Goal: Task Accomplishment & Management: Use online tool/utility

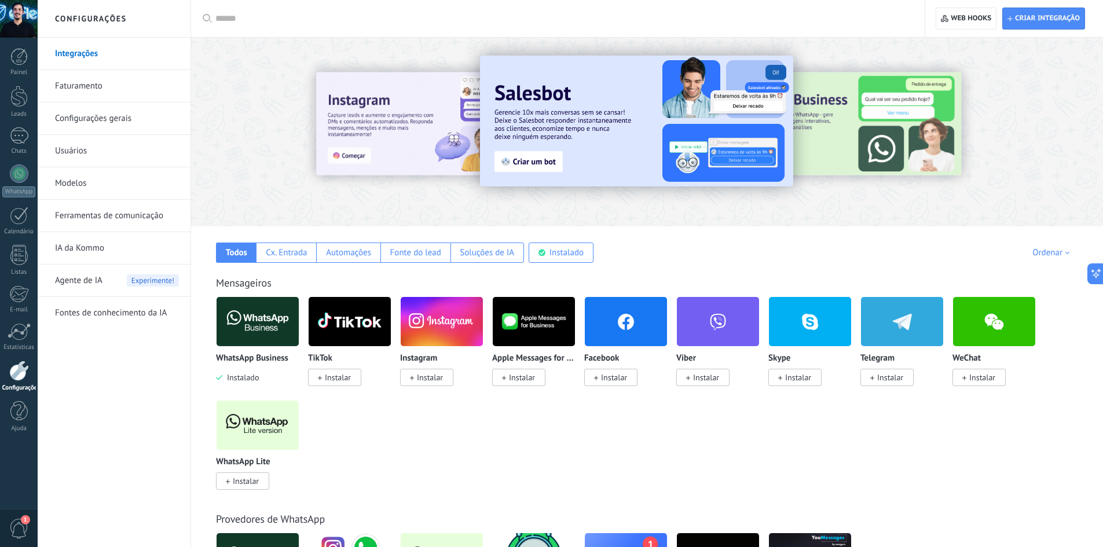
click at [274, 329] on img at bounding box center [258, 322] width 82 height 56
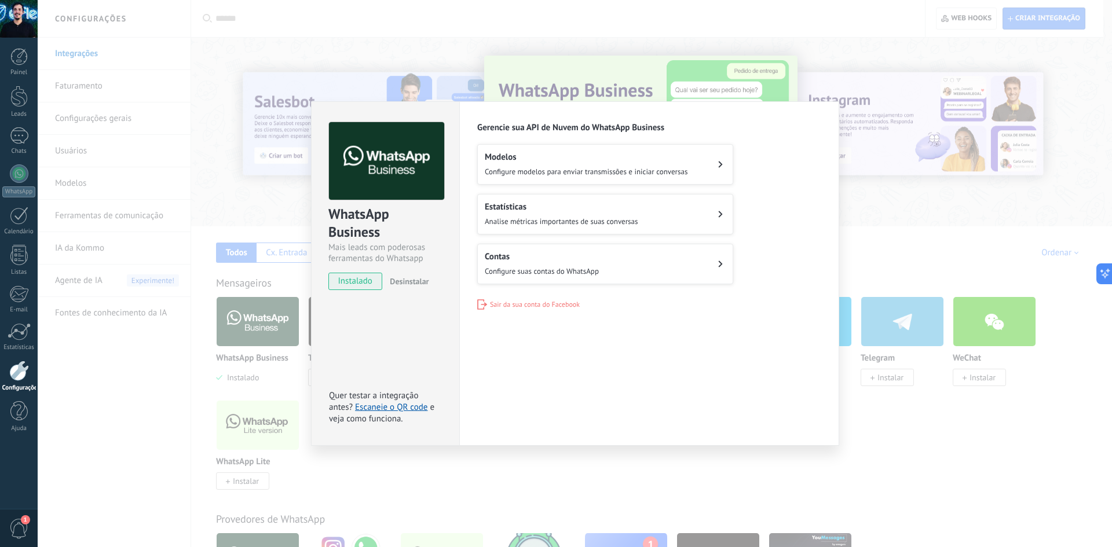
click at [534, 279] on button "Contas Configure suas contas do WhatsApp" at bounding box center [605, 264] width 256 height 41
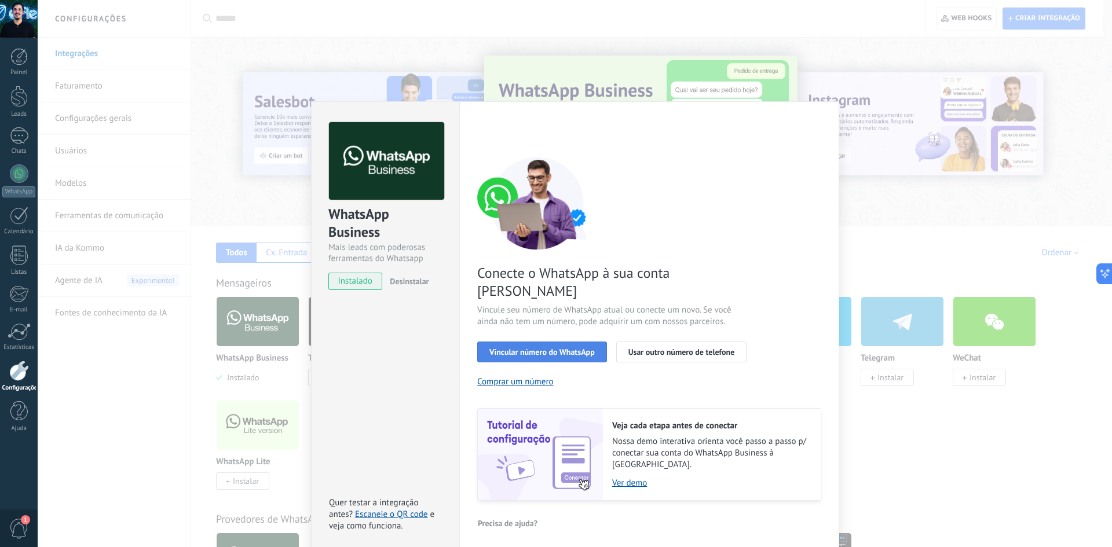
click at [571, 348] on span "Vincular número do WhatsApp" at bounding box center [541, 352] width 105 height 8
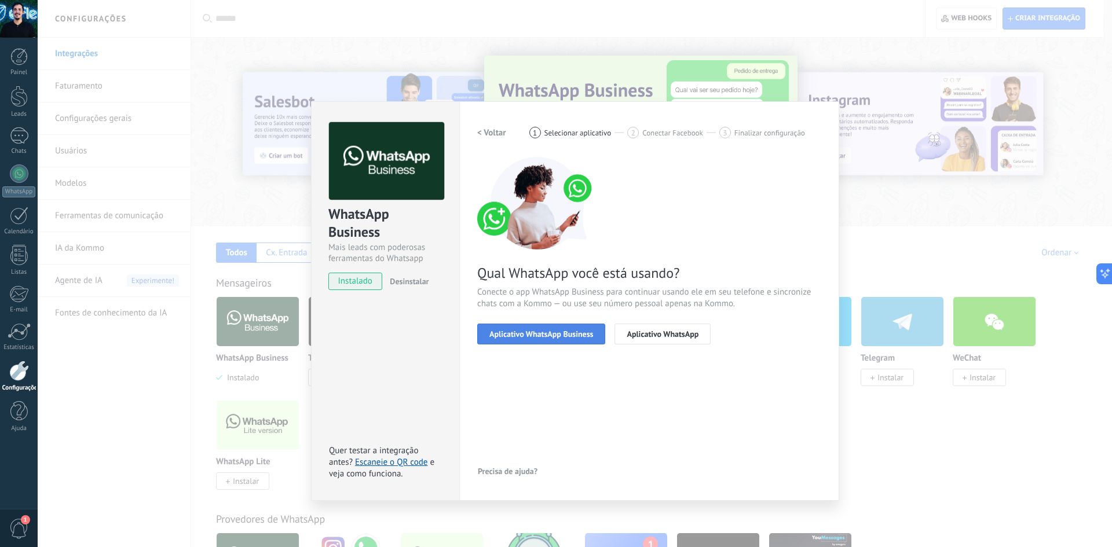
click at [584, 332] on span "Aplicativo WhatsApp Business" at bounding box center [541, 334] width 104 height 8
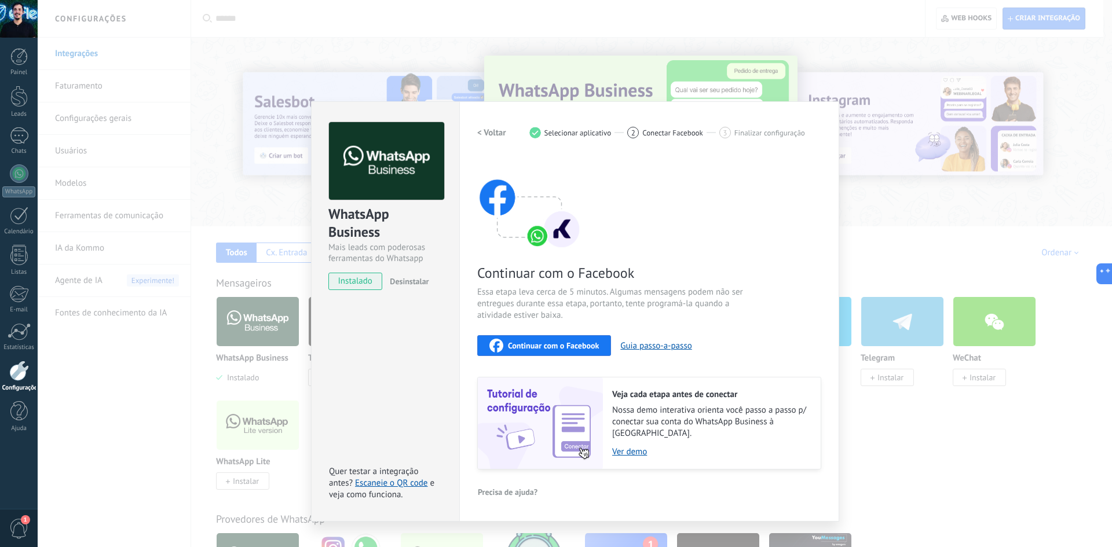
click at [584, 343] on span "Continuar com o Facebook" at bounding box center [553, 346] width 91 height 8
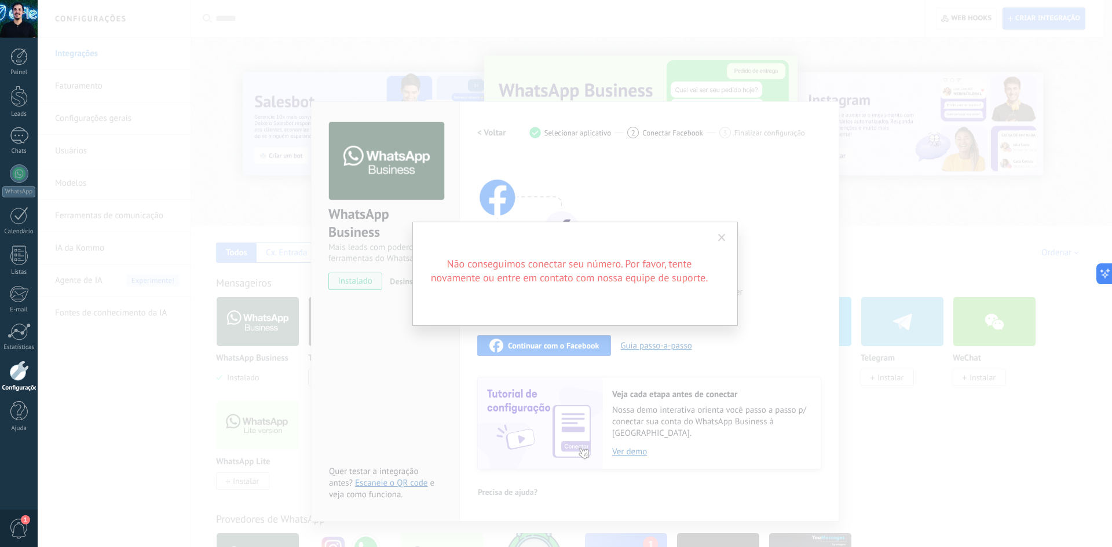
click at [721, 240] on span at bounding box center [722, 238] width 8 height 8
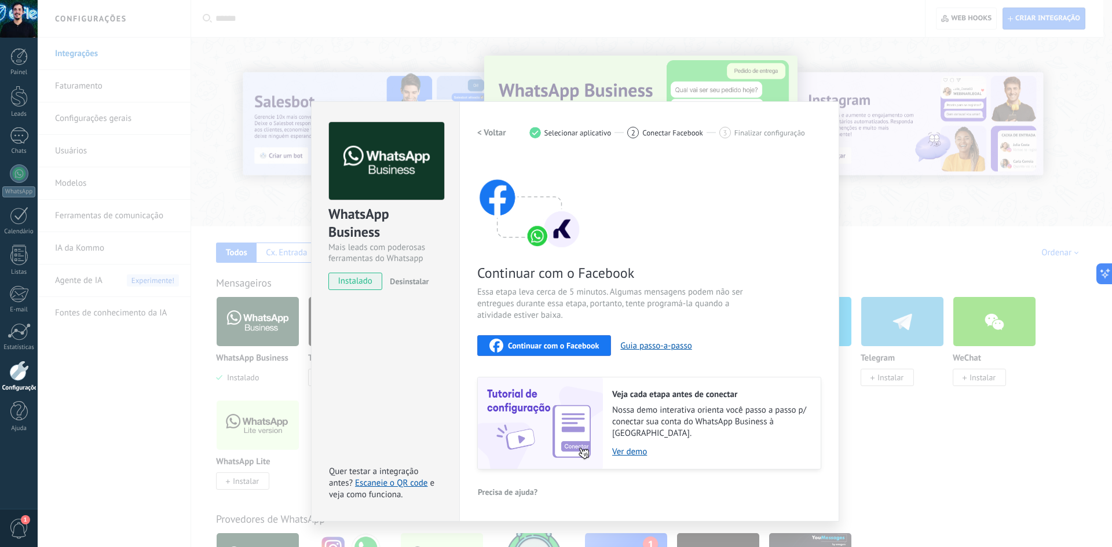
click at [547, 337] on button "Continuar com o Facebook" at bounding box center [544, 345] width 134 height 21
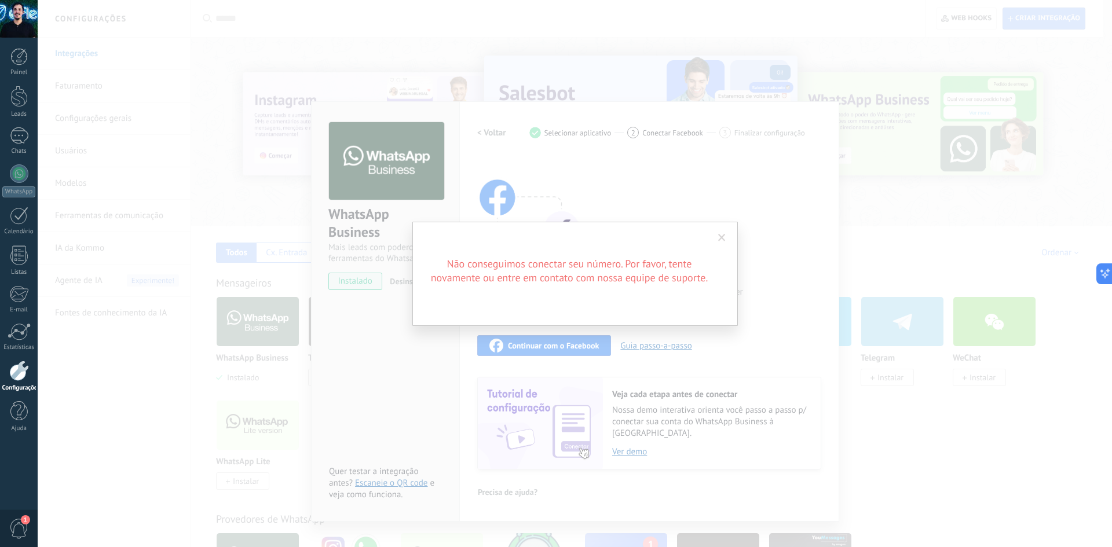
click at [586, 258] on h2 "Não conseguimos conectar seu número. Por favor, tente novamente ou entre em con…" at bounding box center [569, 271] width 278 height 28
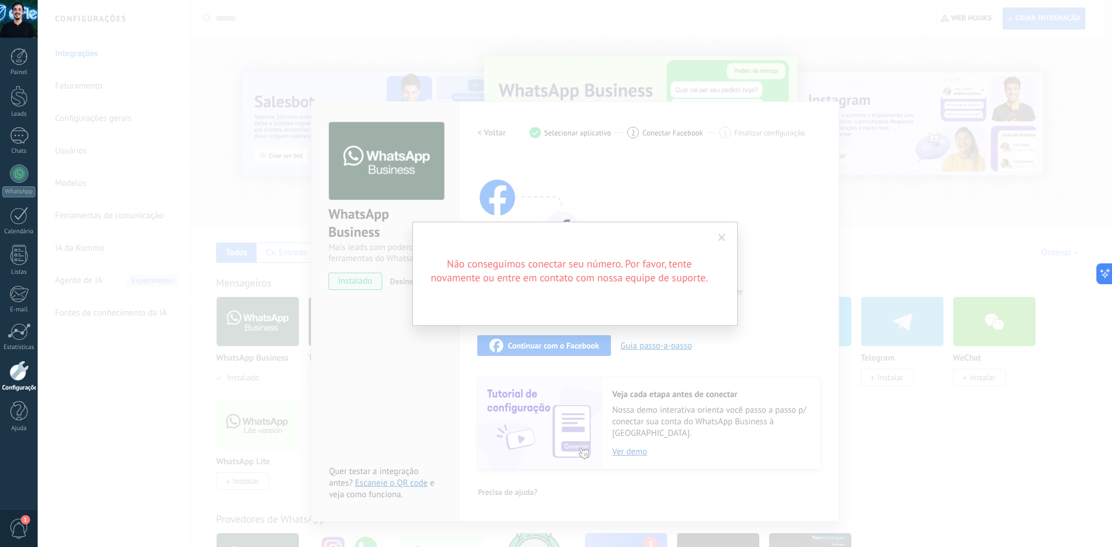
click at [717, 244] on span at bounding box center [721, 238] width 19 height 20
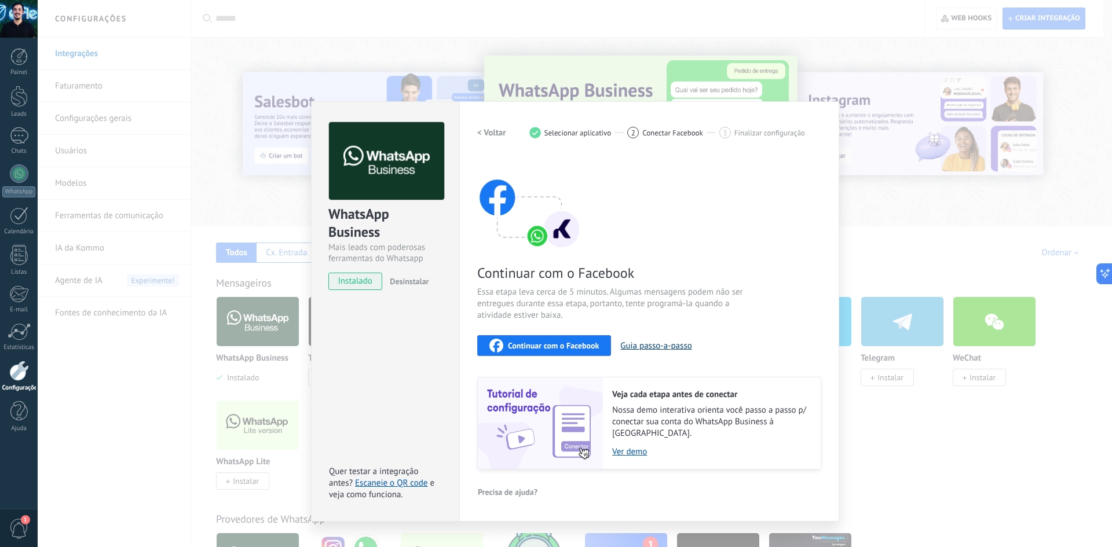
click at [637, 344] on button "Guia passo-a-passo" at bounding box center [655, 345] width 71 height 11
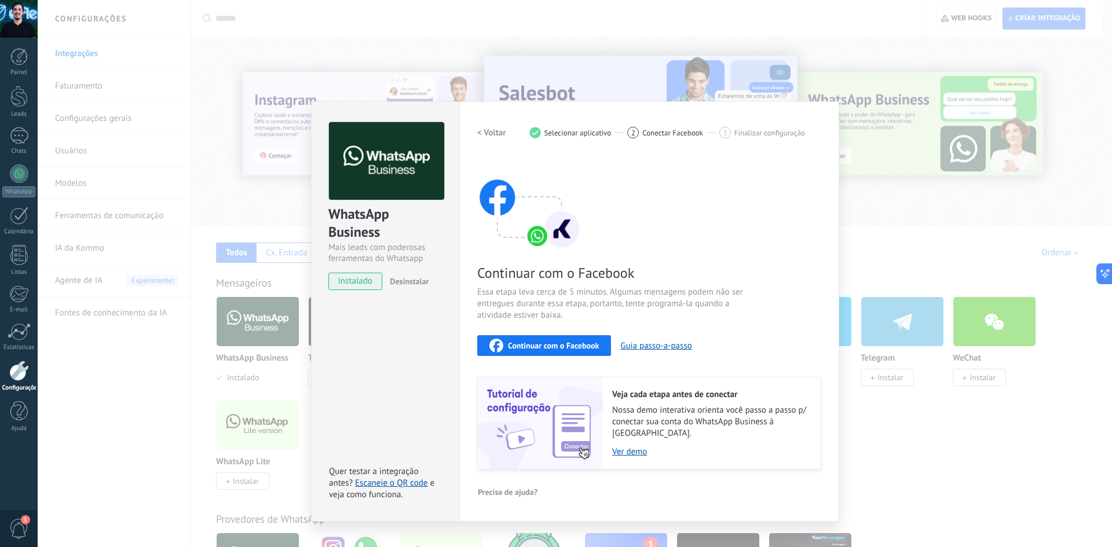
click at [214, 159] on div "WhatsApp Business Mais leads com poderosas ferramentas do Whatsapp instalado De…" at bounding box center [575, 273] width 1074 height 547
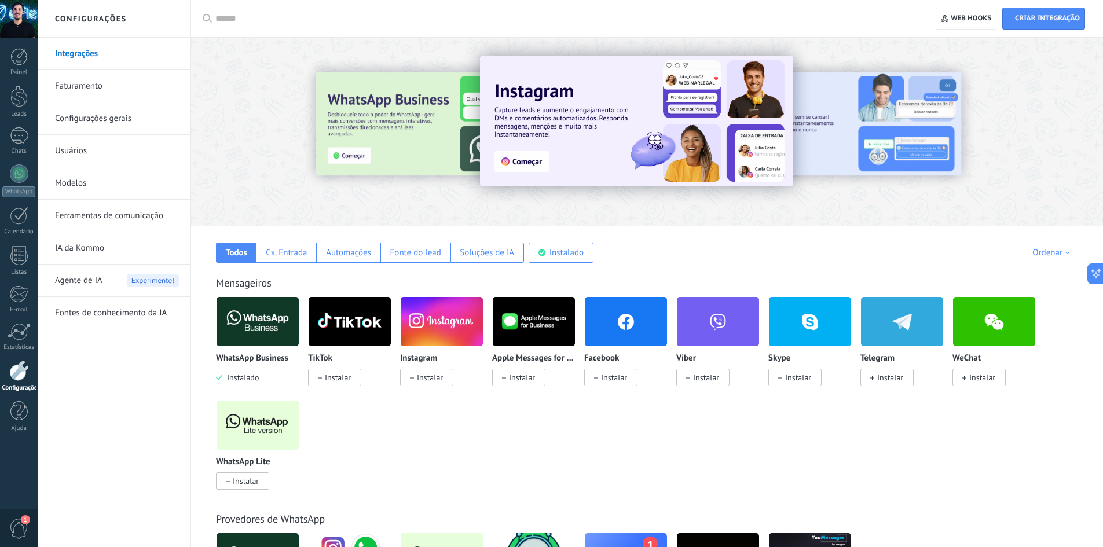
click at [266, 19] on input "text" at bounding box center [561, 19] width 693 height 12
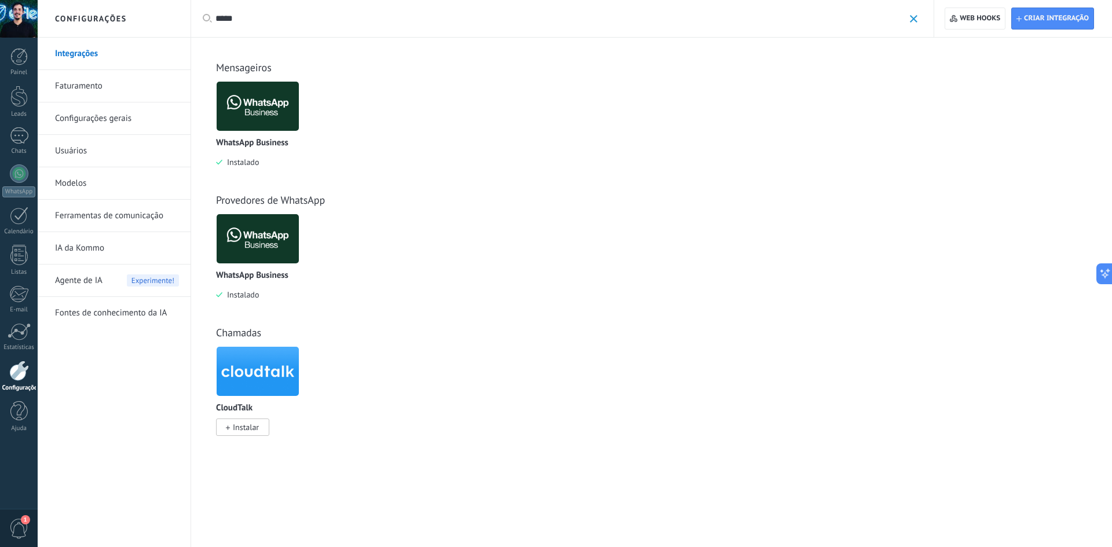
click at [270, 104] on img at bounding box center [258, 106] width 82 height 56
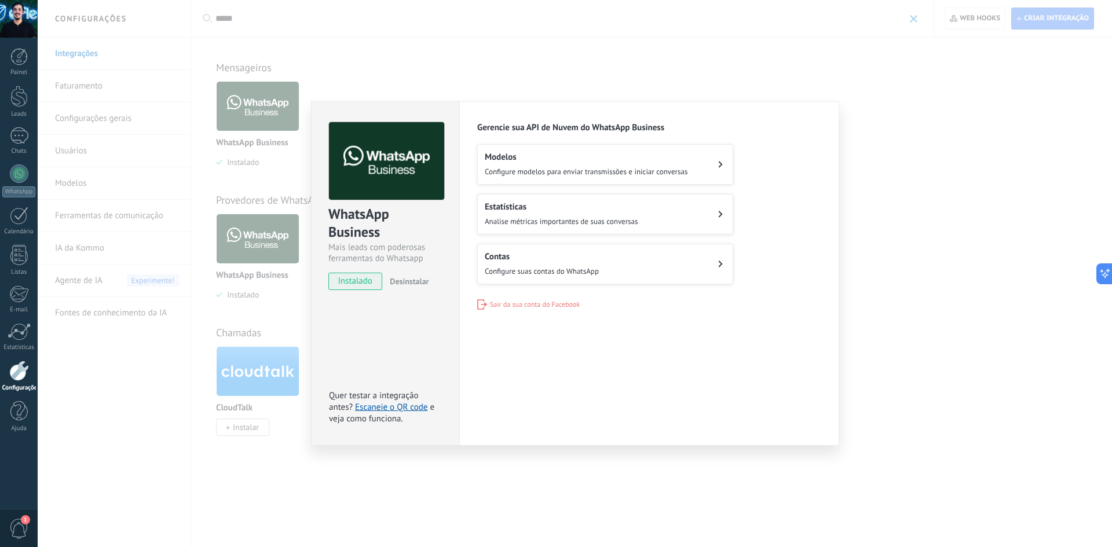
click at [534, 267] on span "Configure suas contas do WhatsApp" at bounding box center [542, 271] width 114 height 10
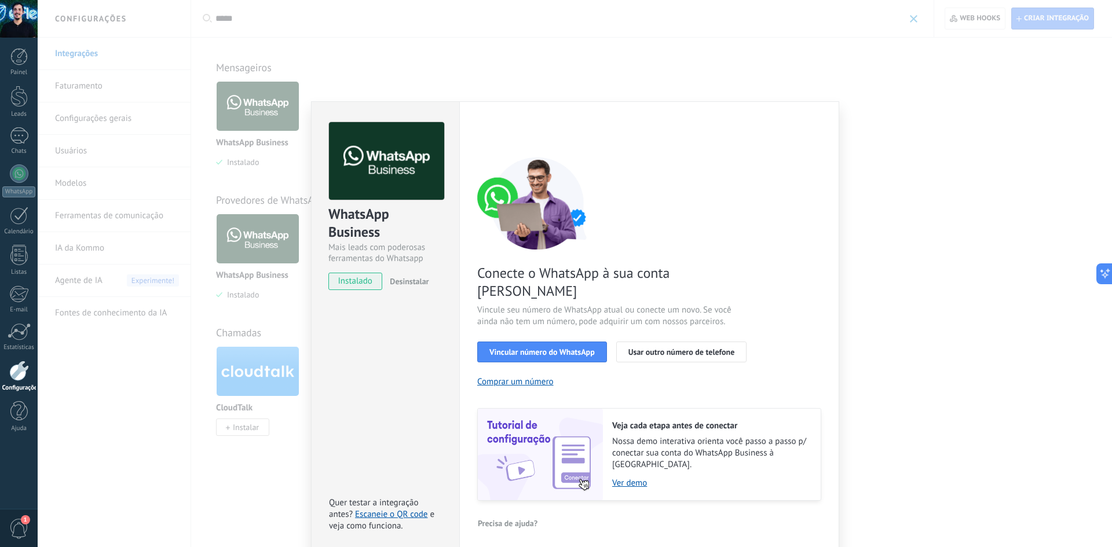
click at [361, 280] on span "instalado" at bounding box center [355, 281] width 53 height 17
click at [379, 148] on img at bounding box center [386, 161] width 115 height 78
click at [642, 348] on span "Usar outro número de telefone" at bounding box center [681, 352] width 107 height 8
click at [584, 348] on span "Vincular número do WhatsApp" at bounding box center [541, 352] width 105 height 8
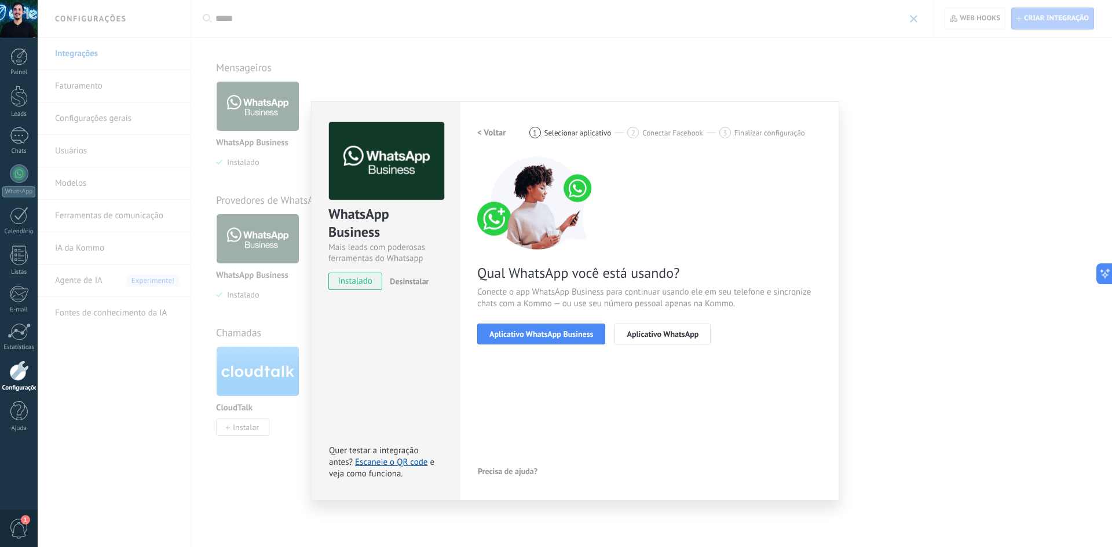
click at [584, 336] on span "Aplicativo WhatsApp Business" at bounding box center [541, 334] width 104 height 8
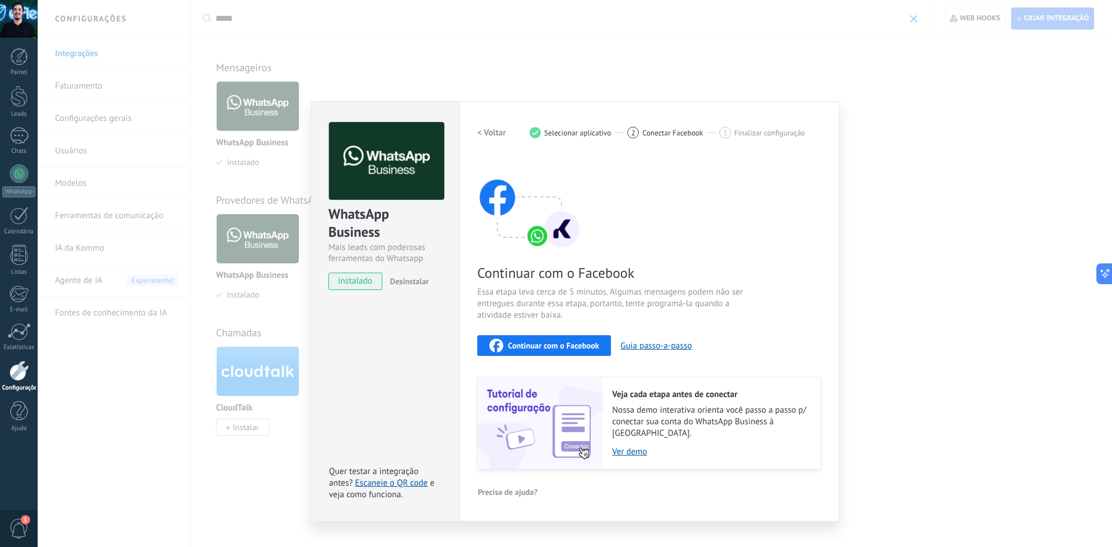
click at [503, 131] on h2 "< Voltar" at bounding box center [491, 132] width 29 height 11
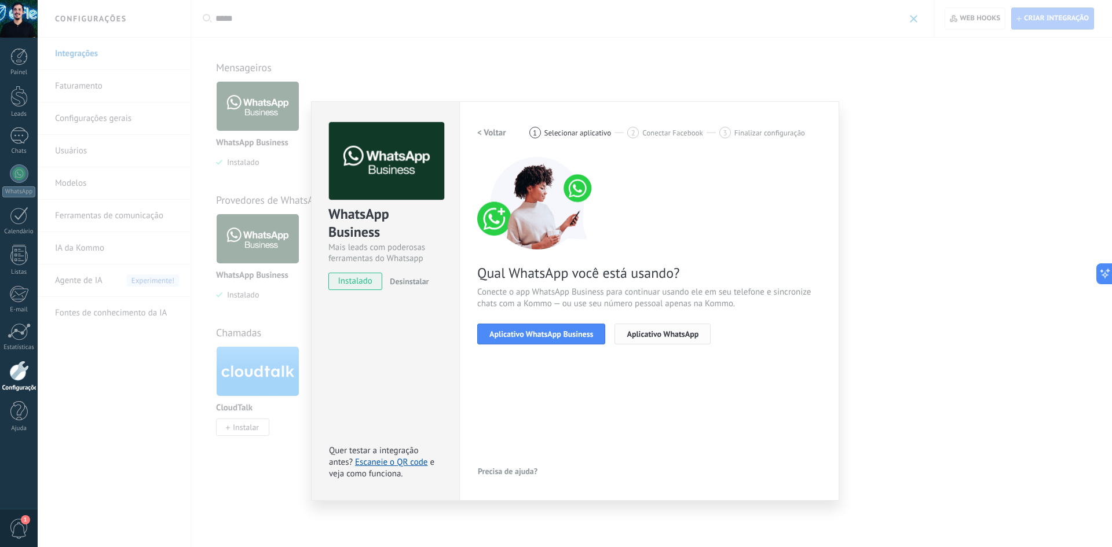
click at [655, 342] on button "Aplicativo WhatsApp" at bounding box center [662, 334] width 96 height 21
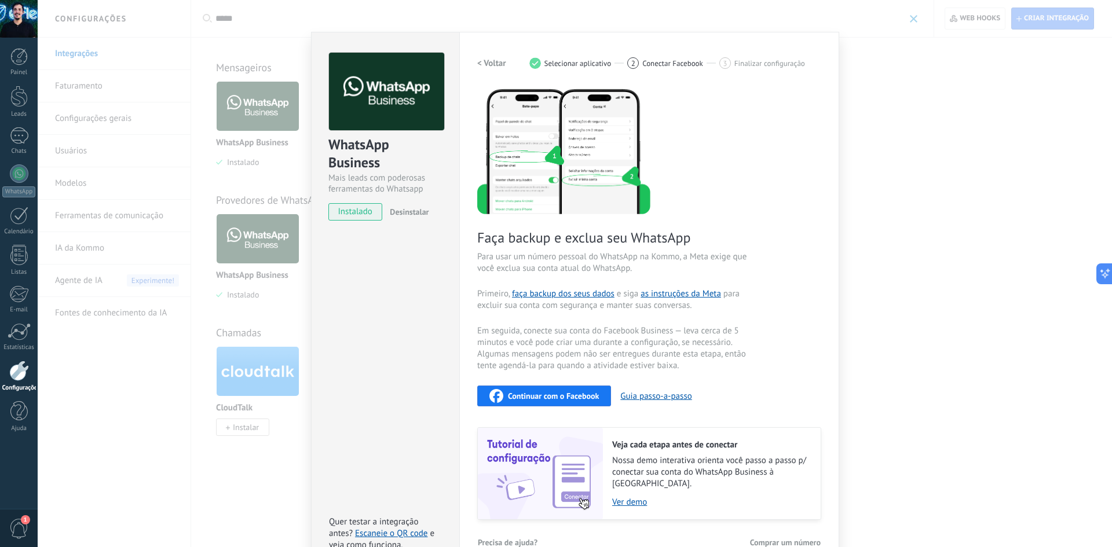
scroll to position [85, 0]
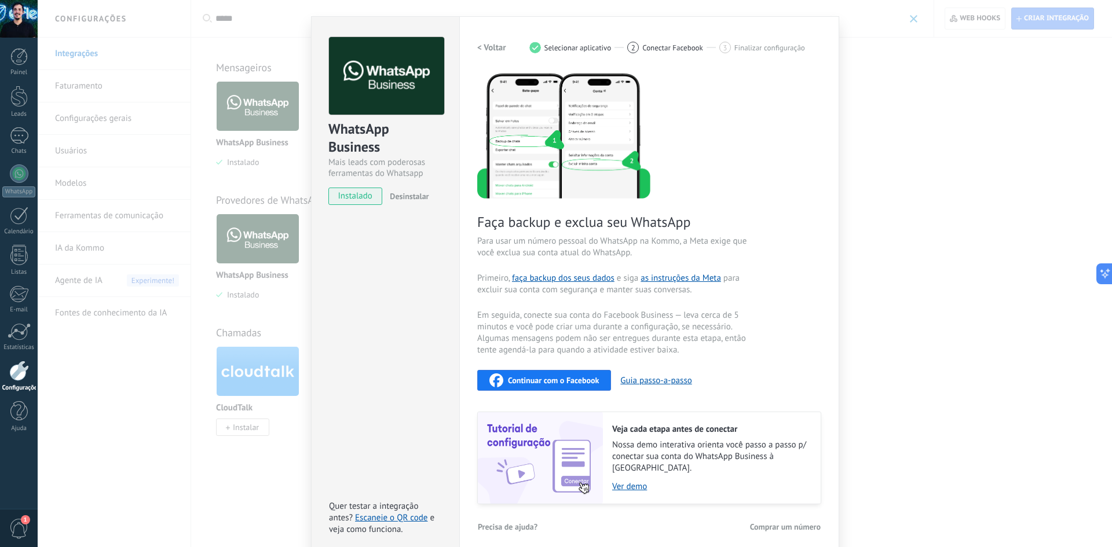
click at [481, 43] on h2 "< Voltar" at bounding box center [491, 47] width 29 height 11
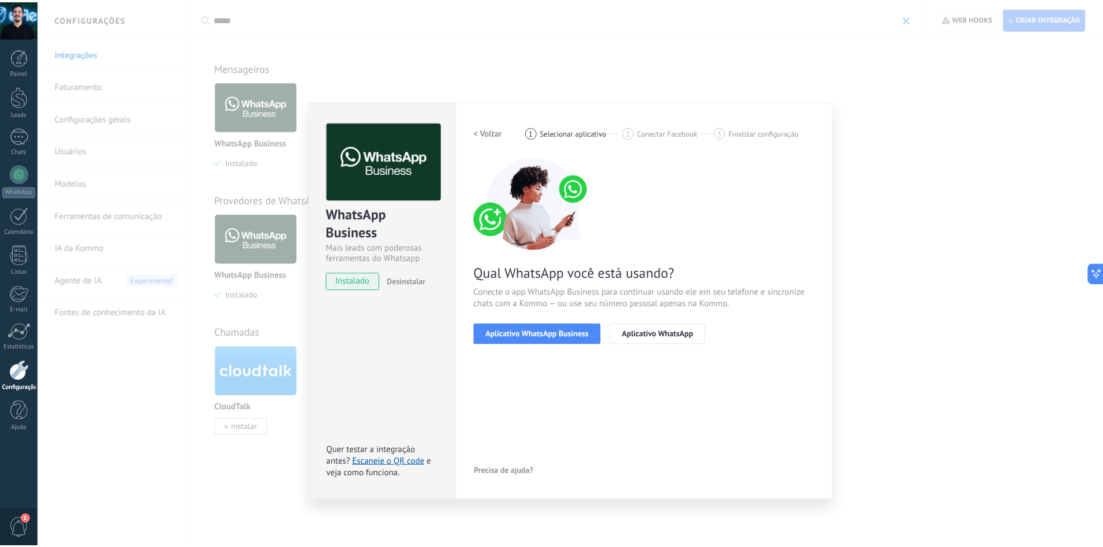
scroll to position [0, 0]
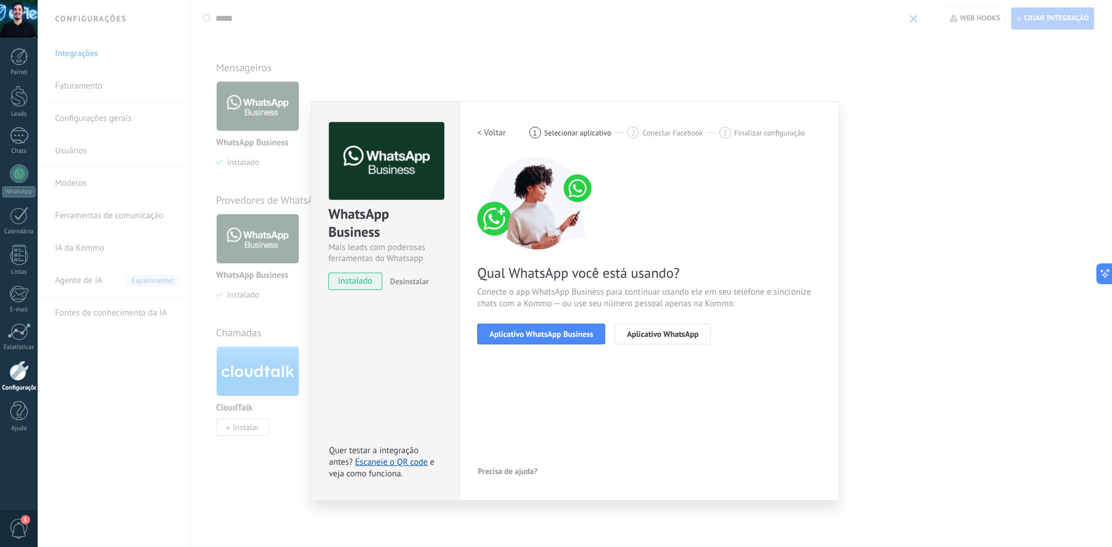
click at [489, 137] on h2 "< Voltar" at bounding box center [491, 132] width 29 height 11
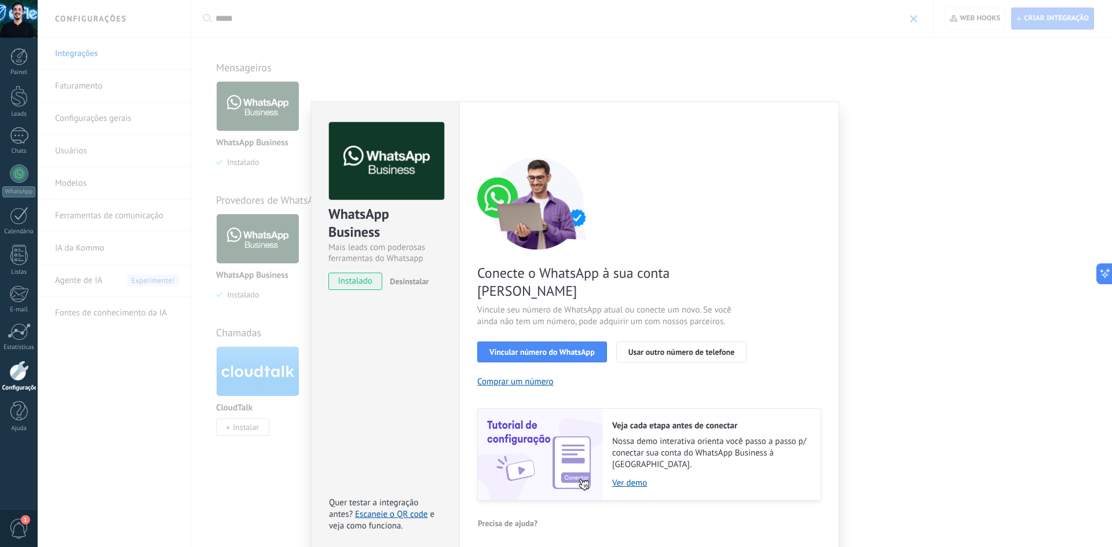
click at [506, 53] on div "WhatsApp Business Mais leads com poderosas ferramentas do Whatsapp instalado De…" at bounding box center [575, 273] width 1074 height 547
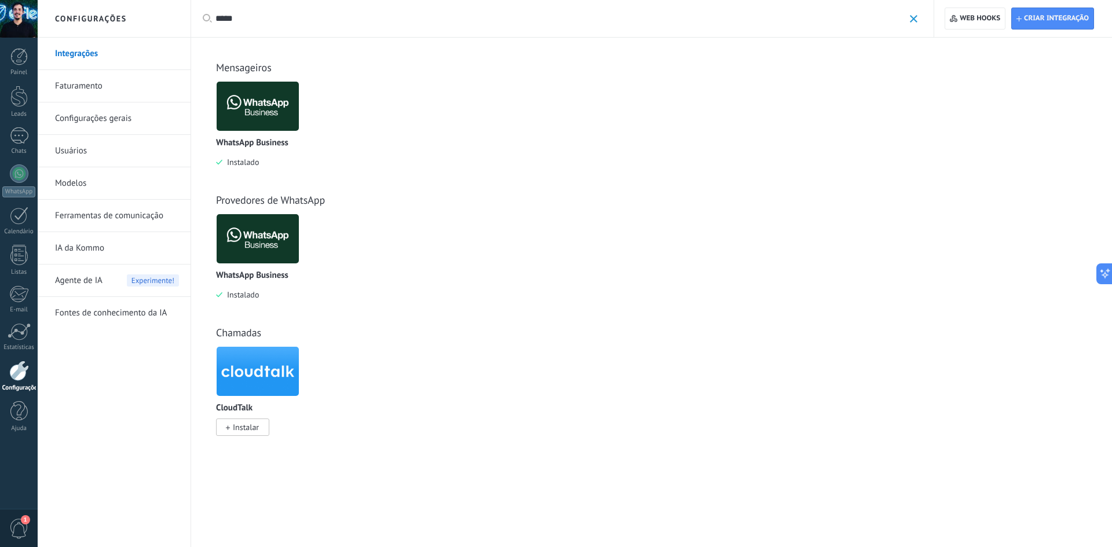
click at [262, 122] on img at bounding box center [258, 106] width 82 height 56
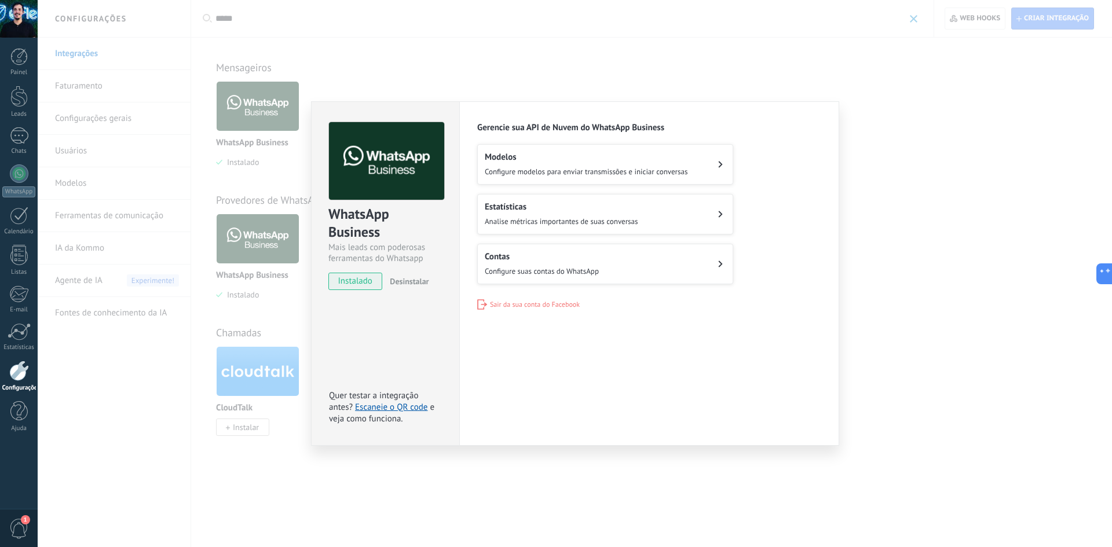
click at [504, 300] on span "Sair da sua conta do Facebook" at bounding box center [535, 304] width 90 height 9
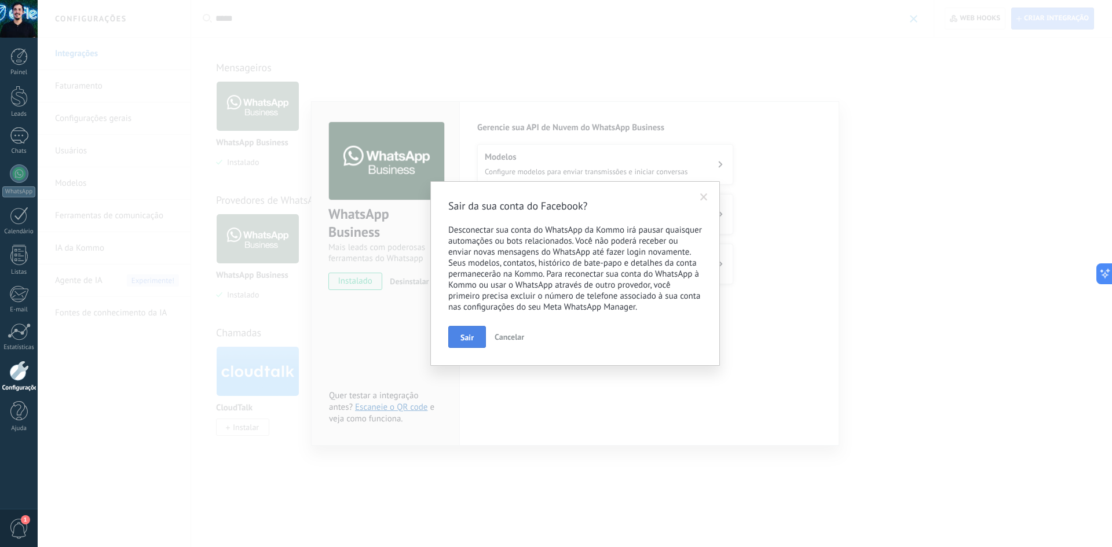
click at [473, 335] on span "Sair" at bounding box center [466, 337] width 13 height 8
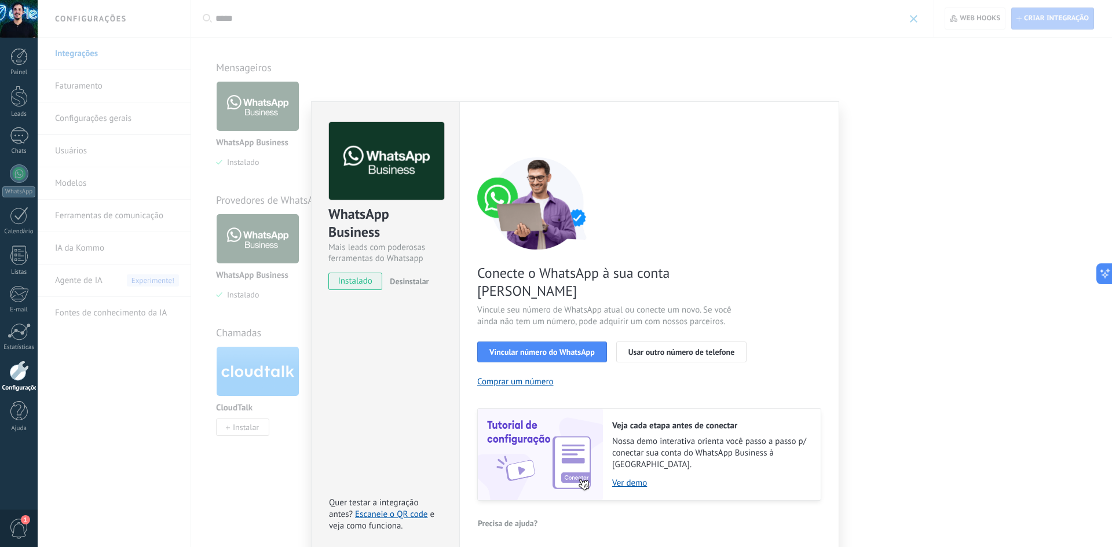
click at [582, 347] on div "Conecte o WhatsApp à sua conta Kommo Vincule seu número de WhatsApp atual ou co…" at bounding box center [649, 329] width 344 height 344
click at [576, 342] on button "Vincular número do WhatsApp" at bounding box center [542, 352] width 130 height 21
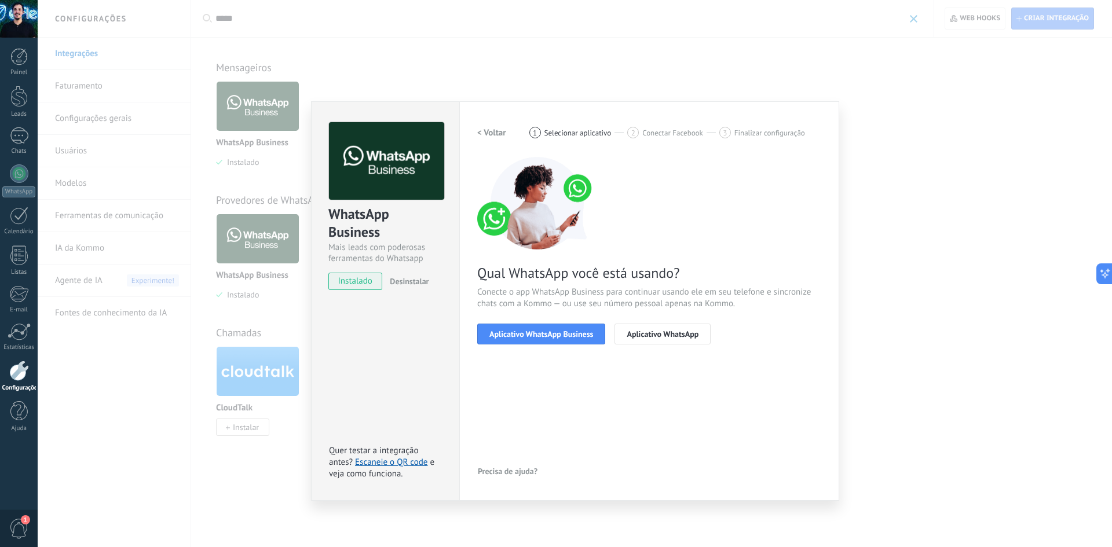
click at [576, 339] on button "Aplicativo WhatsApp Business" at bounding box center [541, 334] width 128 height 21
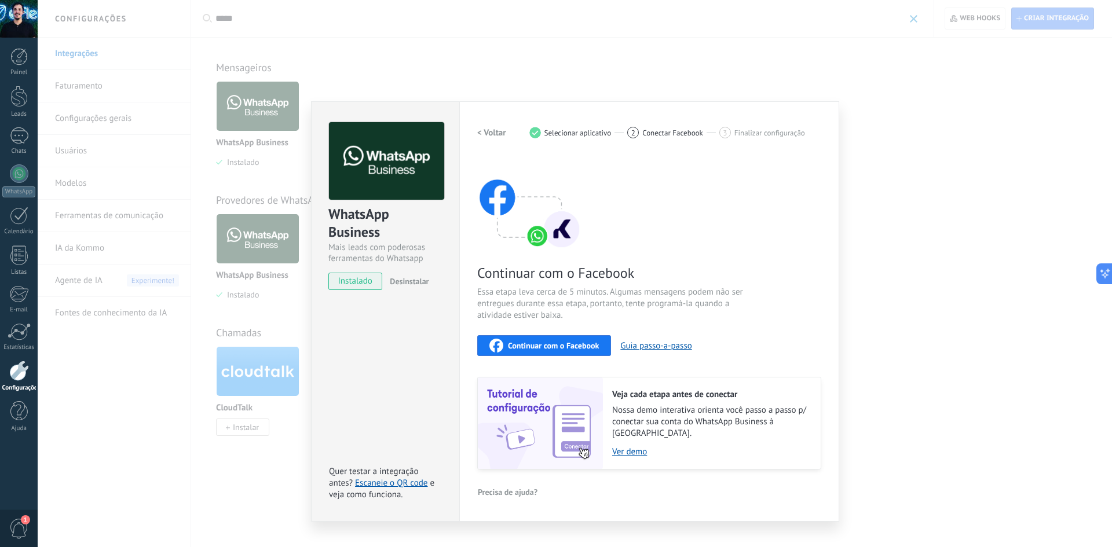
click at [376, 82] on div "WhatsApp Business Mais leads com poderosas ferramentas do Whatsapp instalado De…" at bounding box center [575, 273] width 1074 height 547
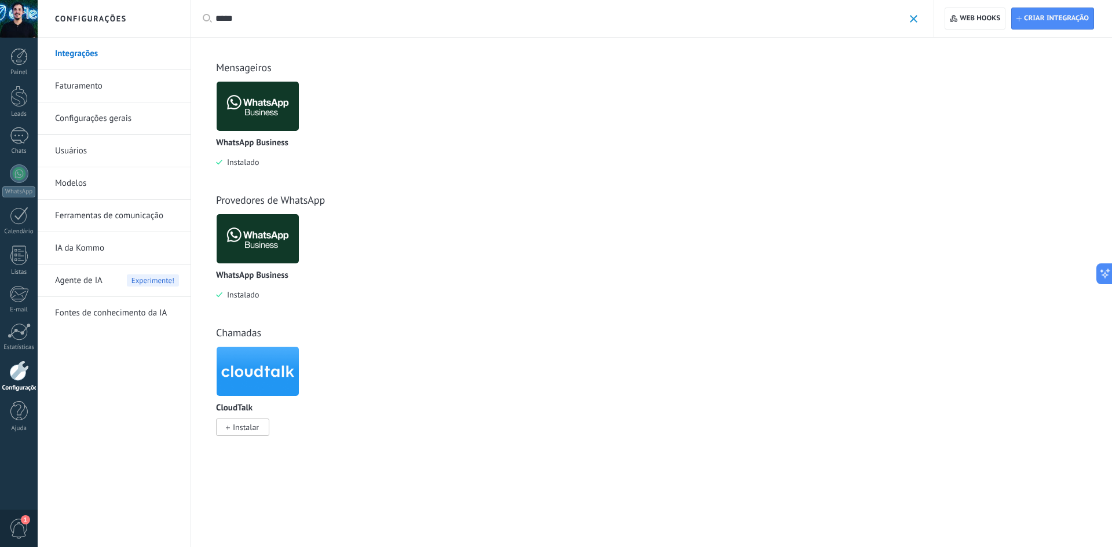
click at [314, 16] on input "*****" at bounding box center [559, 19] width 688 height 12
paste input "**********"
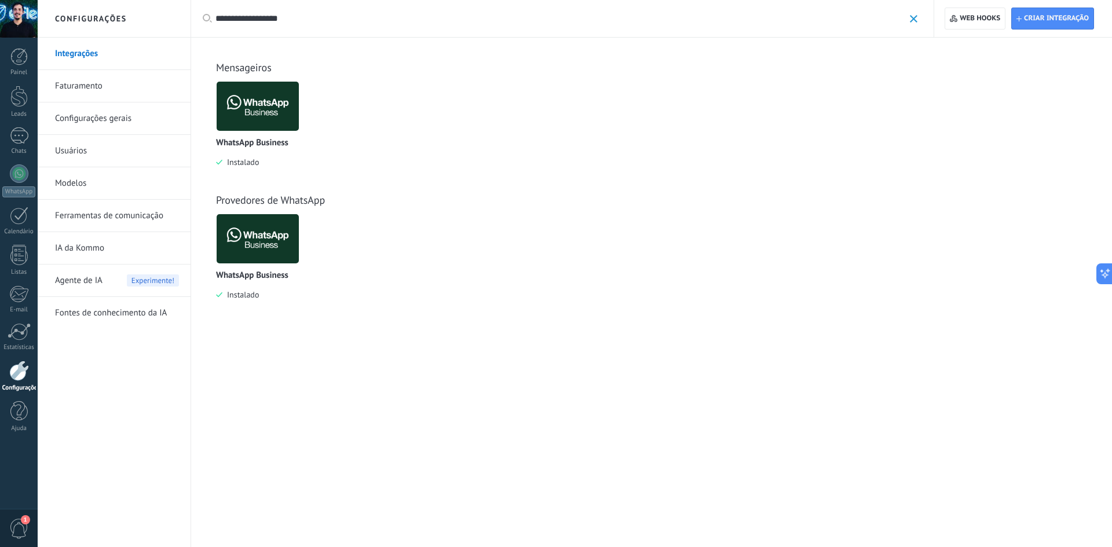
click at [265, 242] on img at bounding box center [258, 239] width 82 height 56
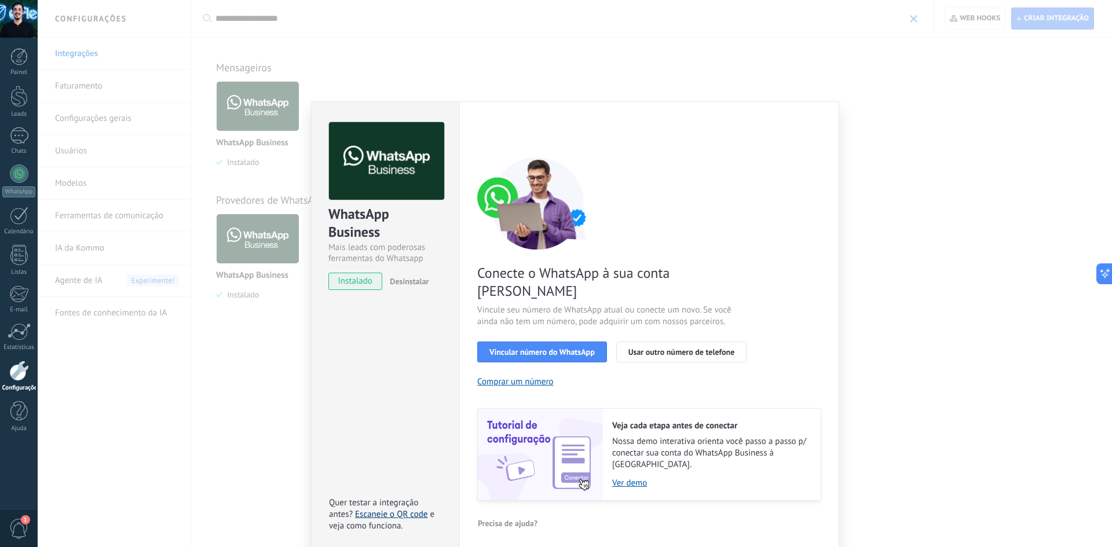
click at [365, 509] on link "Escaneie o QR code" at bounding box center [391, 514] width 72 height 11
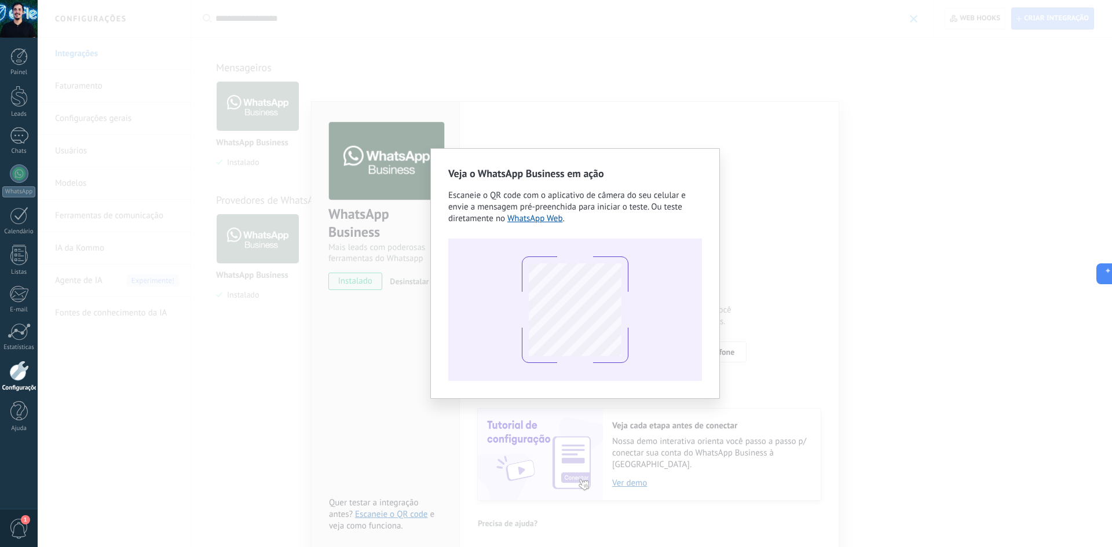
click at [351, 379] on div "Veja o WhatsApp Business em ação Escaneie o QR code com o aplicativo de câmera …" at bounding box center [575, 273] width 1074 height 547
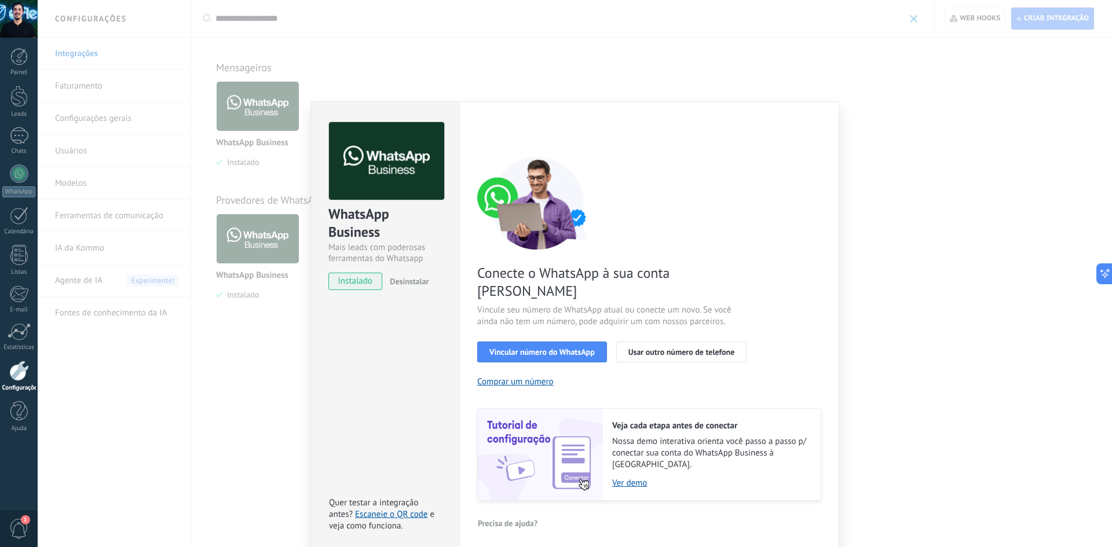
click at [613, 36] on div "WhatsApp Business Mais leads com poderosas ferramentas do Whatsapp instalado De…" at bounding box center [575, 273] width 1074 height 547
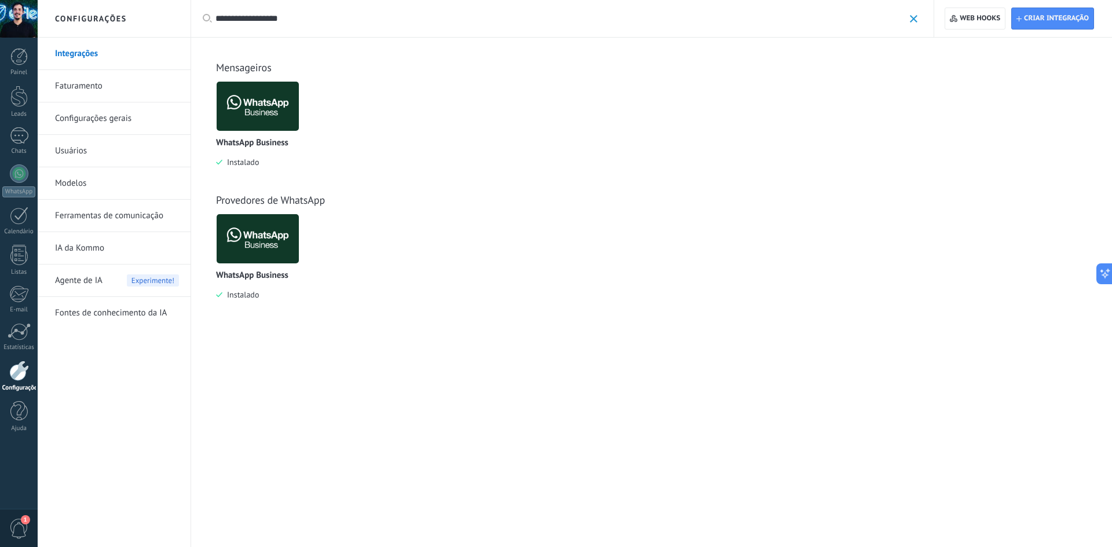
click at [307, 27] on div "**********" at bounding box center [566, 18] width 702 height 37
click at [312, 23] on input "**********" at bounding box center [559, 19] width 688 height 12
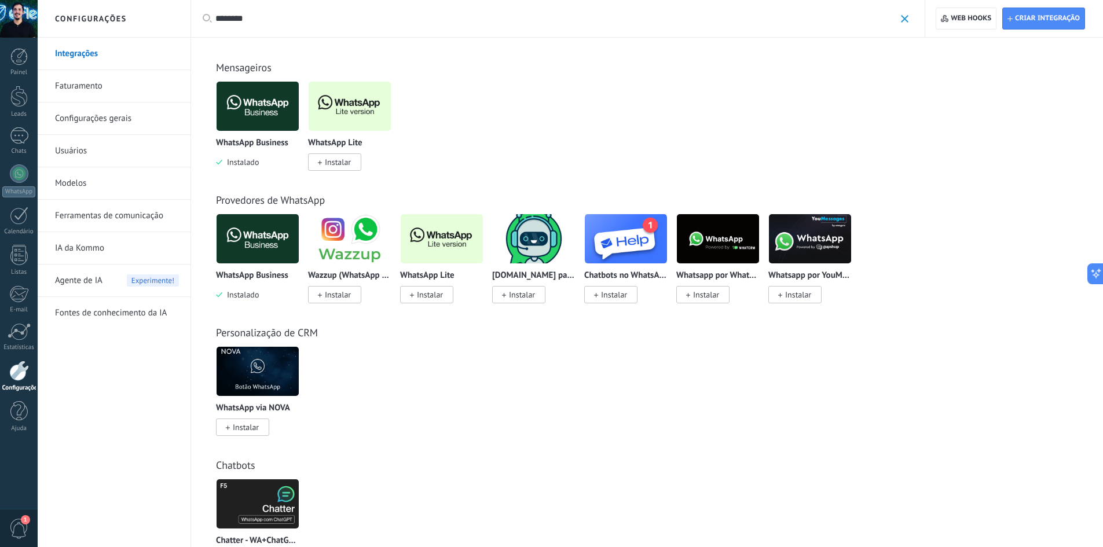
click at [364, 121] on img at bounding box center [350, 106] width 82 height 56
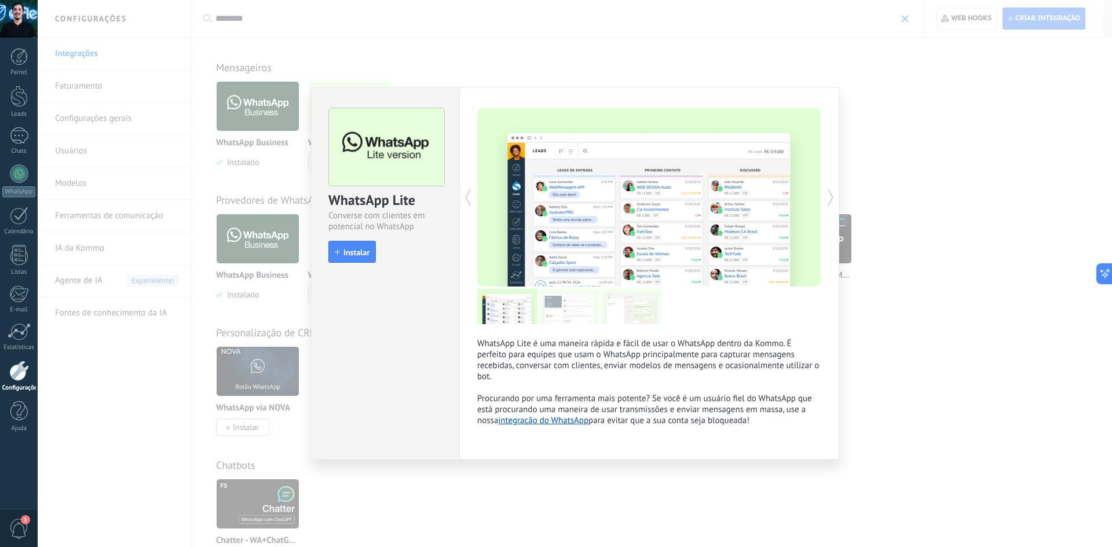
click at [986, 362] on div "WhatsApp Lite Converse com clientes em potencial no WhatsApp install Instalar W…" at bounding box center [575, 273] width 1074 height 547
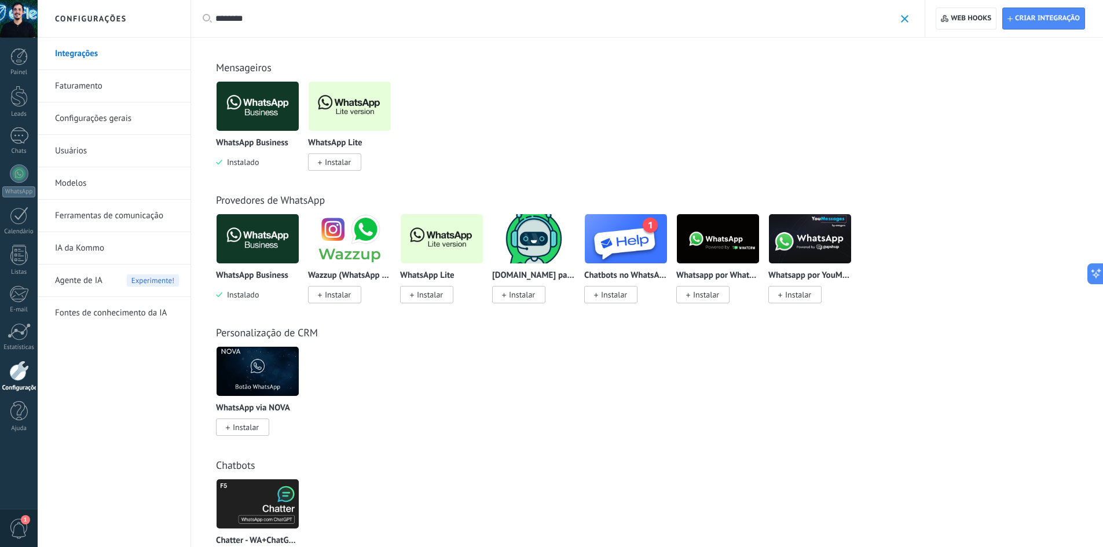
click at [90, 49] on link "Integrações" at bounding box center [117, 54] width 124 height 32
click at [287, 17] on input "********" at bounding box center [555, 19] width 680 height 12
click at [327, 10] on div "********" at bounding box center [561, 18] width 693 height 37
click at [354, 28] on div "********" at bounding box center [561, 18] width 693 height 37
click at [273, 23] on input "********" at bounding box center [555, 19] width 680 height 12
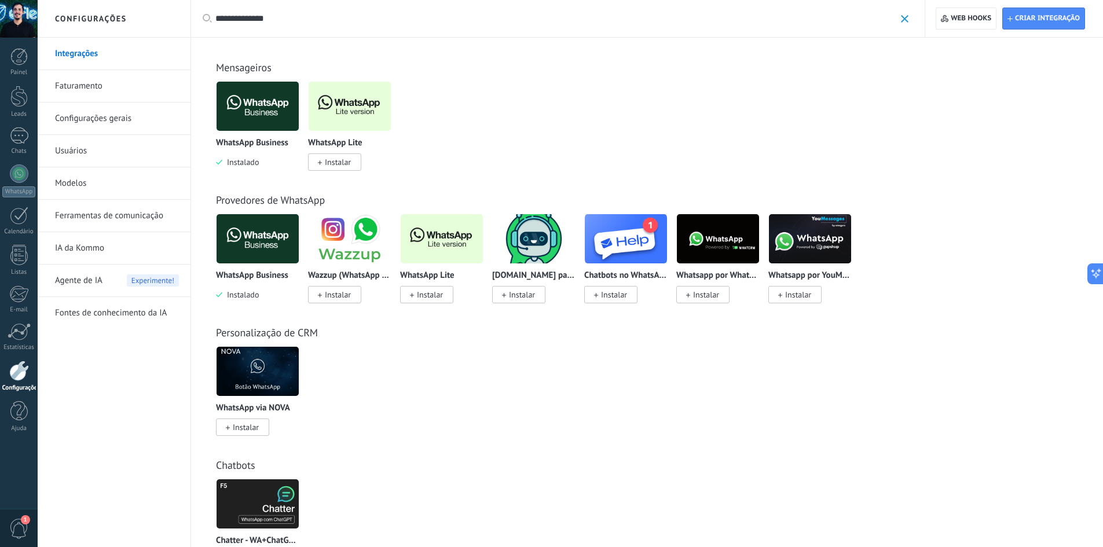
type input "**********"
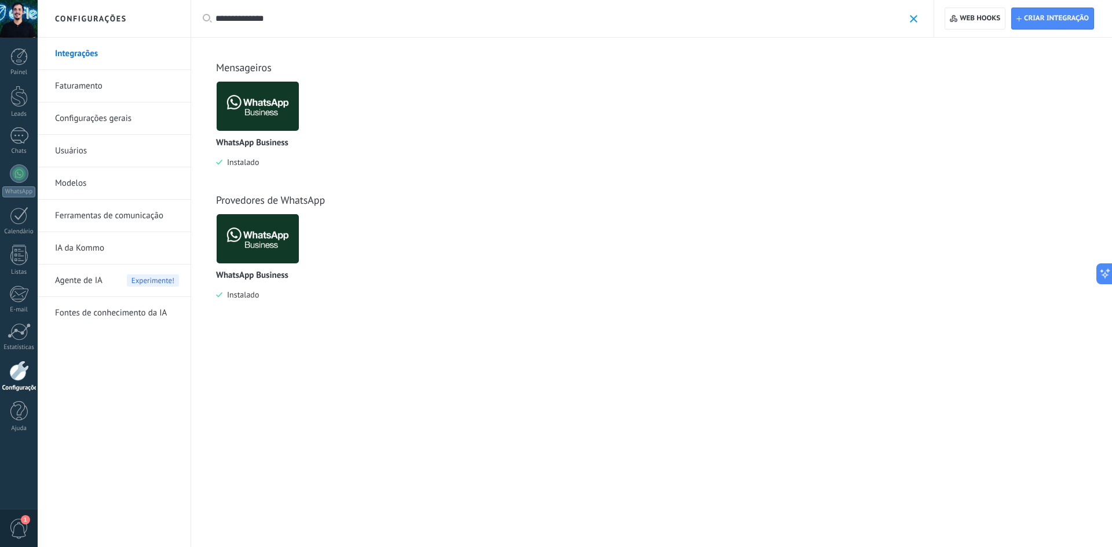
click at [269, 107] on img at bounding box center [258, 106] width 82 height 56
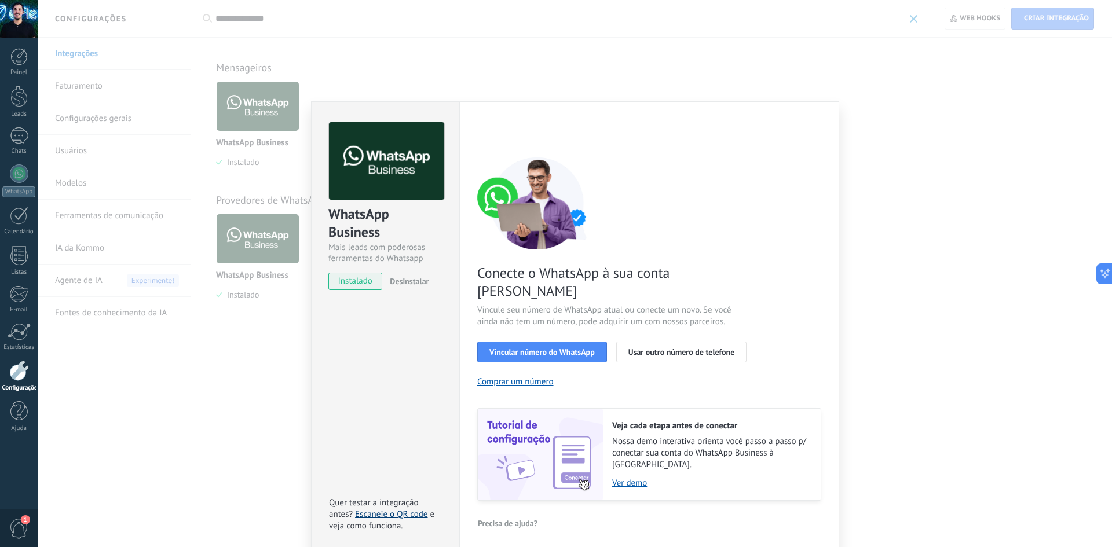
click at [370, 509] on link "Escaneie o QR code" at bounding box center [391, 514] width 72 height 11
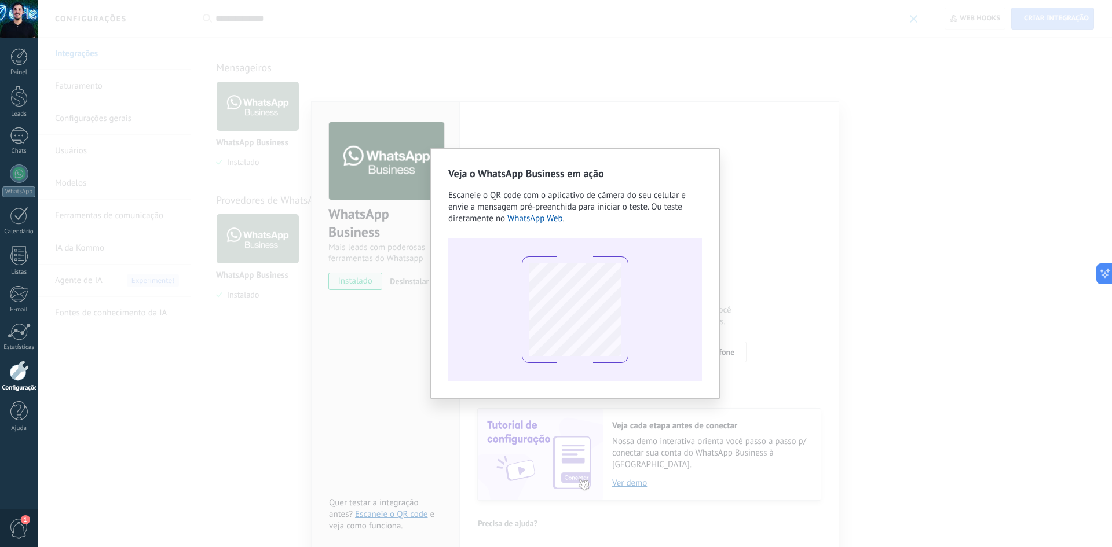
click at [395, 326] on div "Veja o WhatsApp Business em ação Escaneie o QR code com o aplicativo de câmera …" at bounding box center [575, 273] width 1074 height 547
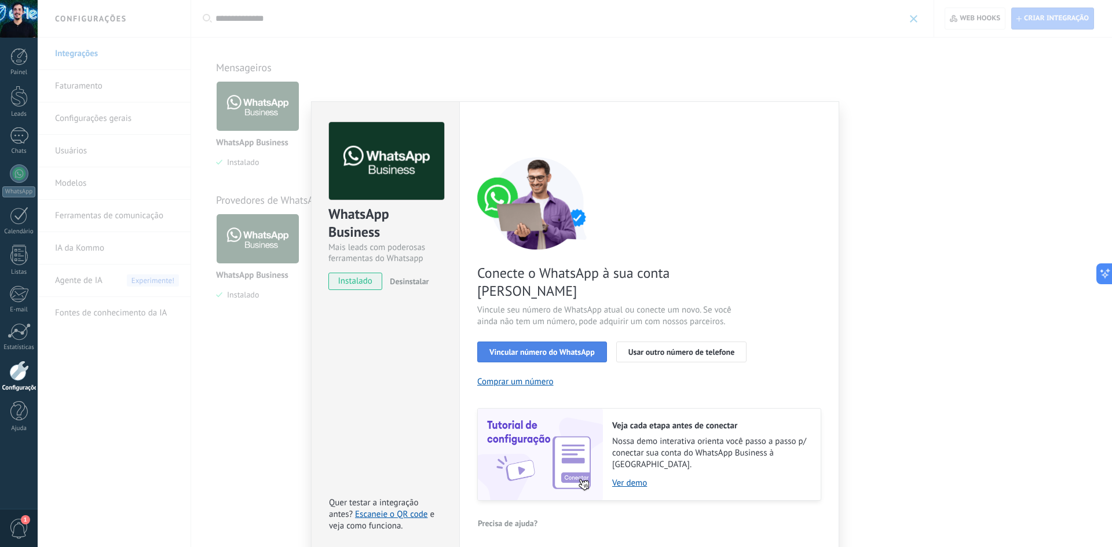
click at [596, 342] on button "Vincular número do WhatsApp" at bounding box center [542, 352] width 130 height 21
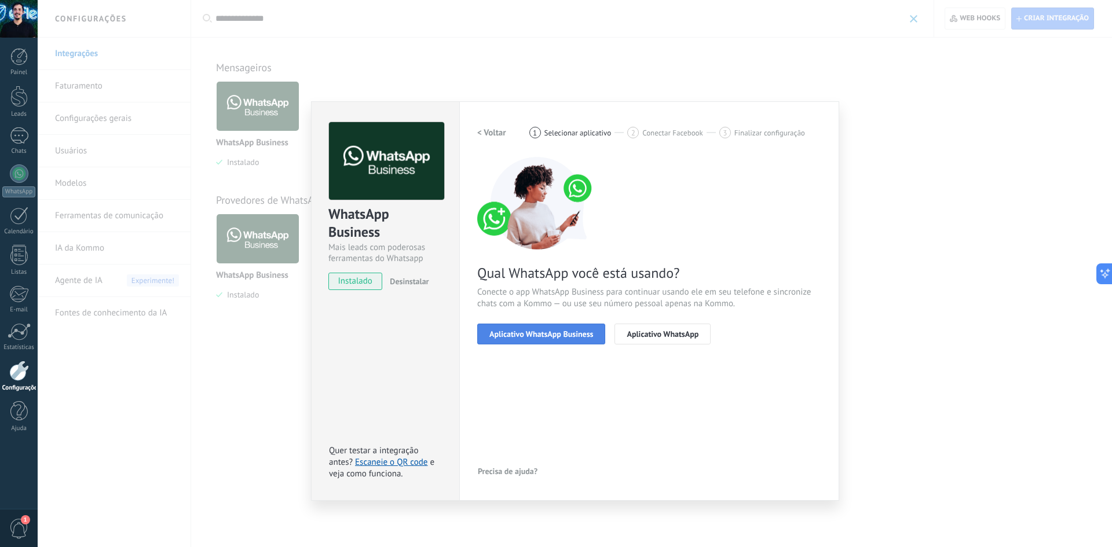
click at [588, 340] on button "Aplicativo WhatsApp Business" at bounding box center [541, 334] width 128 height 21
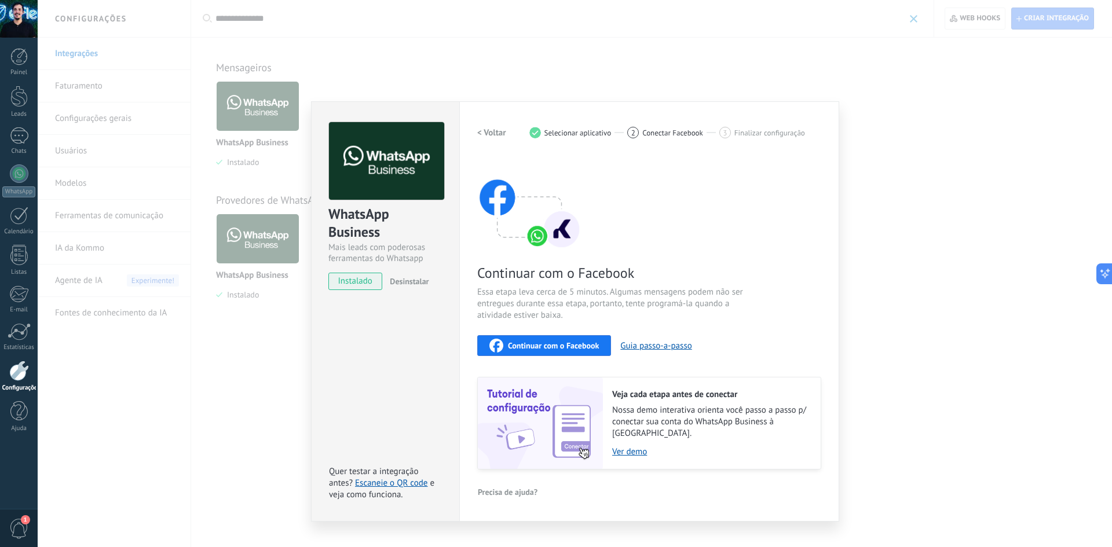
click at [588, 340] on div "Continuar com o Facebook" at bounding box center [543, 346] width 109 height 14
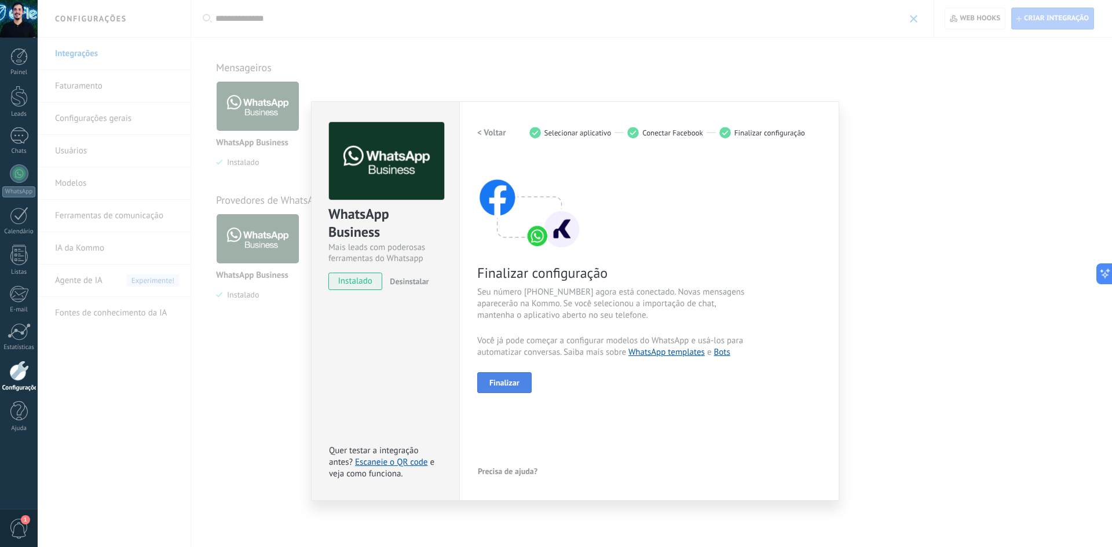
click at [506, 381] on span "Finalizar" at bounding box center [504, 383] width 30 height 8
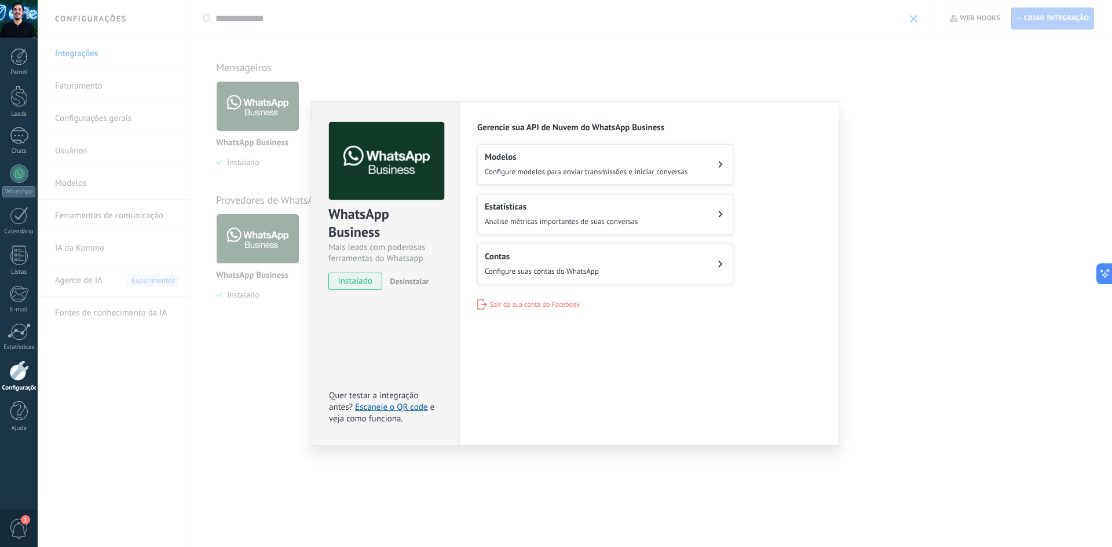
click at [629, 256] on button "Contas Configure suas contas do WhatsApp" at bounding box center [605, 264] width 256 height 41
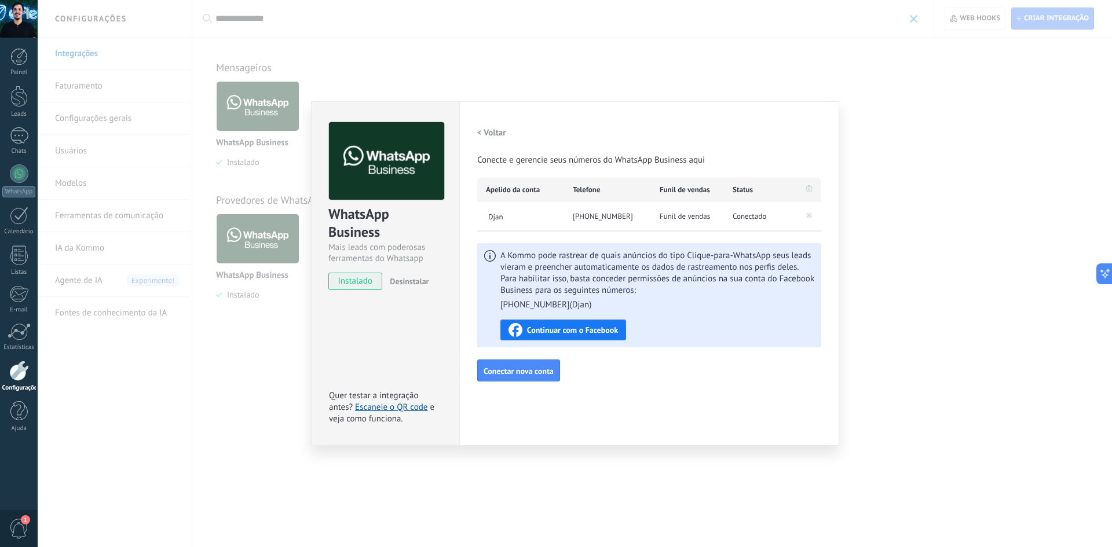
click at [582, 333] on span "Continuar com o Facebook" at bounding box center [572, 330] width 91 height 8
click at [968, 200] on div "WhatsApp Business Mais leads com poderosas ferramentas do Whatsapp instalado De…" at bounding box center [575, 273] width 1074 height 547
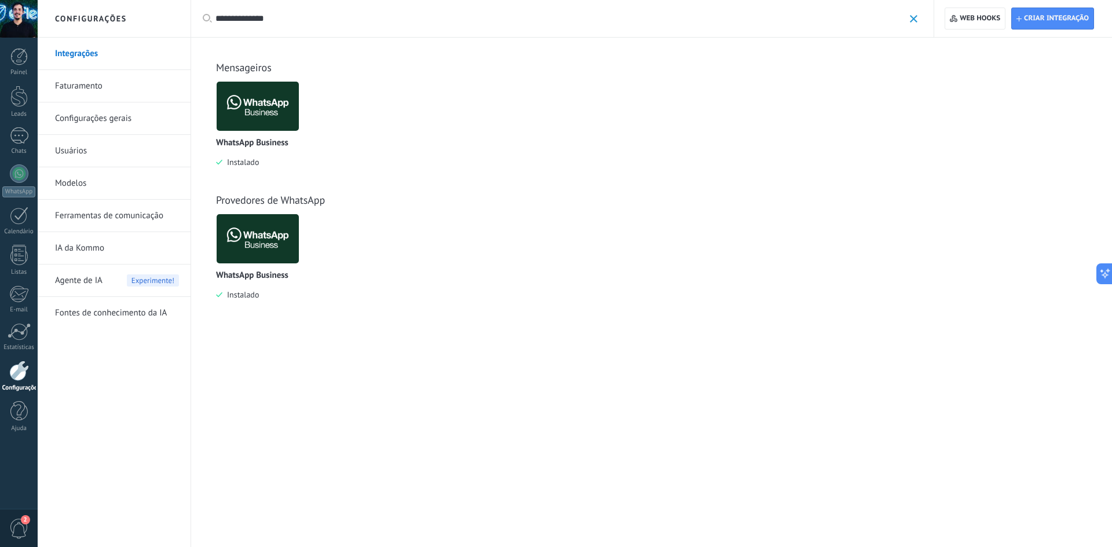
click at [113, 82] on link "Faturamento" at bounding box center [117, 86] width 124 height 32
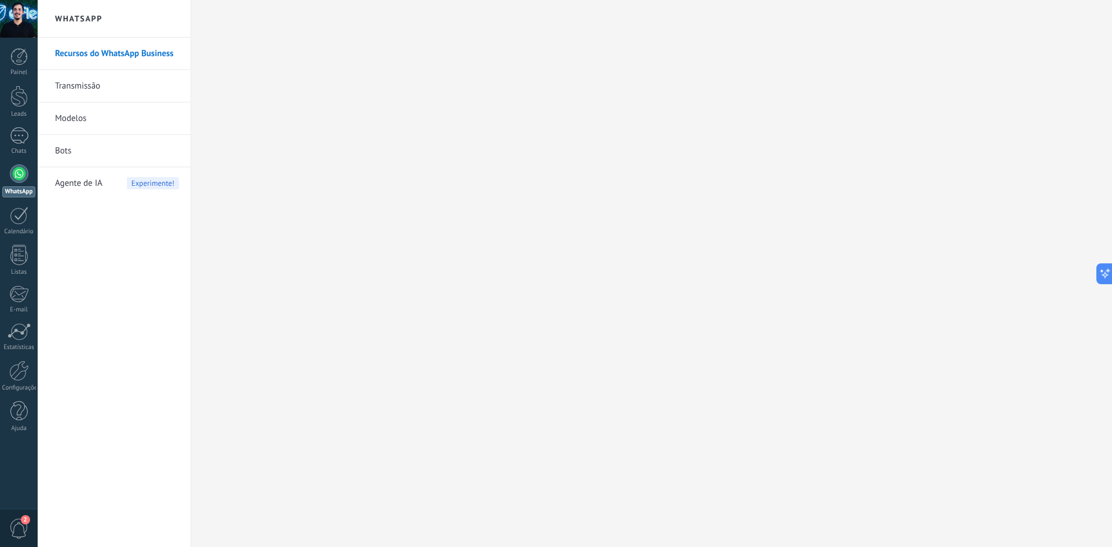
click at [63, 159] on link "Bots" at bounding box center [117, 151] width 124 height 32
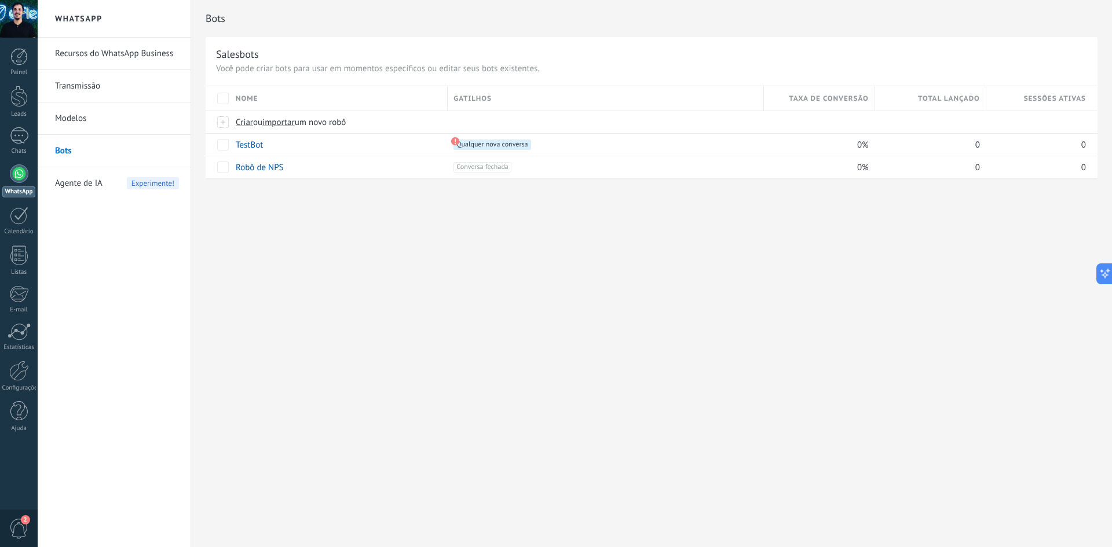
click at [157, 65] on link "Recursos do WhatsApp Business" at bounding box center [117, 54] width 124 height 32
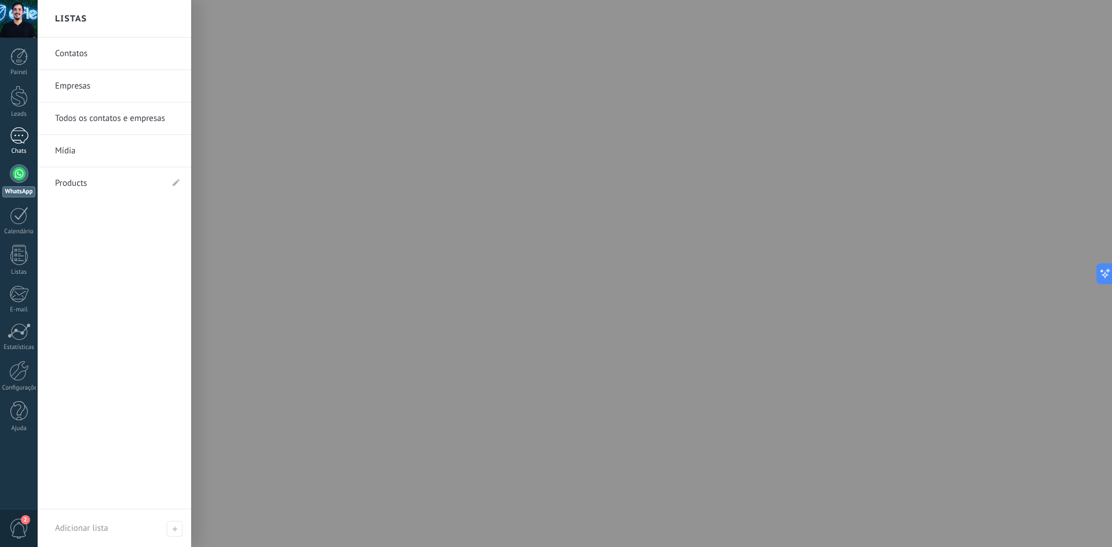
click at [23, 133] on div at bounding box center [19, 135] width 19 height 17
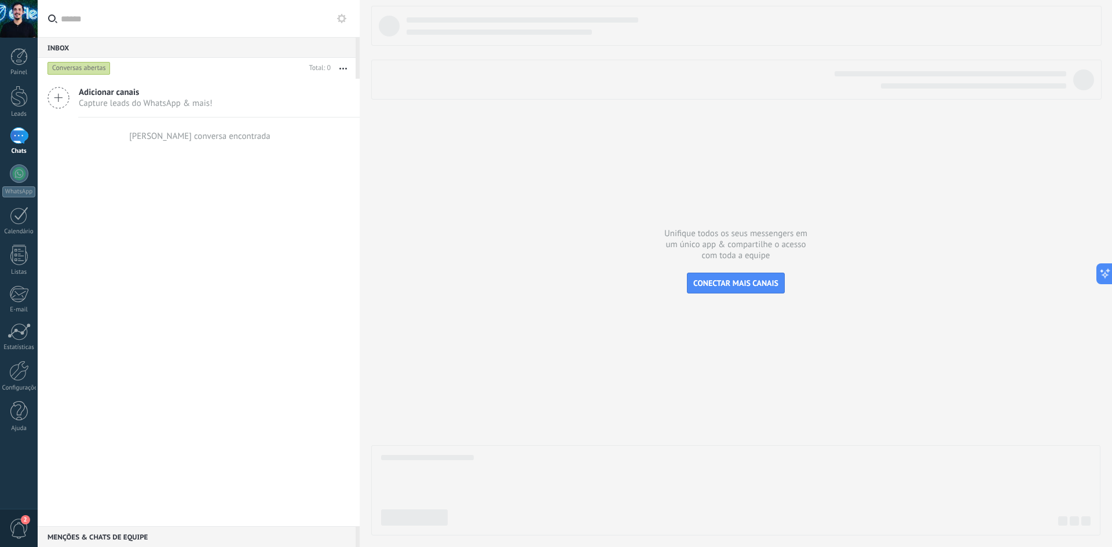
click at [25, 138] on div at bounding box center [19, 135] width 19 height 17
click at [25, 182] on link "WhatsApp" at bounding box center [19, 180] width 38 height 33
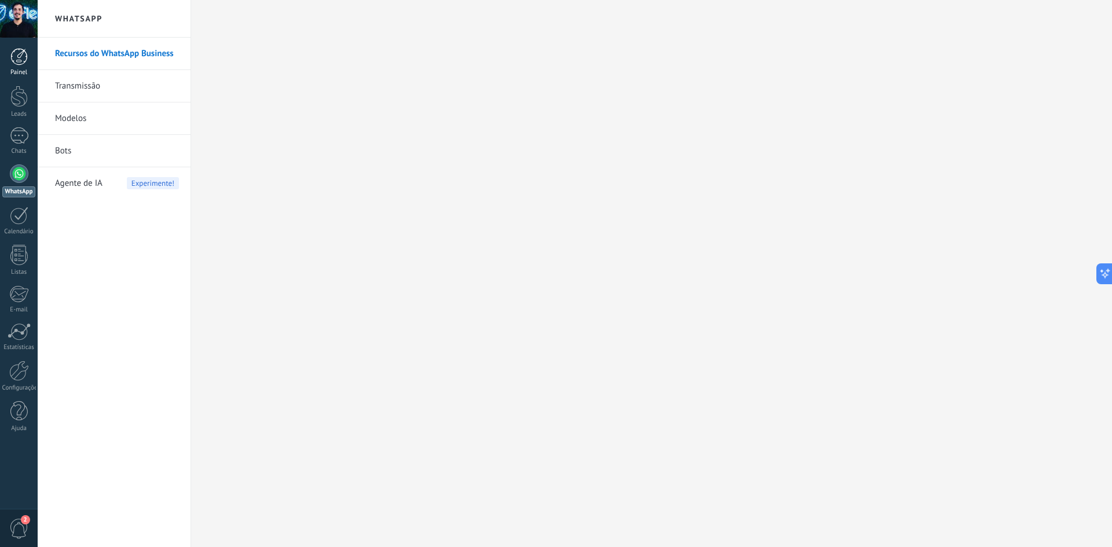
click at [20, 65] on link "Painel" at bounding box center [19, 62] width 38 height 28
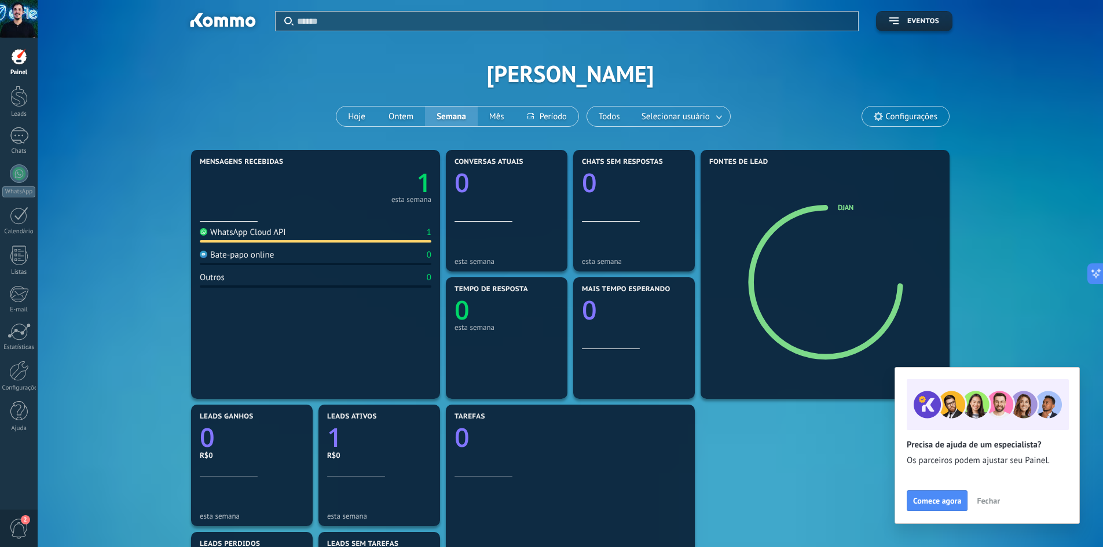
click at [270, 237] on div "WhatsApp Cloud API" at bounding box center [243, 232] width 86 height 11
click at [262, 232] on div "WhatsApp Cloud API" at bounding box center [243, 232] width 86 height 11
click at [15, 371] on div at bounding box center [19, 371] width 20 height 20
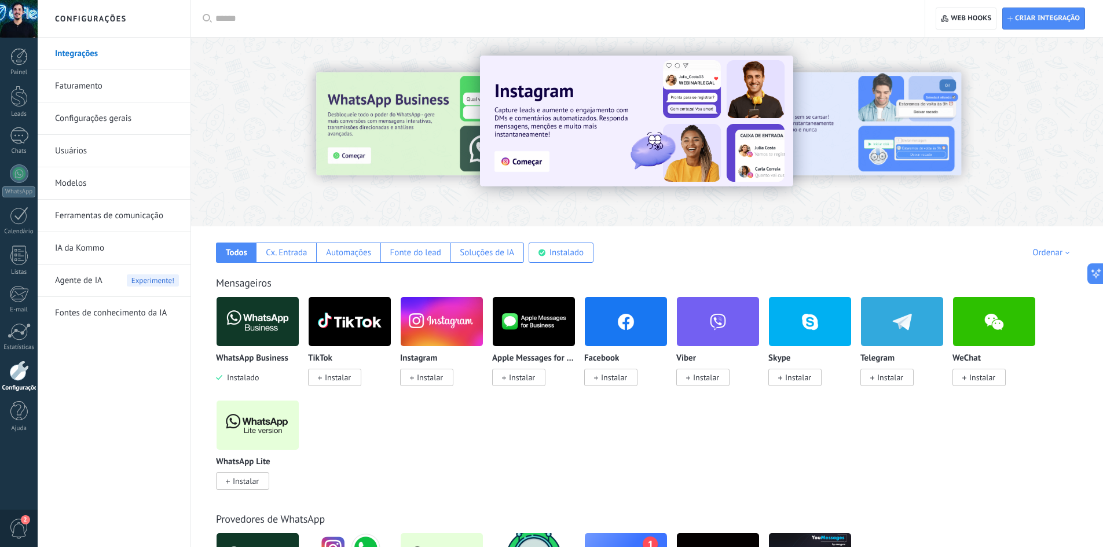
click at [16, 531] on span "2" at bounding box center [19, 529] width 20 height 20
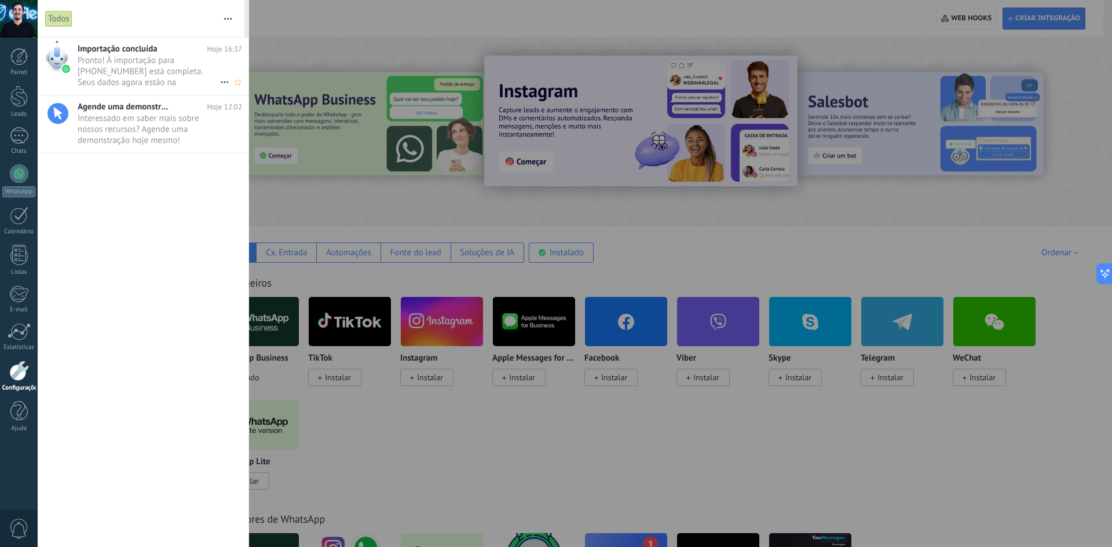
click at [155, 76] on span "Pronto! À importação para [PHONE_NUMBER] está completa. Seus dados agora estão …" at bounding box center [149, 71] width 142 height 32
click at [306, 28] on div at bounding box center [556, 273] width 1112 height 547
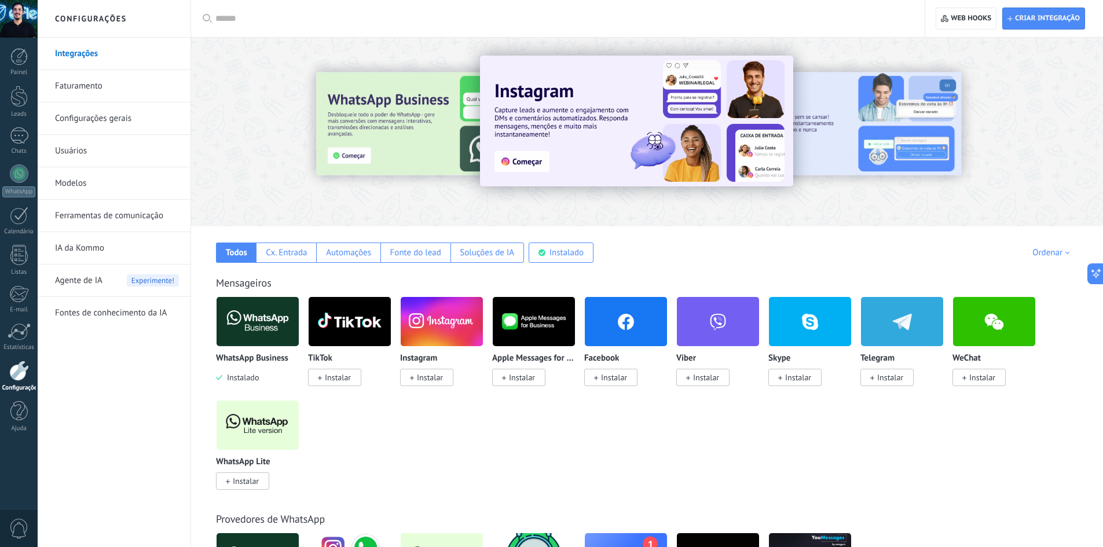
click at [245, 325] on img at bounding box center [258, 322] width 82 height 56
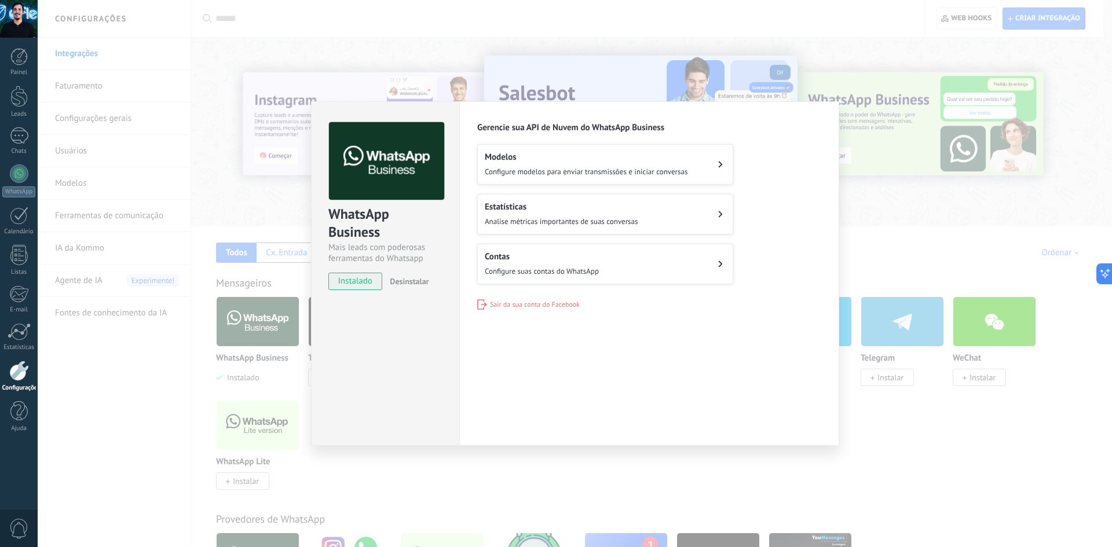
click at [556, 168] on span "Configure modelos para enviar transmissões e iniciar conversas" at bounding box center [586, 172] width 203 height 10
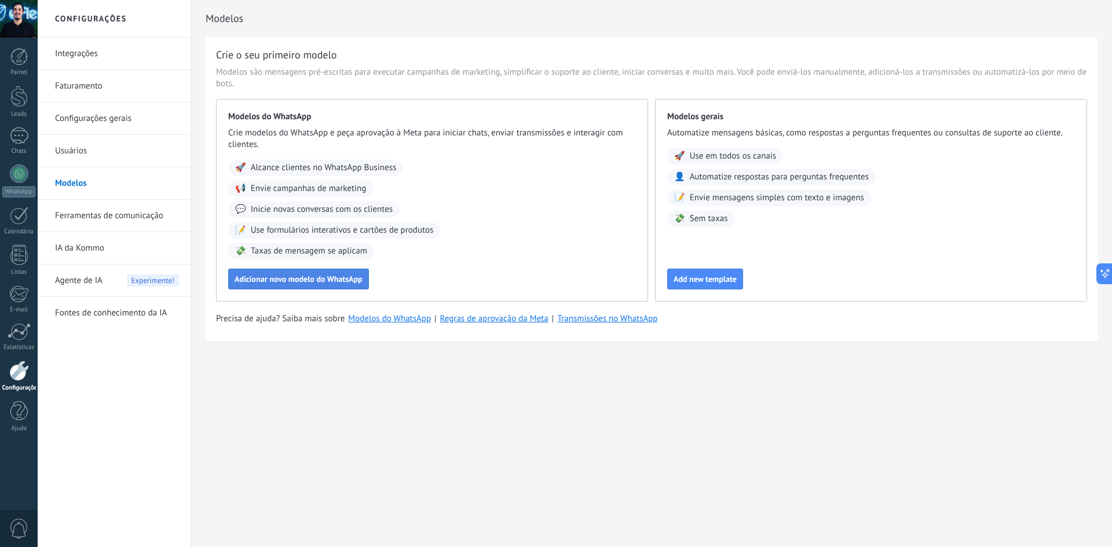
click at [292, 274] on button "Adicionar novo modelo do WhatsApp" at bounding box center [298, 279] width 141 height 21
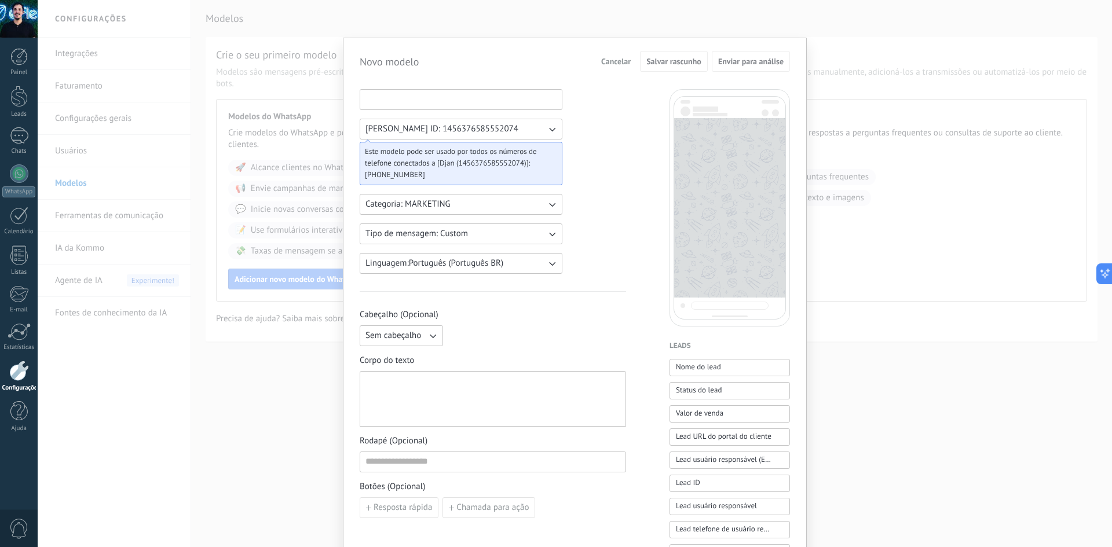
click at [424, 106] on input at bounding box center [460, 99] width 201 height 19
click at [523, 137] on button "[PERSON_NAME] ID: 1456376585552074" at bounding box center [461, 129] width 203 height 21
click at [508, 130] on li "[PERSON_NAME] ID: 1456376585552074" at bounding box center [457, 129] width 209 height 20
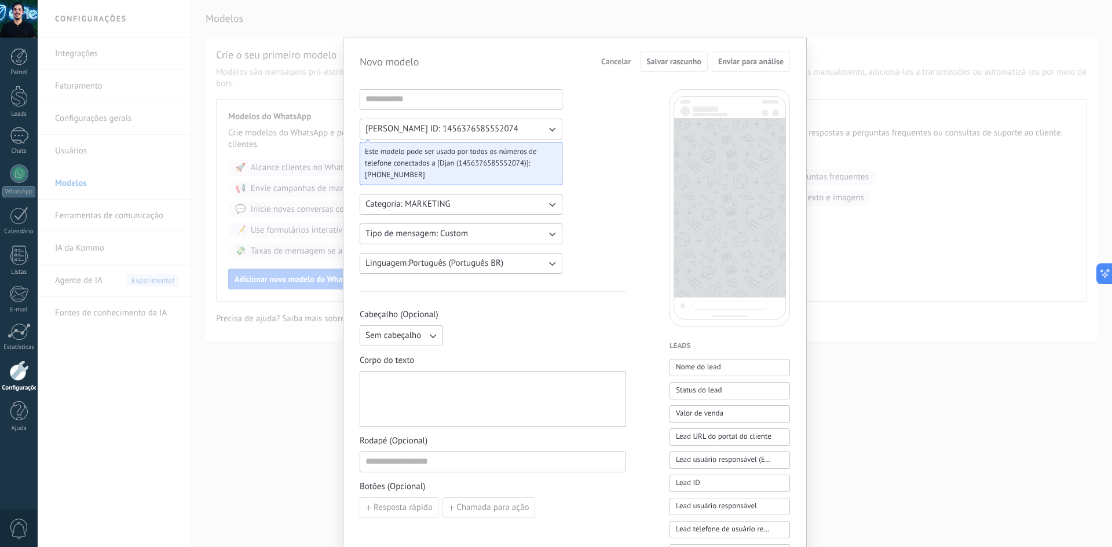
click at [310, 410] on div "Novo modelo Cancelar Salvar rascunho Enviar para análise Djan WABA ID: 14563765…" at bounding box center [575, 273] width 1074 height 547
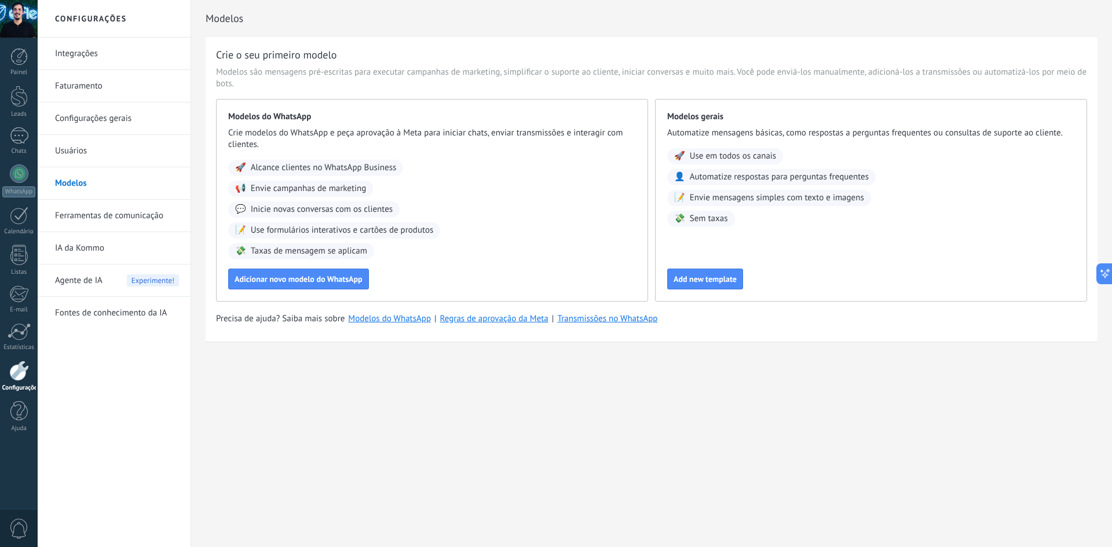
click at [97, 155] on link "Usuários" at bounding box center [117, 151] width 124 height 32
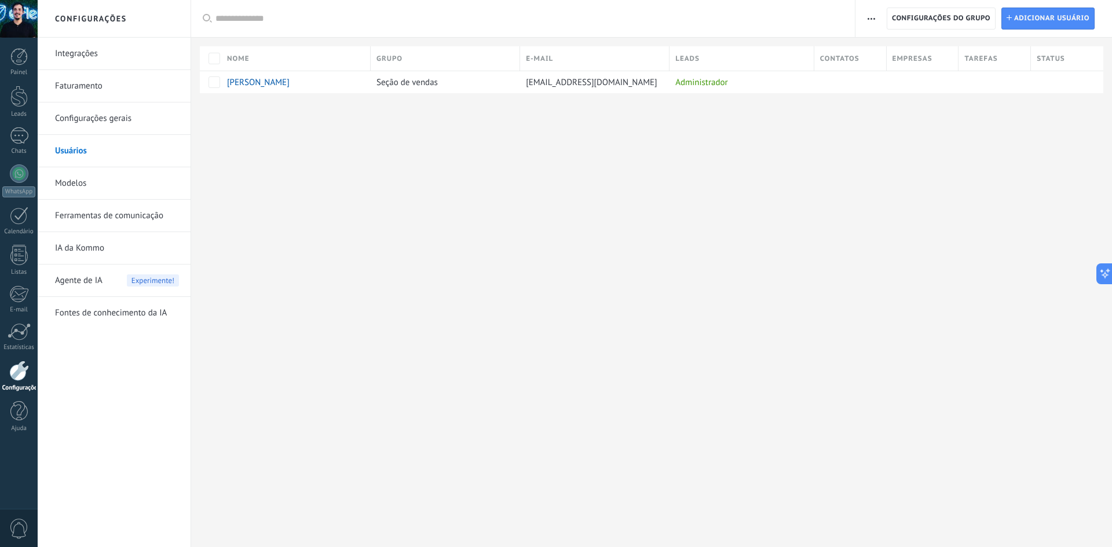
click at [101, 284] on span "Agente de IA" at bounding box center [78, 281] width 47 height 32
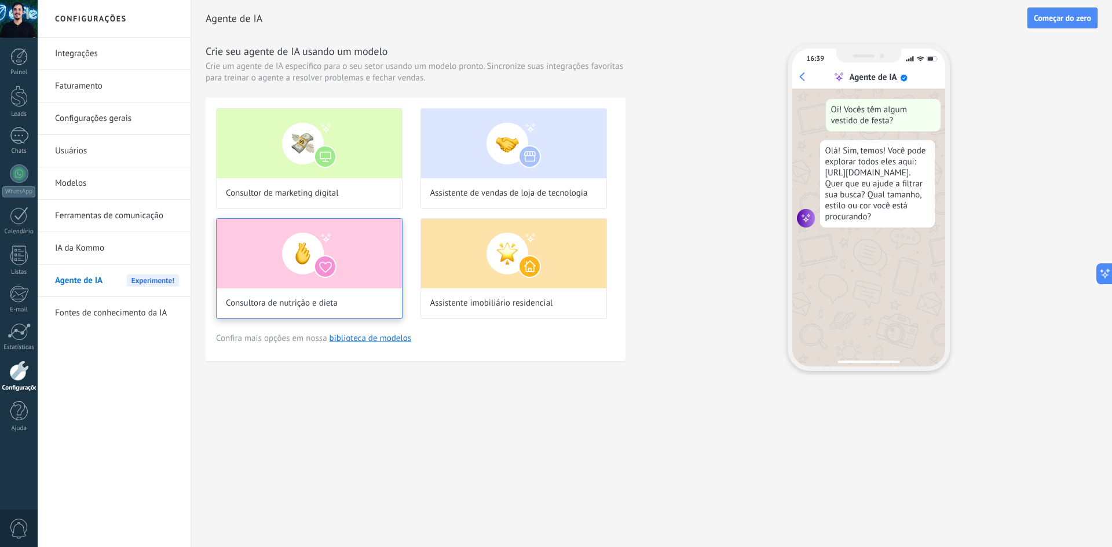
click at [259, 269] on img at bounding box center [309, 253] width 185 height 69
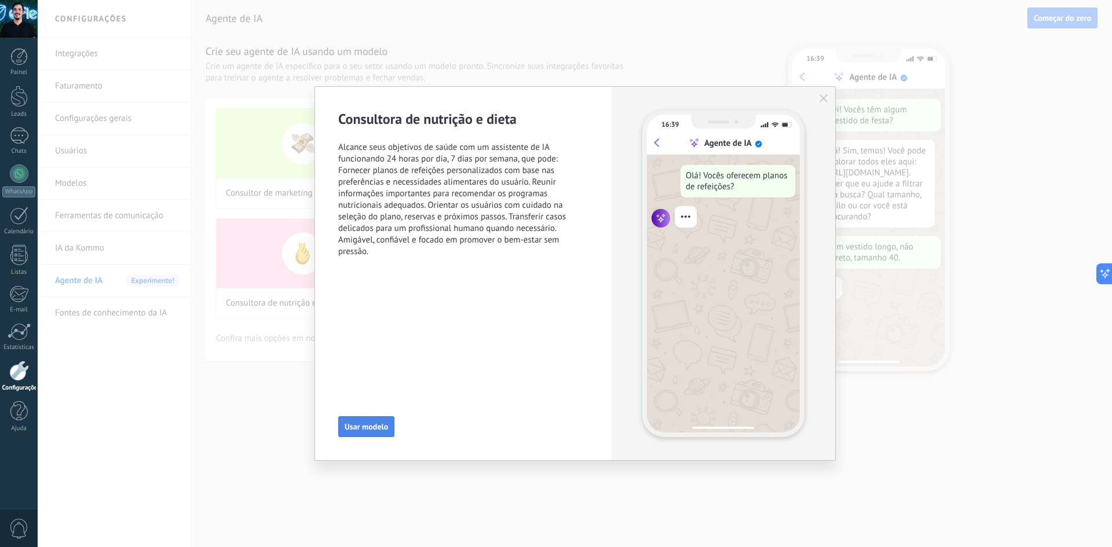
click at [355, 427] on span "Usar modelo" at bounding box center [365, 427] width 43 height 8
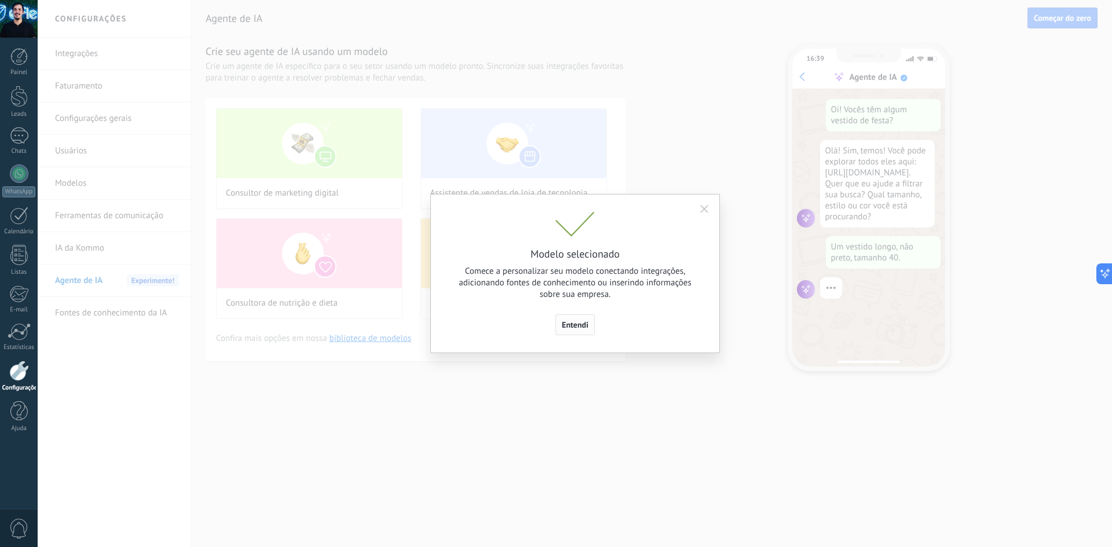
click at [573, 325] on span "Entendi" at bounding box center [575, 325] width 27 height 8
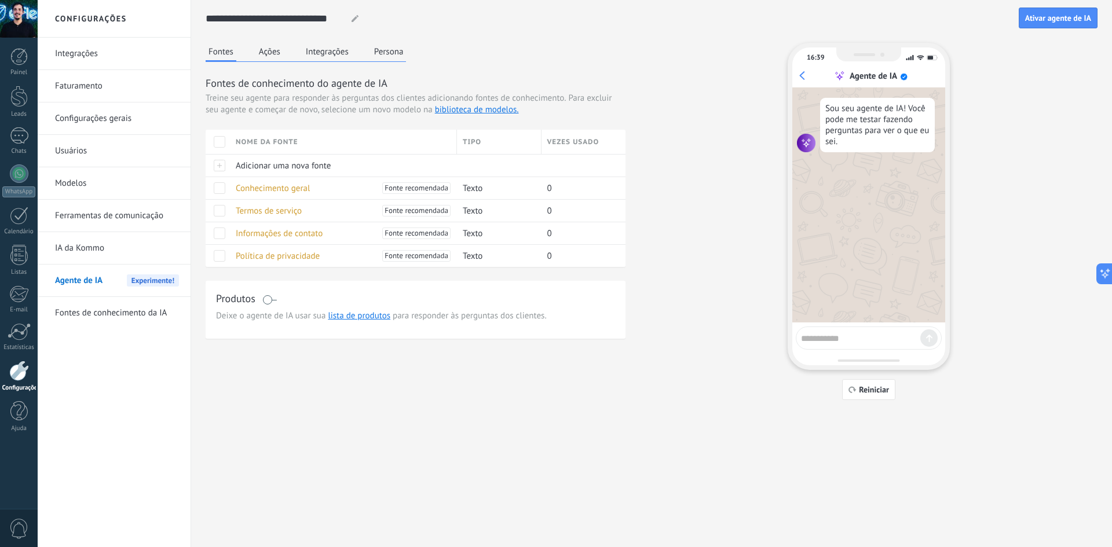
click at [262, 54] on button "Ações" at bounding box center [269, 51] width 27 height 17
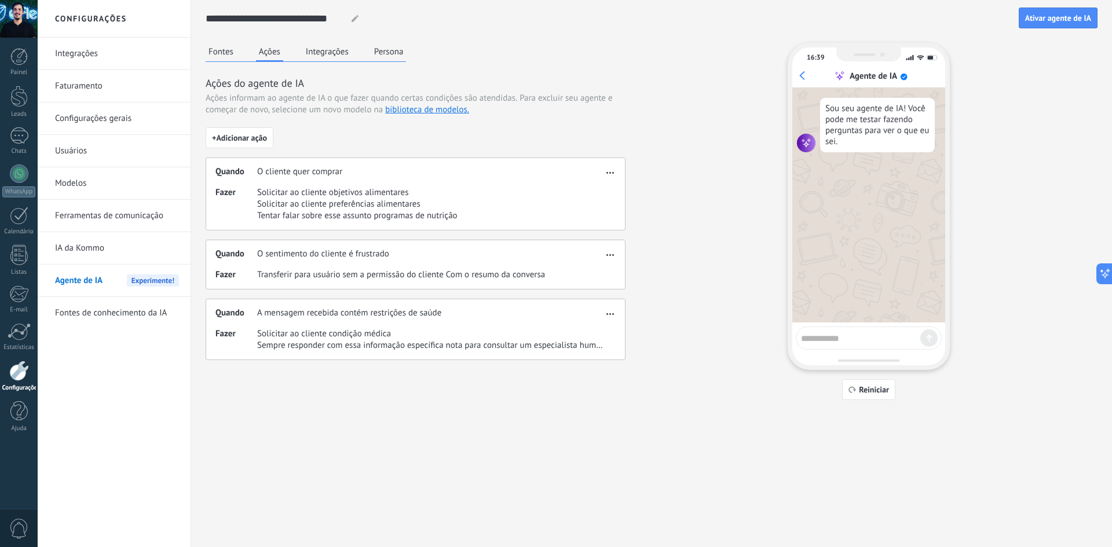
click at [314, 48] on button "Integrações" at bounding box center [327, 51] width 49 height 17
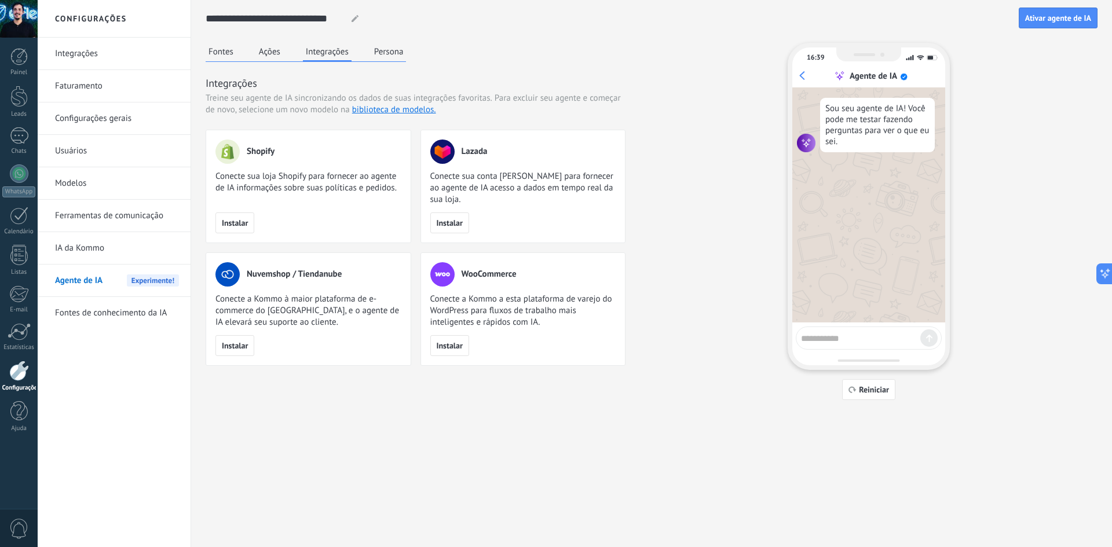
click at [385, 55] on button "Persona" at bounding box center [388, 51] width 35 height 17
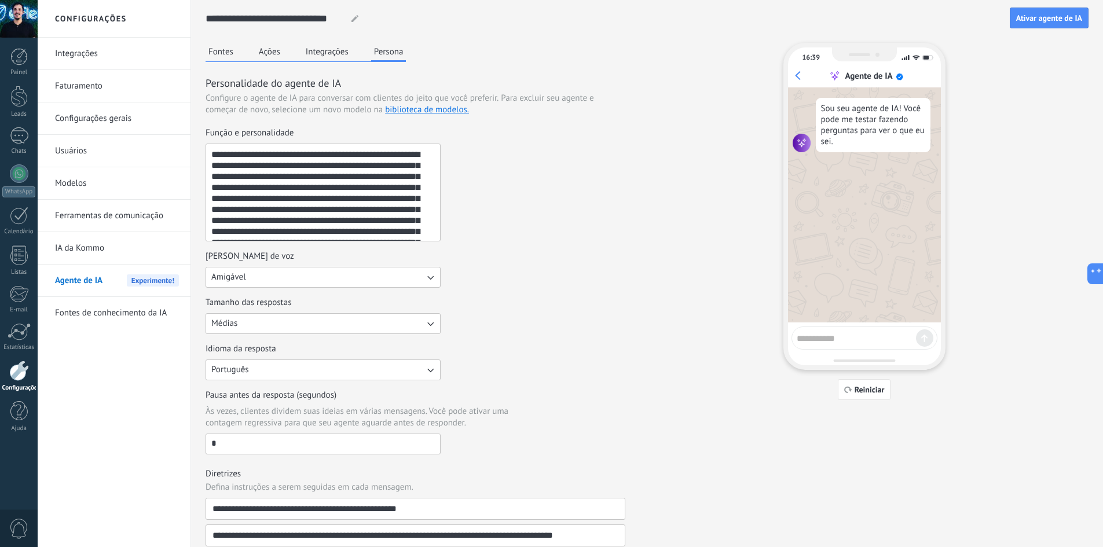
click at [215, 52] on button "Fontes" at bounding box center [221, 51] width 31 height 17
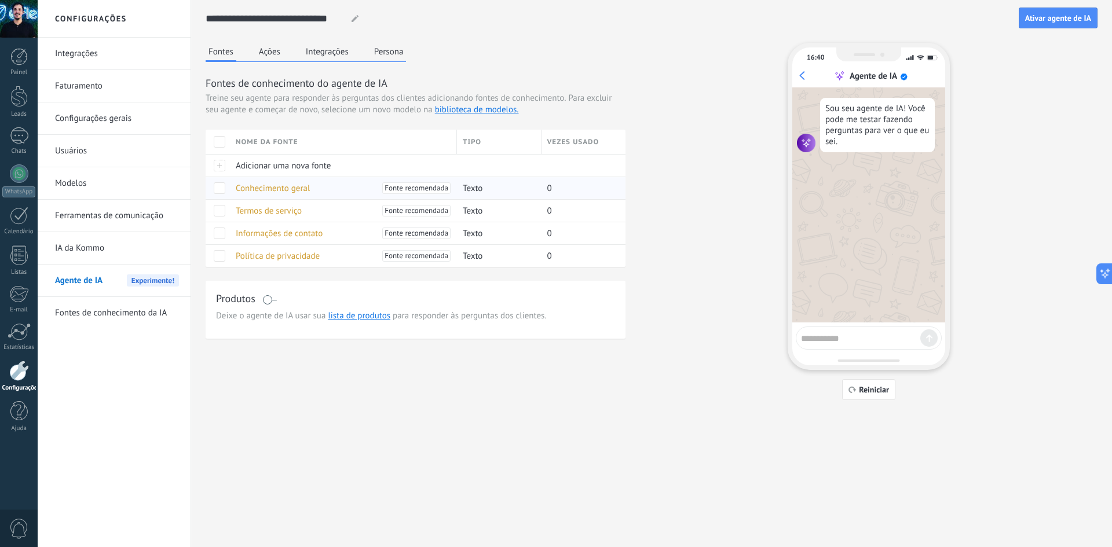
click at [248, 186] on span "Conhecimento geral" at bounding box center [273, 188] width 74 height 11
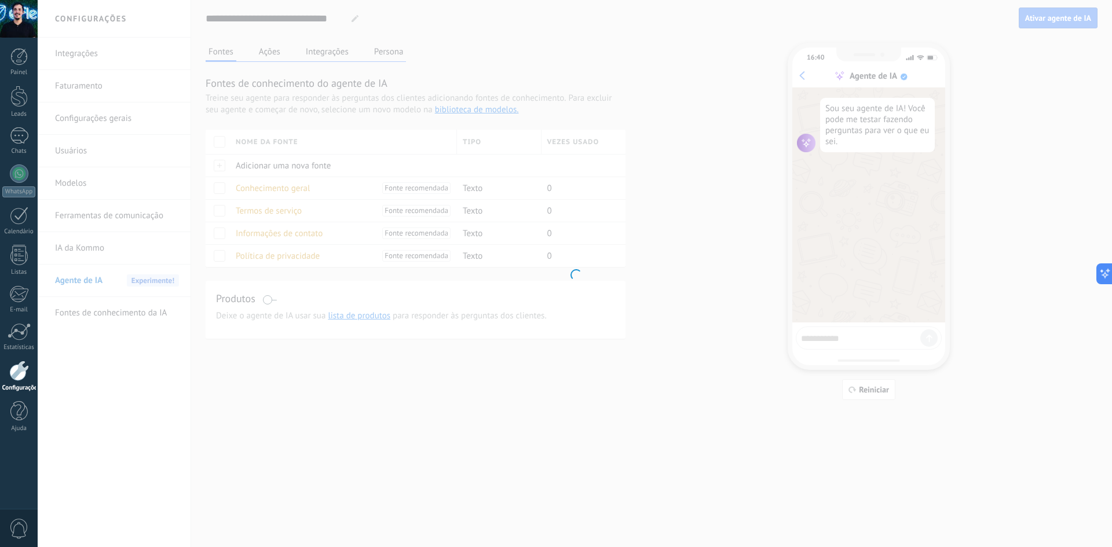
type input "**********"
type textarea "**********"
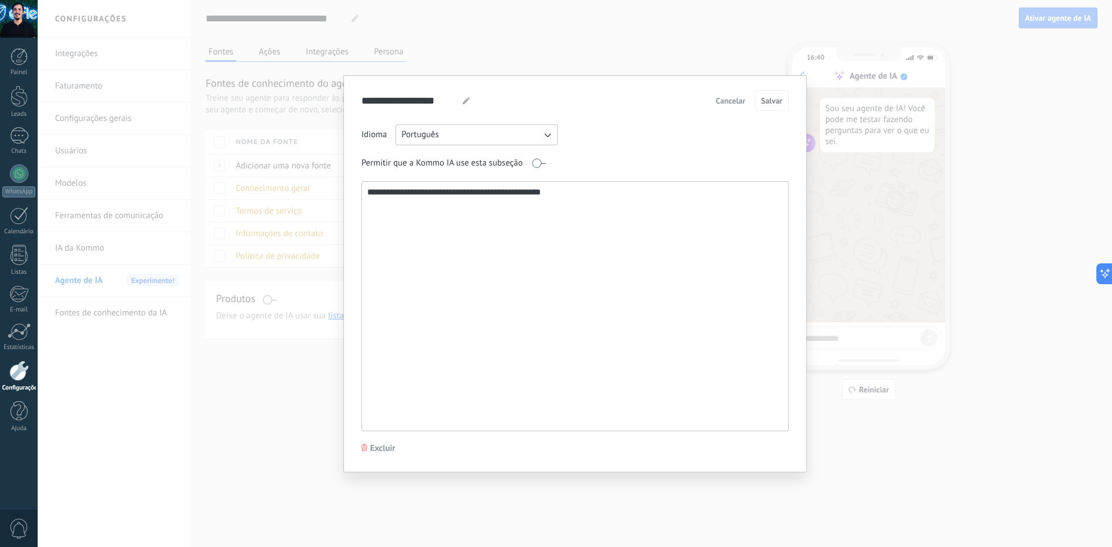
click at [254, 359] on div "**********" at bounding box center [575, 273] width 1074 height 547
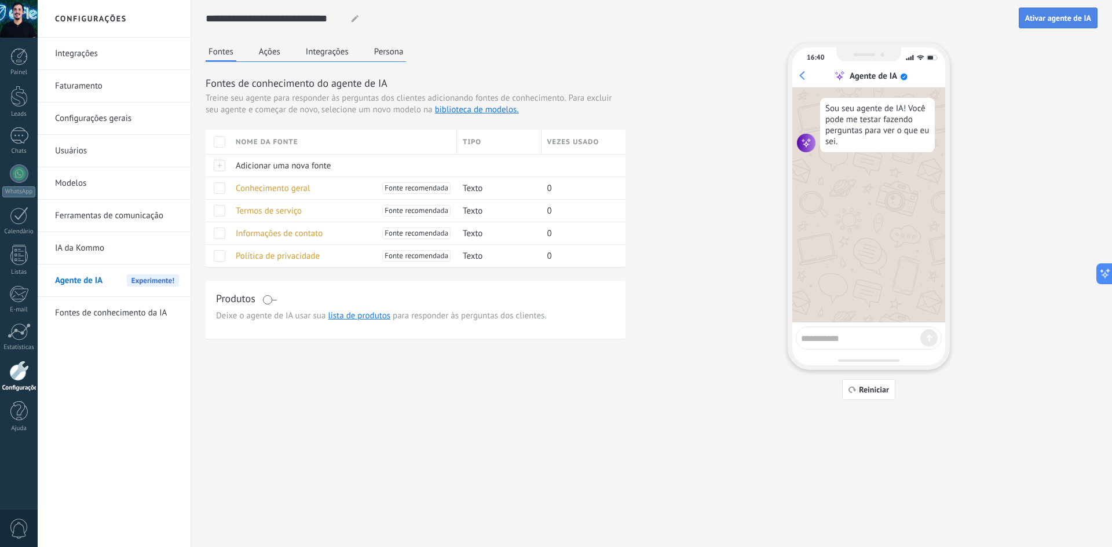
click at [1060, 24] on button "Ativar agente de IA" at bounding box center [1057, 18] width 79 height 21
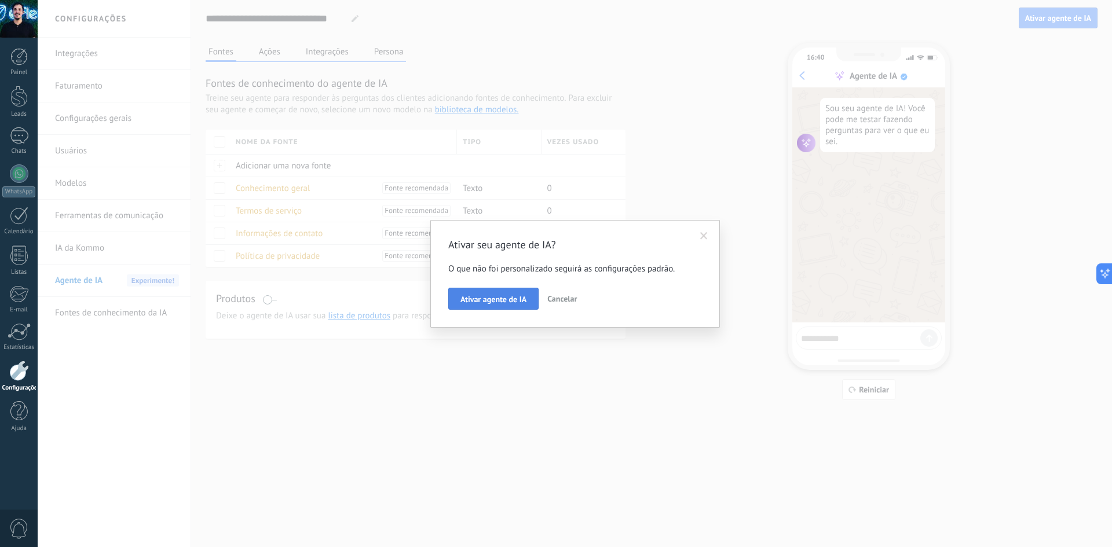
click at [482, 298] on span "Ativar agente de IA" at bounding box center [493, 299] width 66 height 8
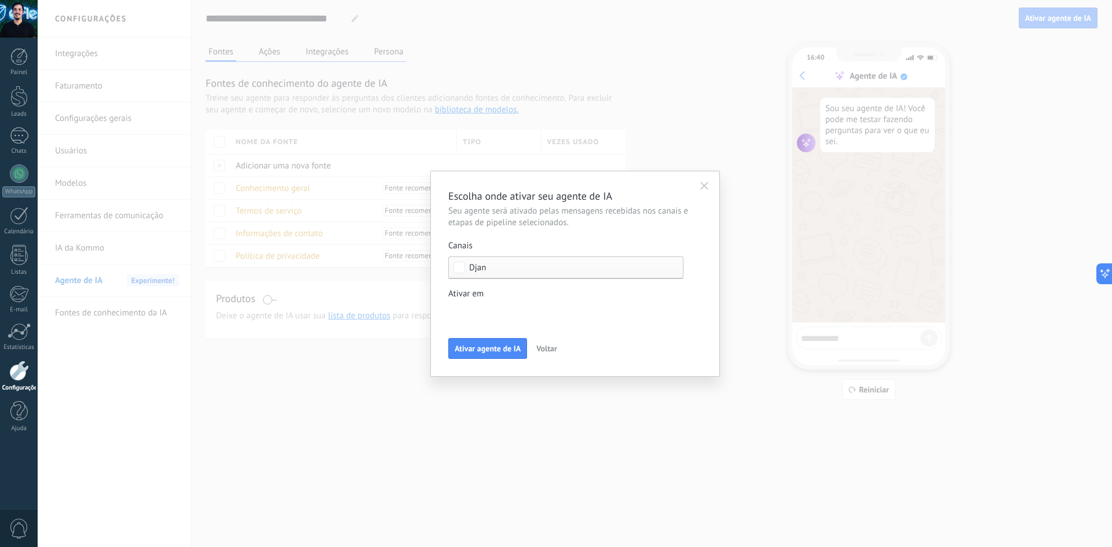
click at [0, 0] on div "Etapa de leads de entrada Nova consulta Qualificado Chamada agendada Preparando…" at bounding box center [0, 0] width 0 height 0
click at [498, 292] on div at bounding box center [575, 273] width 1074 height 547
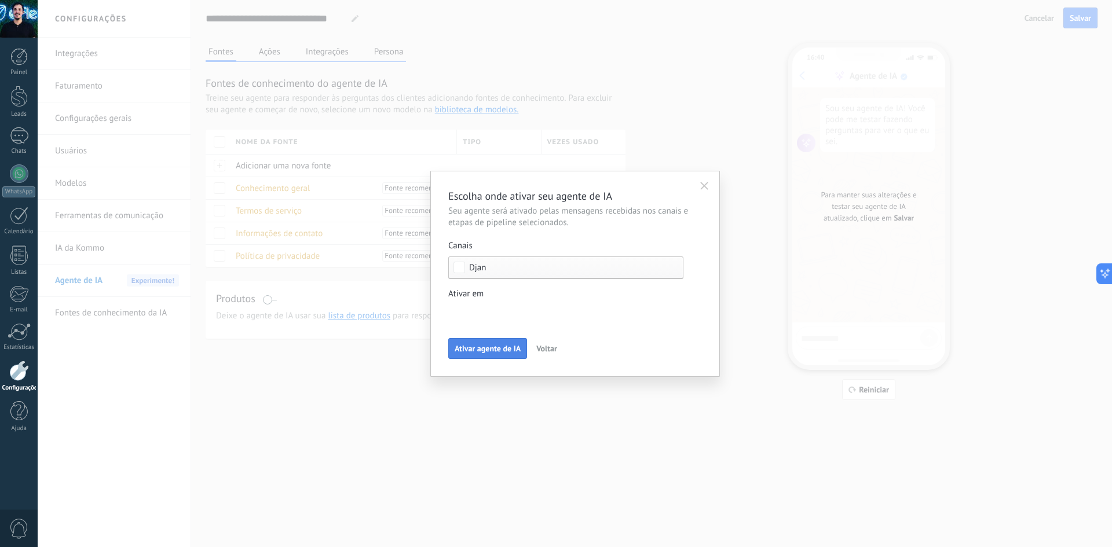
click at [490, 342] on button "Ativar agente de IA" at bounding box center [487, 348] width 79 height 21
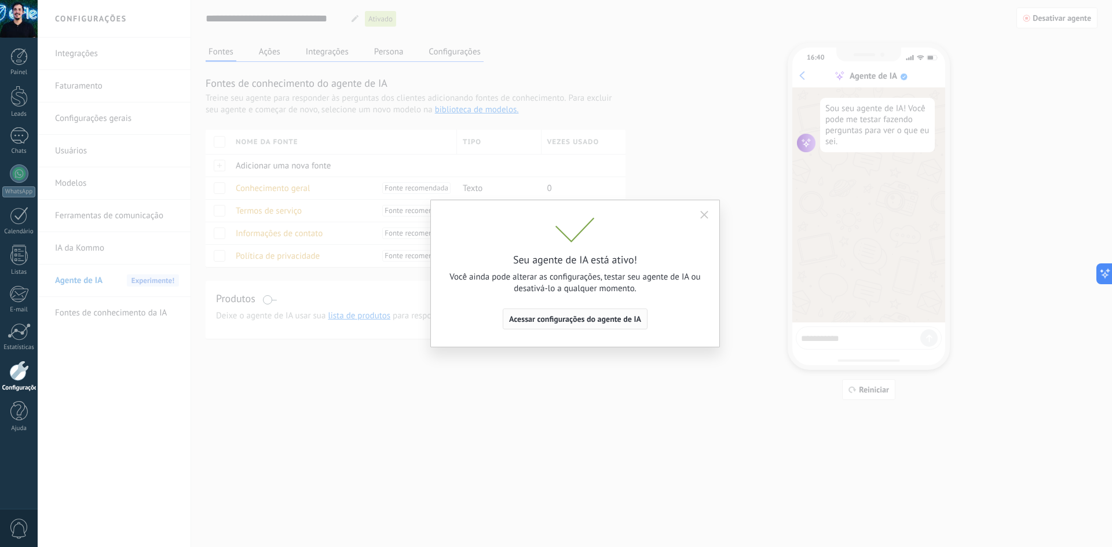
click at [563, 324] on button "Acessar configurações do agente de IA" at bounding box center [575, 319] width 145 height 21
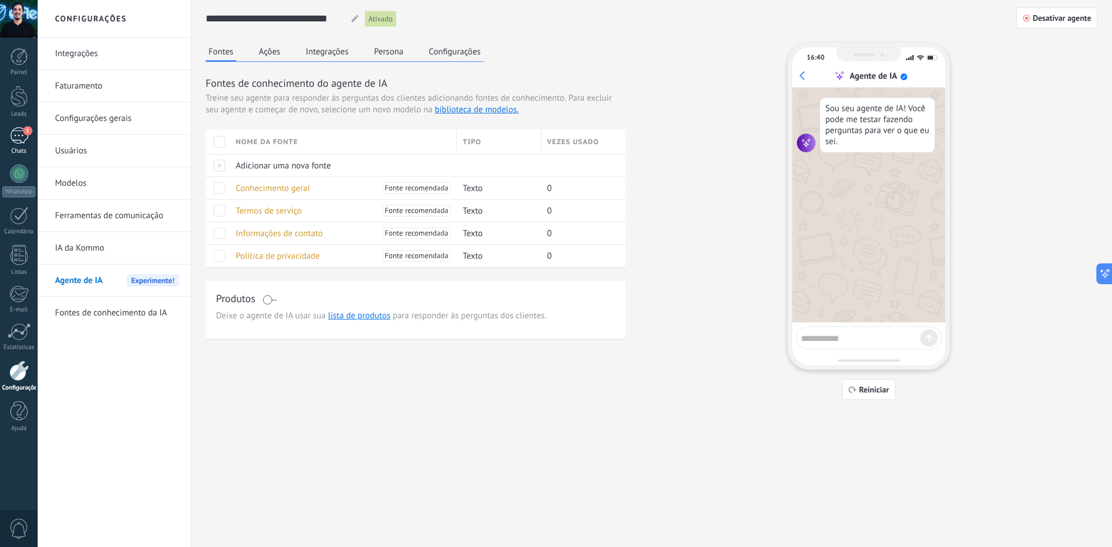
click at [12, 140] on div "1" at bounding box center [19, 135] width 19 height 17
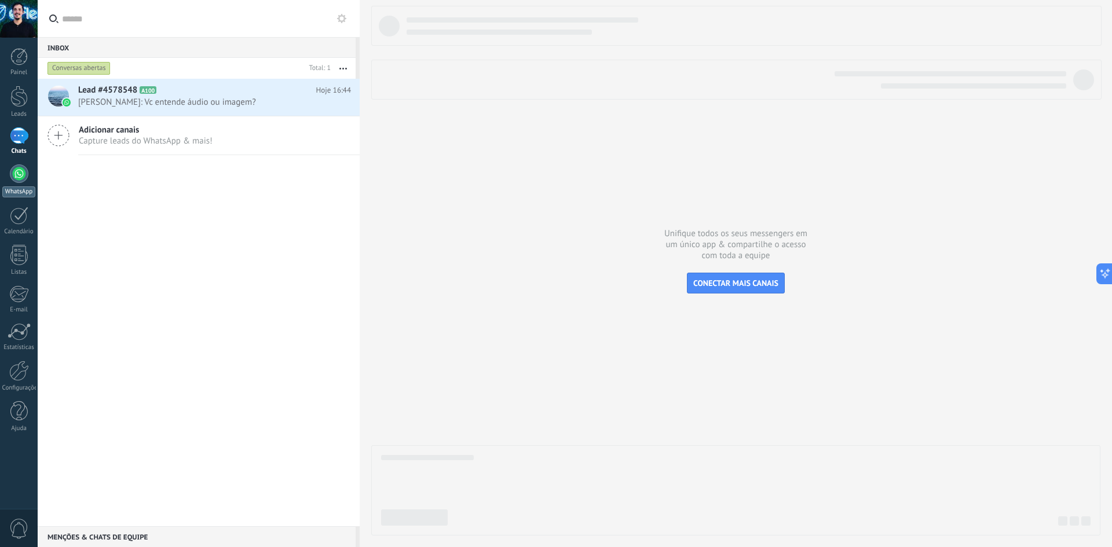
click at [24, 180] on div at bounding box center [19, 173] width 19 height 19
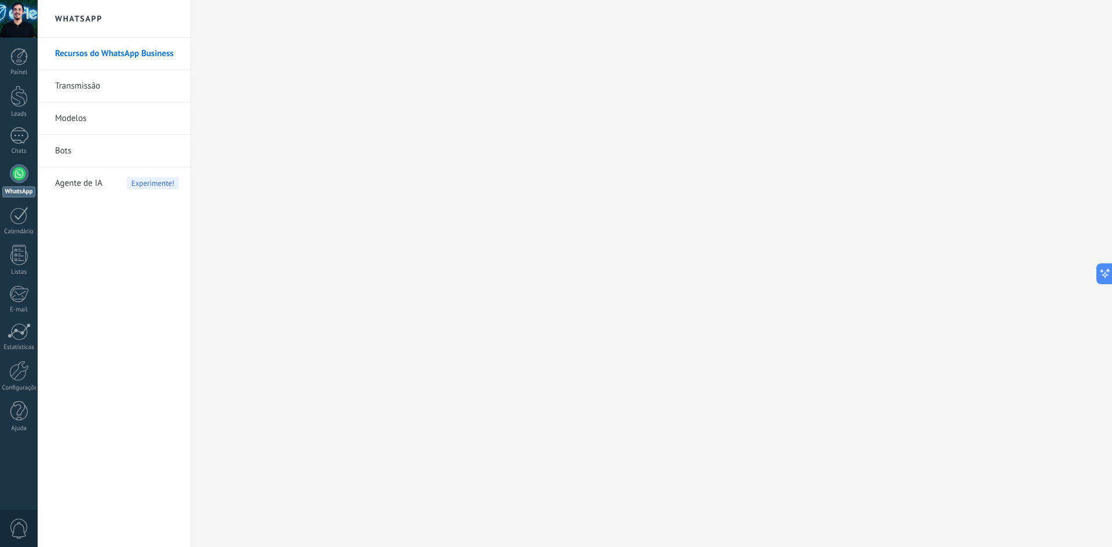
click at [90, 182] on span "Agente de IA" at bounding box center [78, 183] width 47 height 32
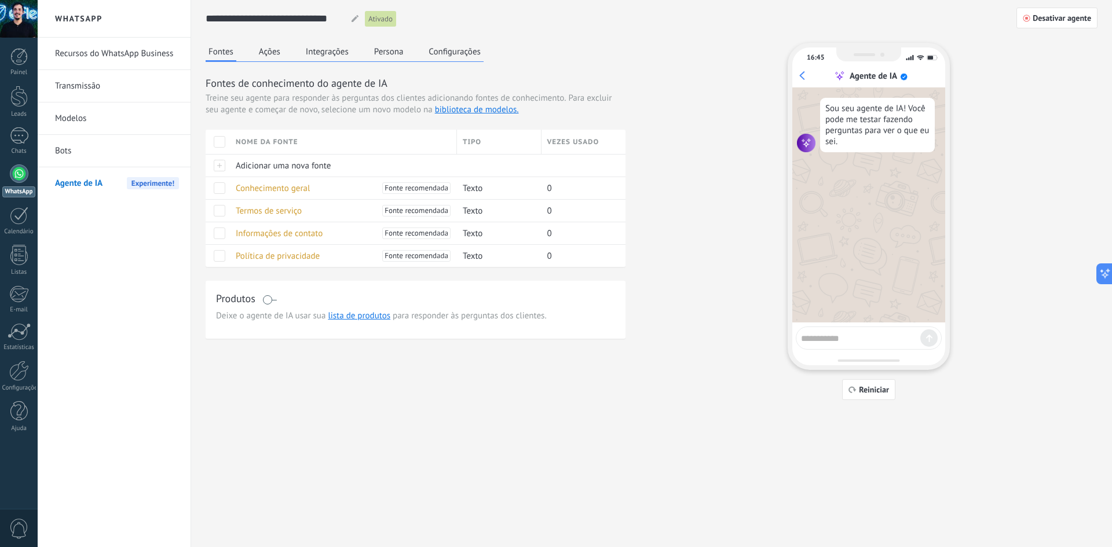
click at [290, 52] on div "Fontes Ações Integrações Persona Configurações" at bounding box center [345, 52] width 278 height 19
click at [274, 55] on button "Ações" at bounding box center [269, 51] width 27 height 17
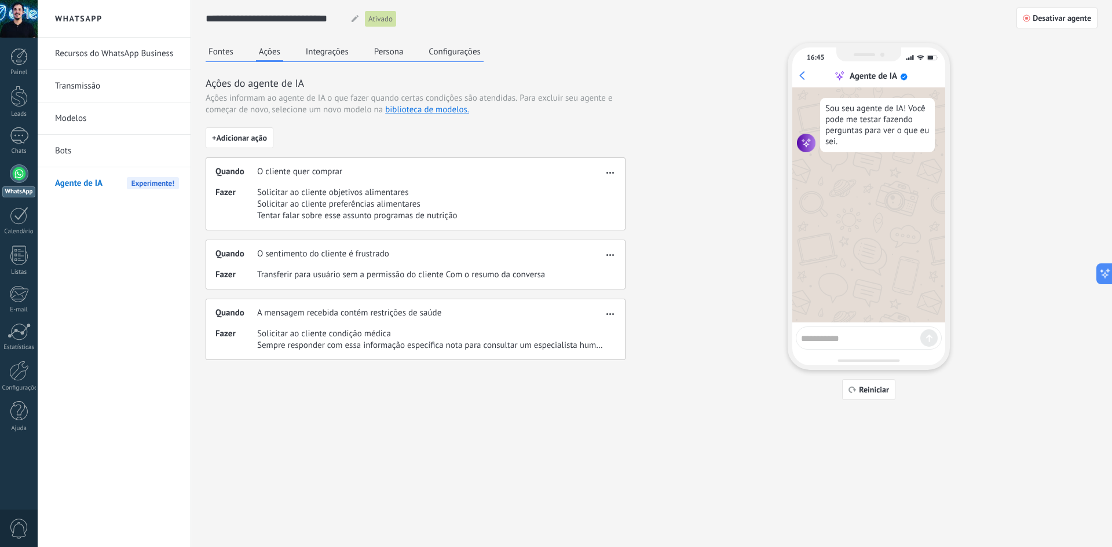
click at [321, 52] on button "Integrações" at bounding box center [327, 51] width 49 height 17
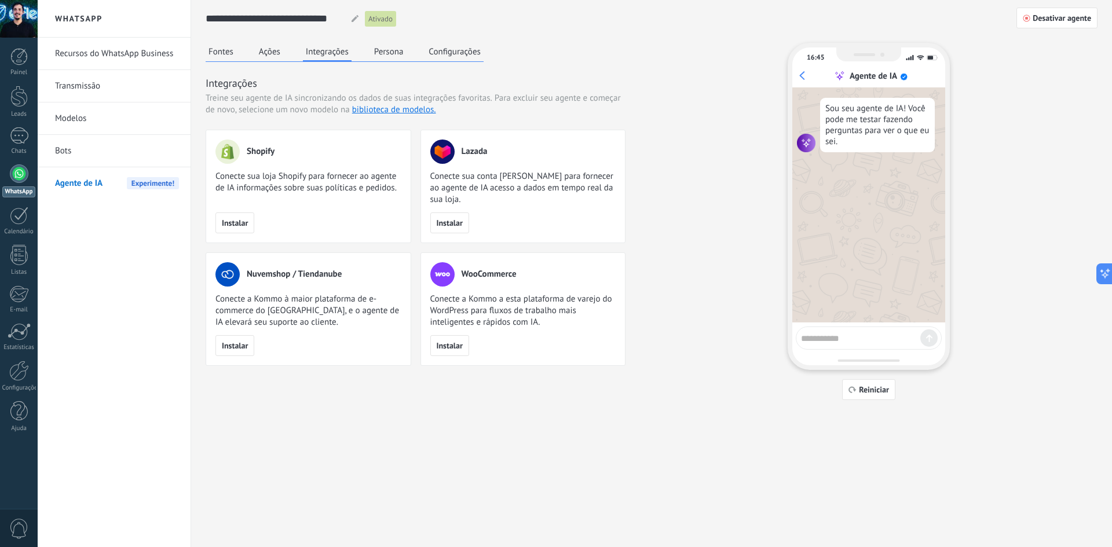
click at [401, 54] on button "Persona" at bounding box center [388, 51] width 35 height 17
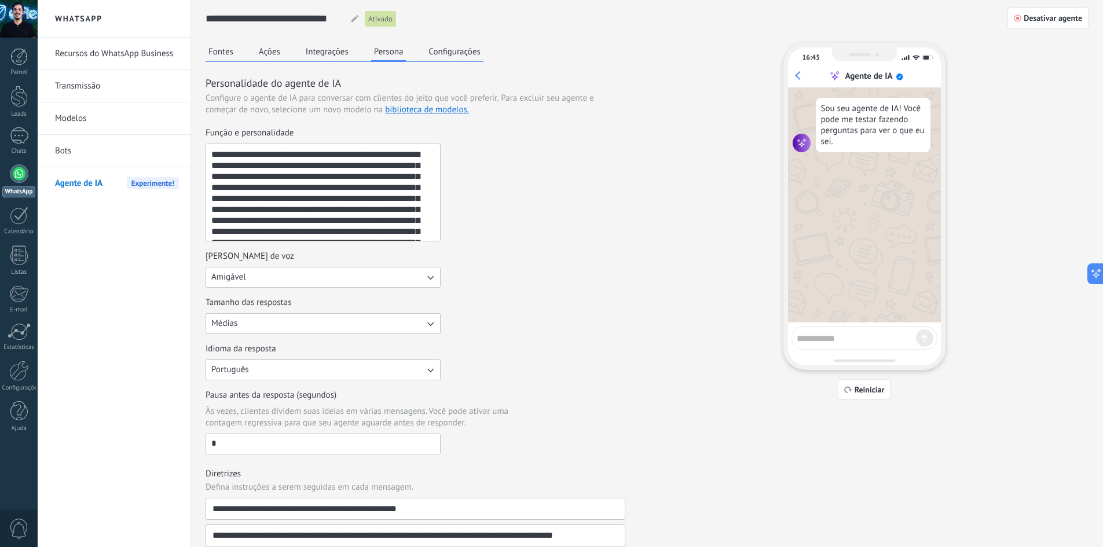
click at [463, 47] on button "Configurações" at bounding box center [454, 51] width 57 height 17
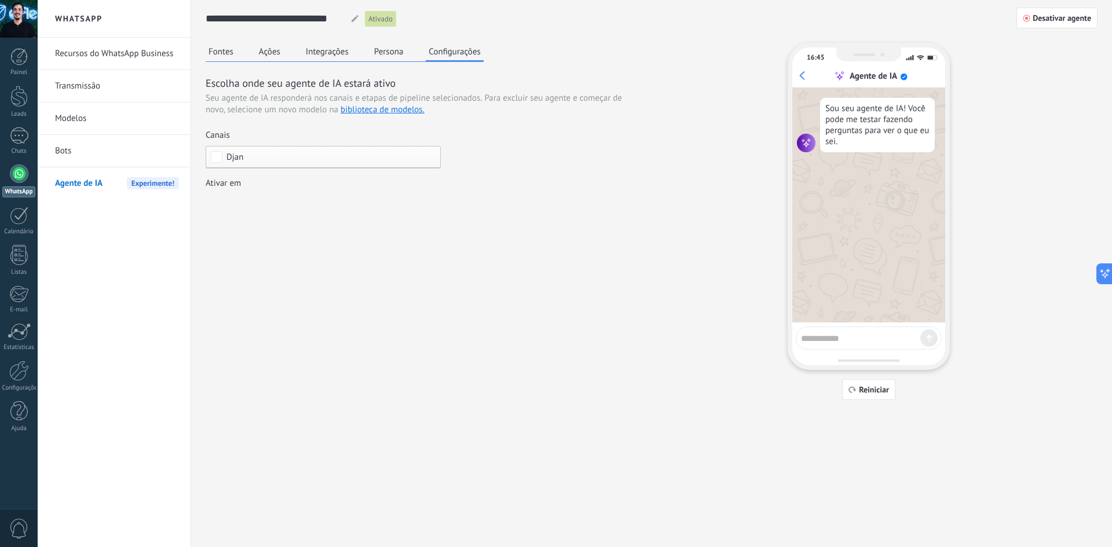
click at [97, 58] on link "Recursos do WhatsApp Business" at bounding box center [117, 54] width 124 height 32
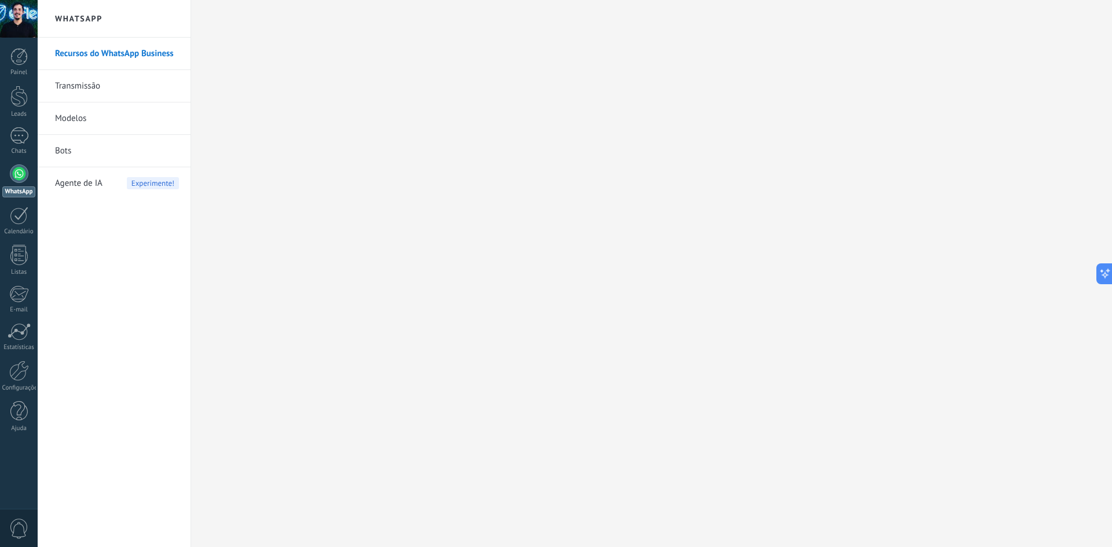
click at [72, 145] on link "Bots" at bounding box center [117, 151] width 124 height 32
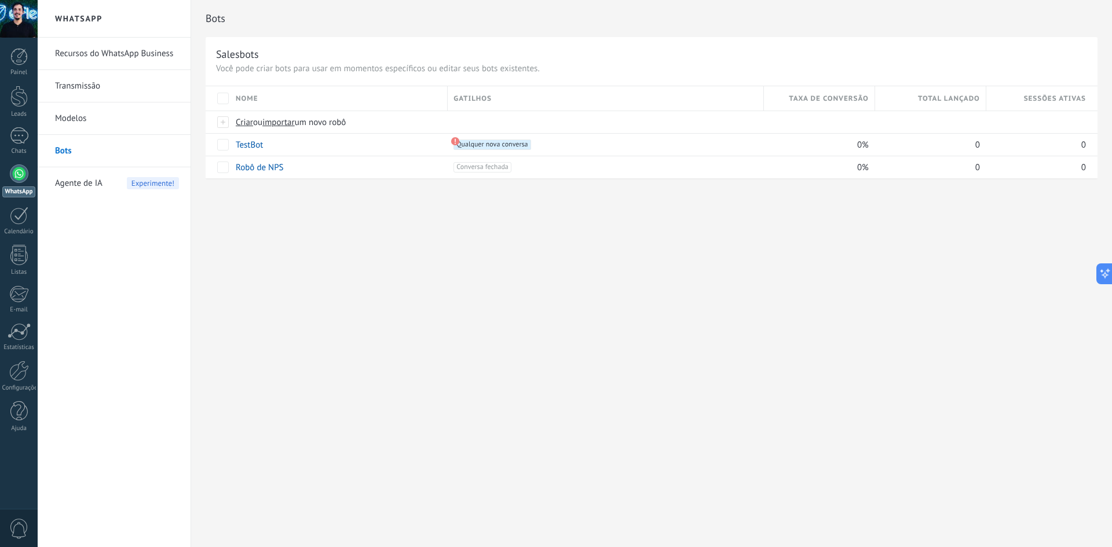
click at [82, 116] on link "Modelos" at bounding box center [117, 118] width 124 height 32
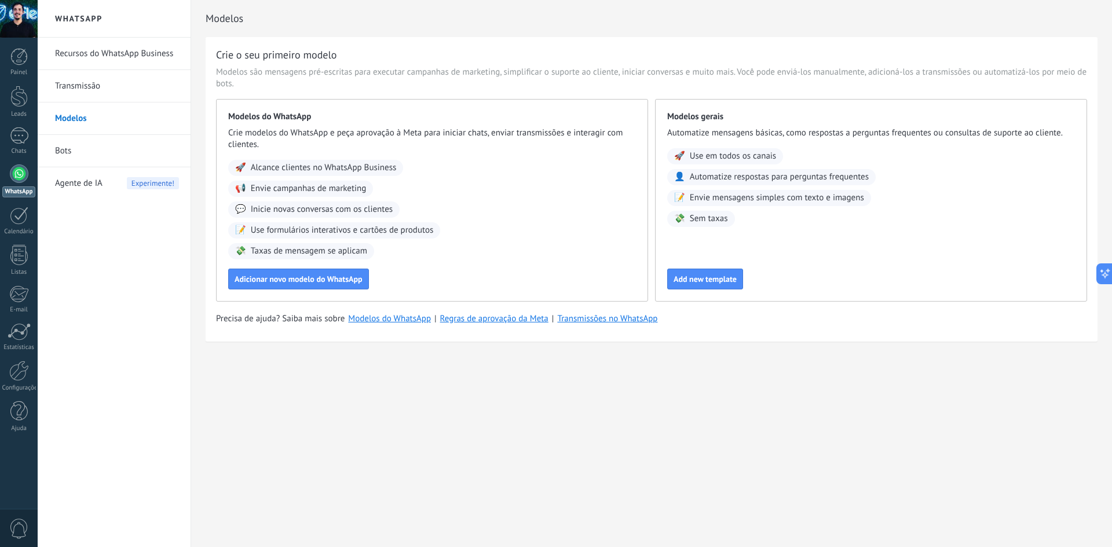
click at [82, 87] on link "Transmissão" at bounding box center [117, 86] width 124 height 32
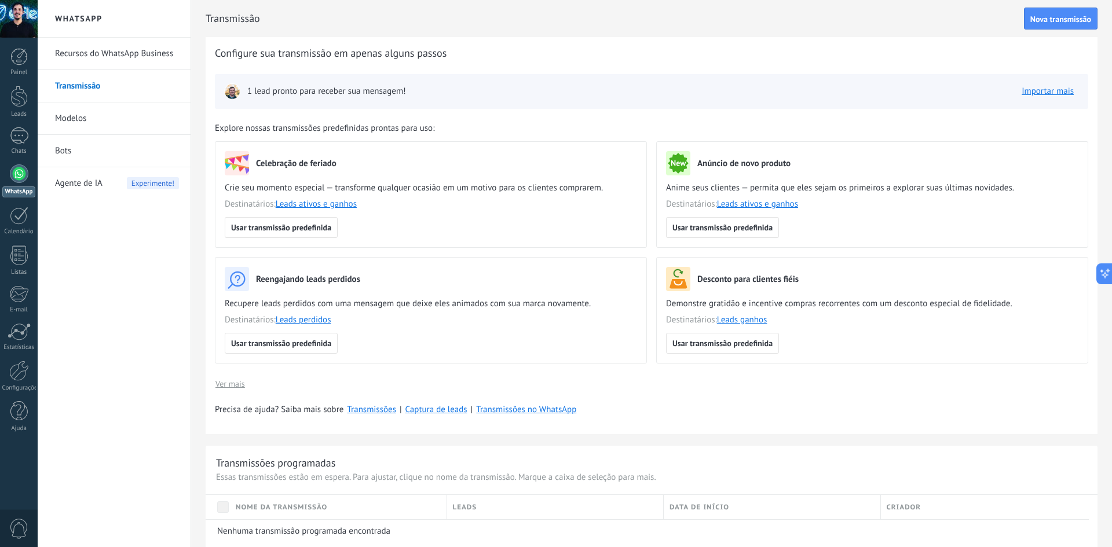
click at [72, 186] on span "Agente de IA" at bounding box center [78, 183] width 47 height 32
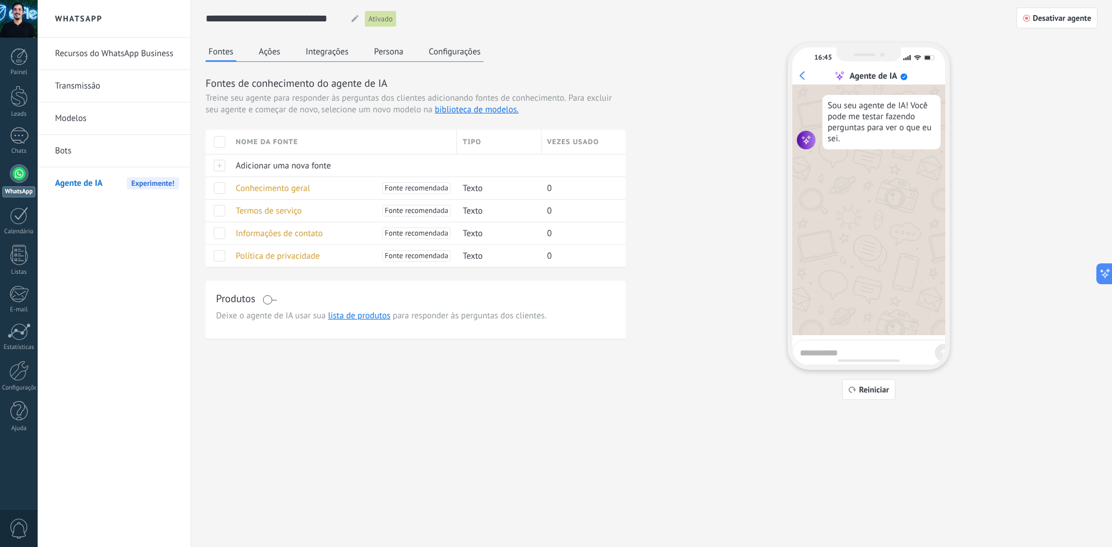
click at [366, 365] on div "Fontes Ações Integrações Persona Configurações Fontes de conhecimento do agente…" at bounding box center [652, 221] width 892 height 357
click at [24, 138] on div "1" at bounding box center [19, 135] width 19 height 17
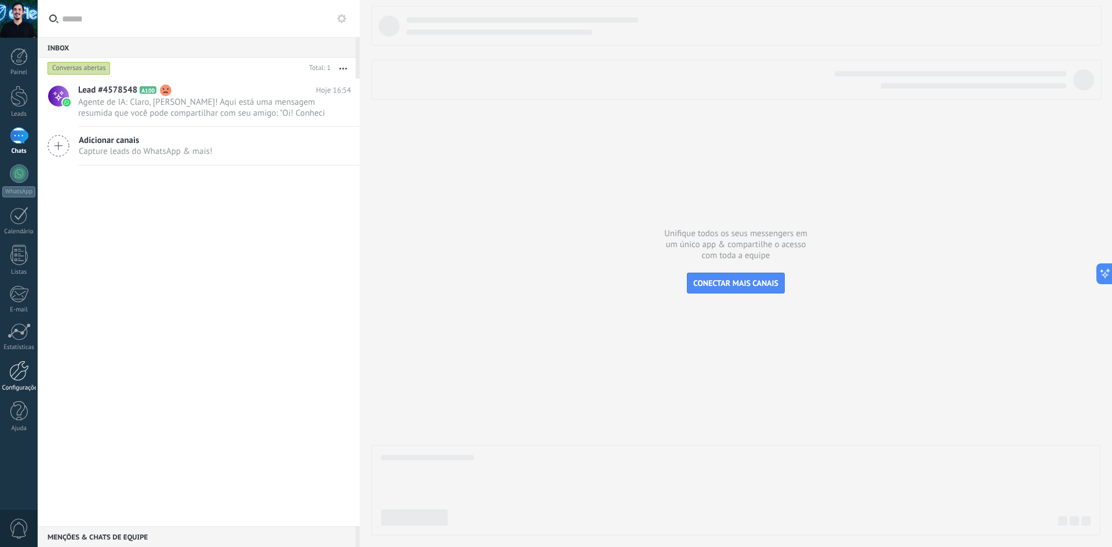
click at [12, 384] on link "Configurações" at bounding box center [19, 376] width 38 height 31
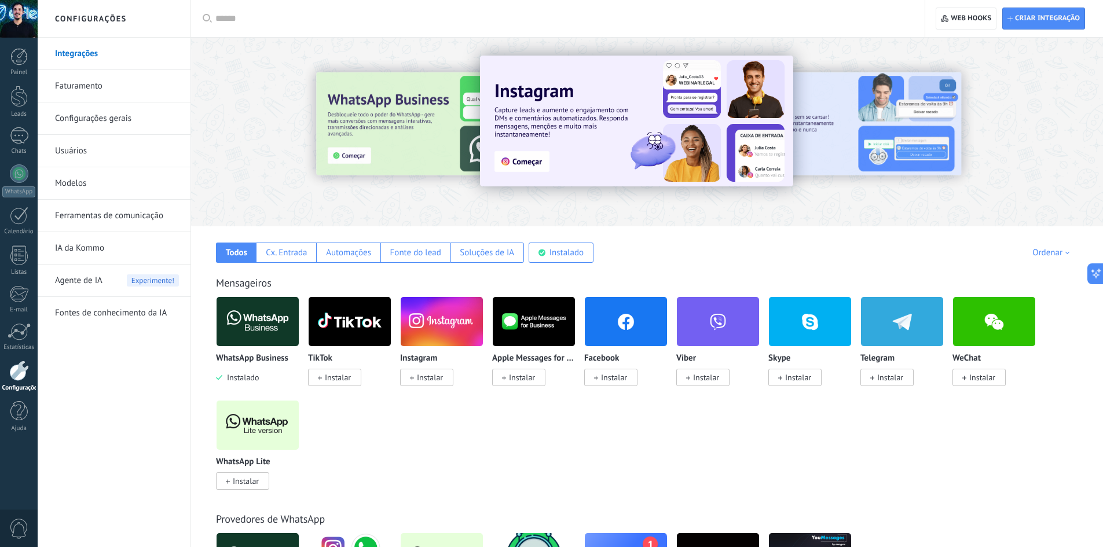
click at [230, 311] on img at bounding box center [258, 322] width 82 height 56
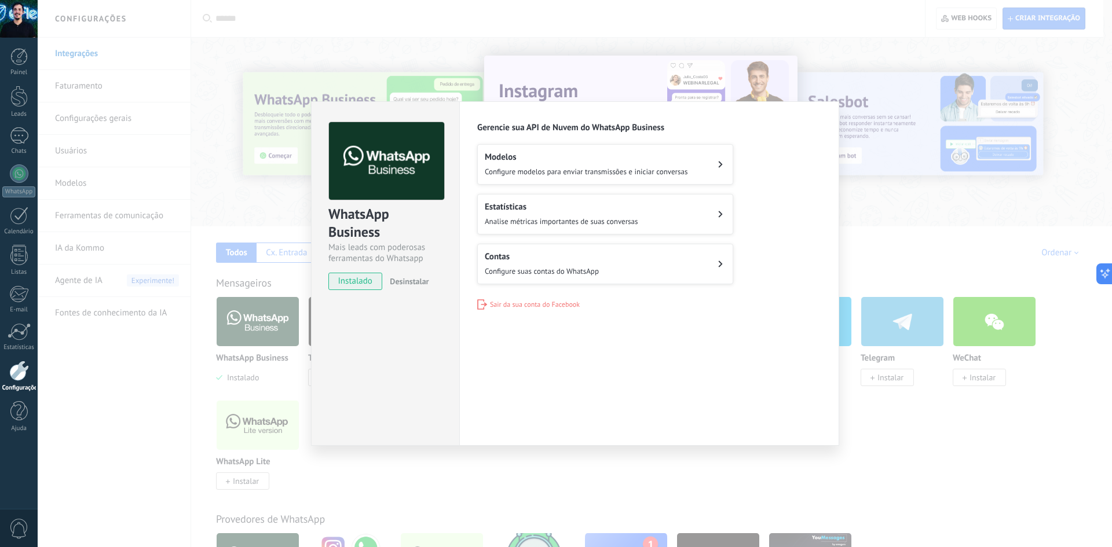
click at [548, 248] on button "Contas Configure suas contas do WhatsApp" at bounding box center [605, 264] width 256 height 41
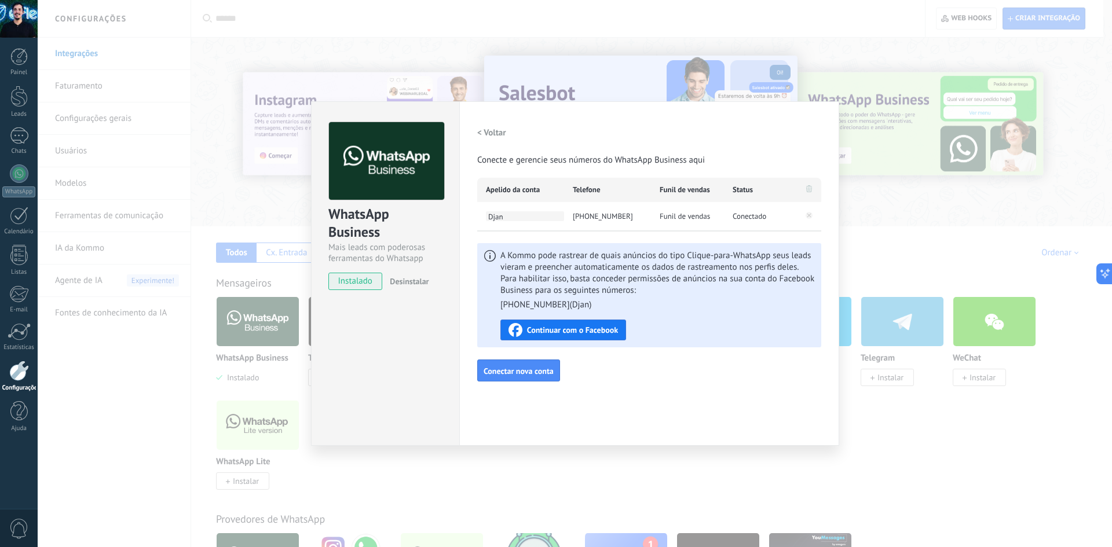
click at [489, 219] on span "Djan" at bounding box center [525, 216] width 78 height 10
click at [489, 219] on input "****" at bounding box center [525, 216] width 78 height 8
type input "****"
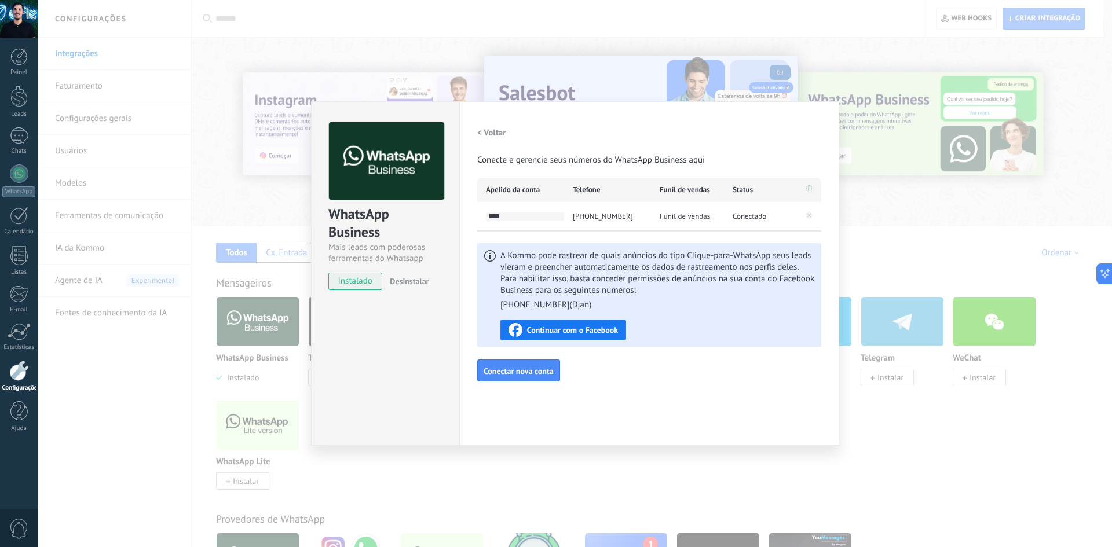
click at [559, 405] on div "Configurações Autorização Esta aba registra os usuários que permitiram acesso à…" at bounding box center [649, 273] width 380 height 344
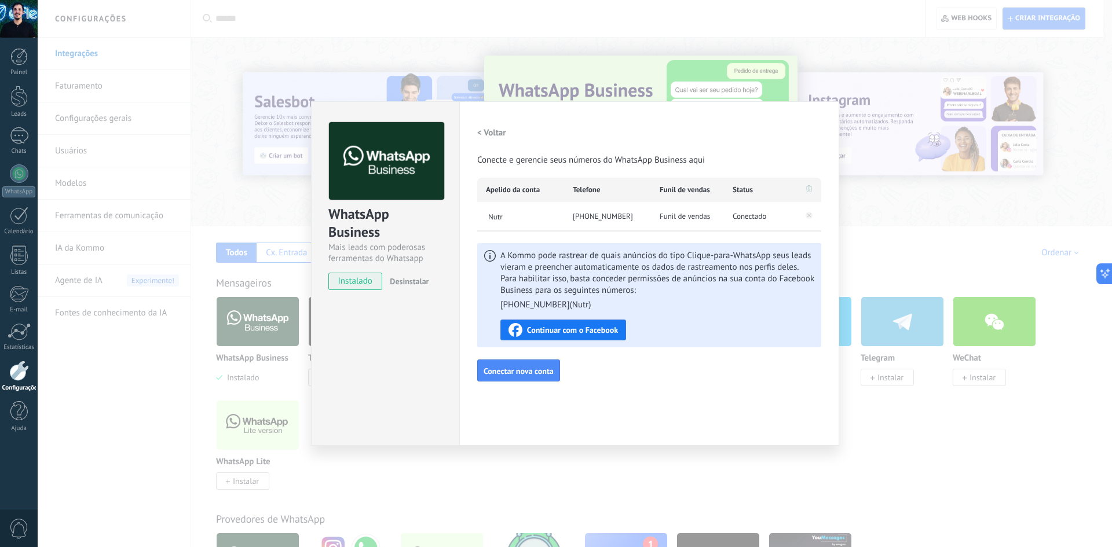
click at [266, 421] on div "WhatsApp Business Mais leads com poderosas ferramentas do Whatsapp instalado De…" at bounding box center [575, 273] width 1074 height 547
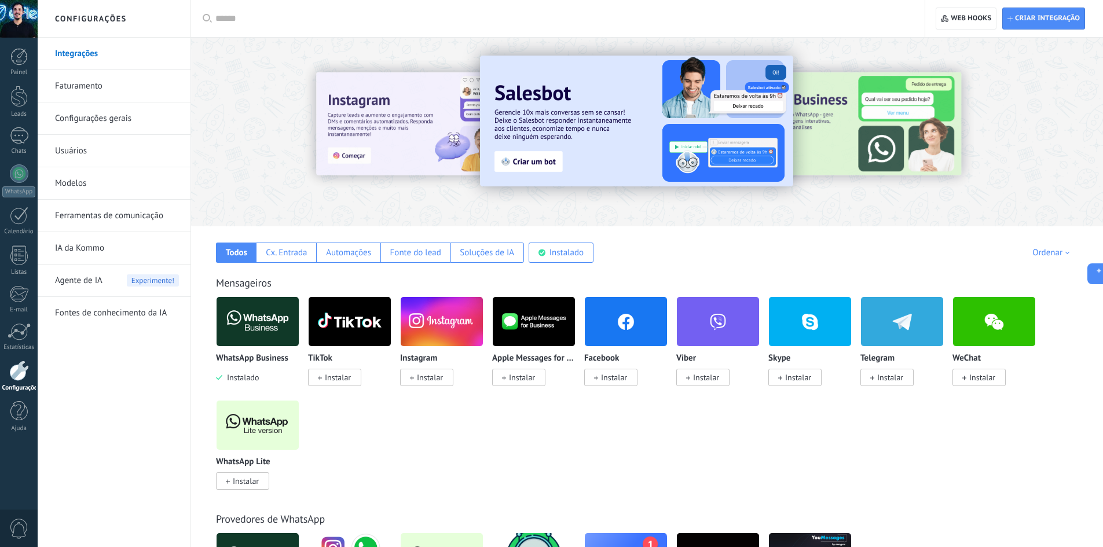
click at [256, 339] on img at bounding box center [258, 322] width 82 height 56
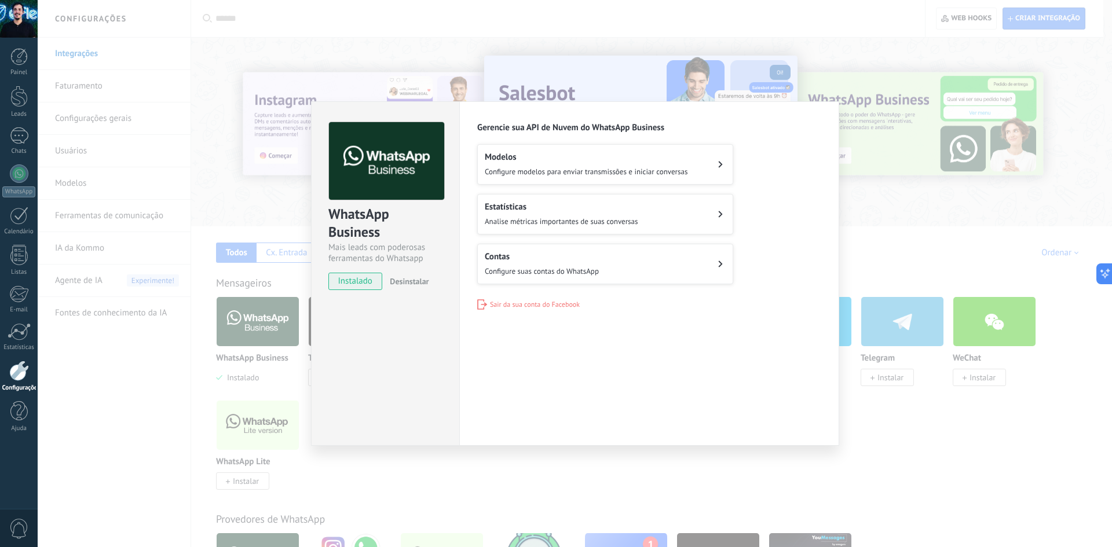
click at [516, 253] on h2 "Contas" at bounding box center [542, 256] width 114 height 11
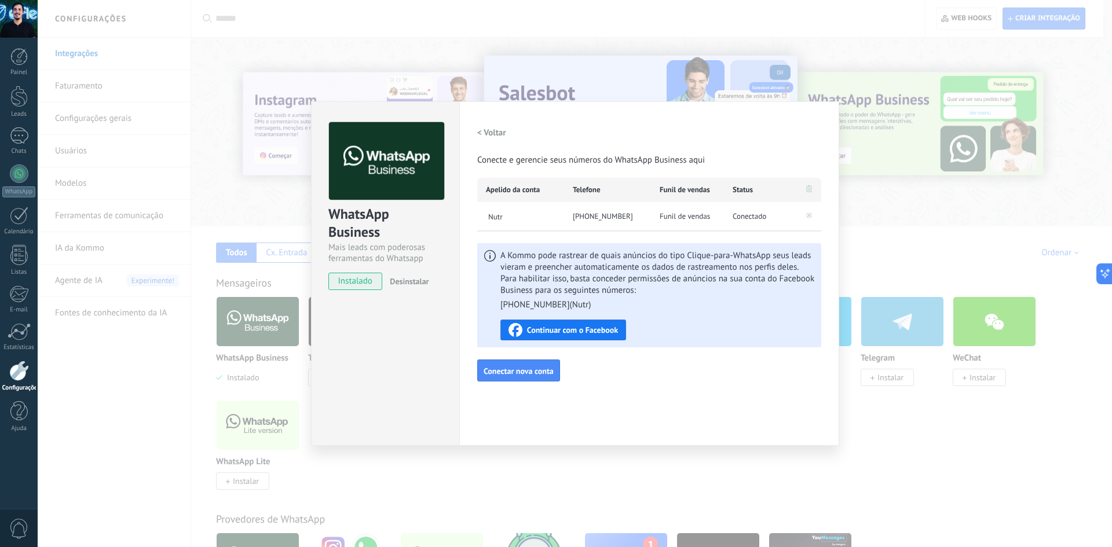
click at [247, 188] on div "WhatsApp Business Mais leads com poderosas ferramentas do Whatsapp instalado De…" at bounding box center [575, 273] width 1074 height 547
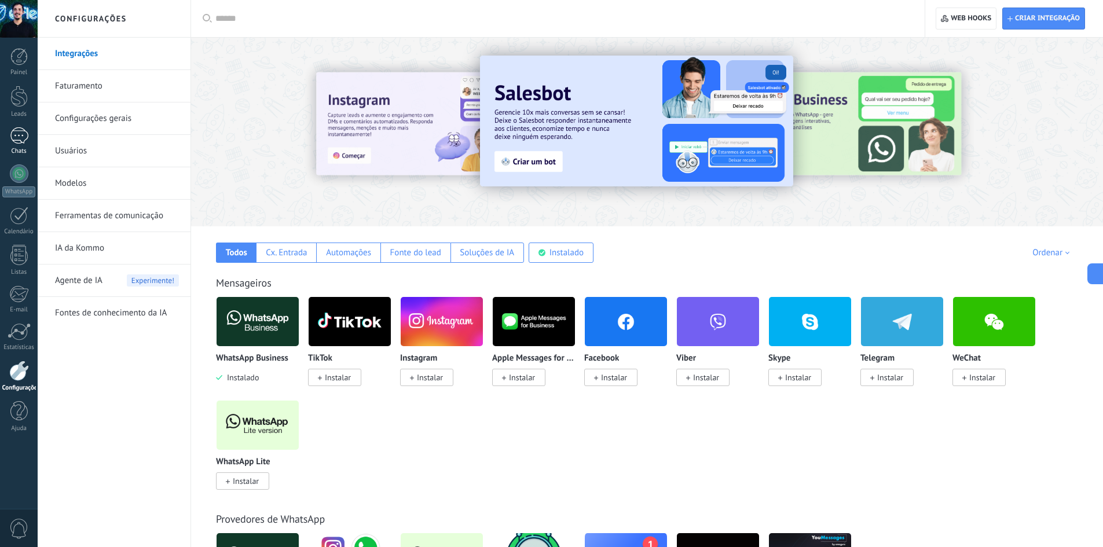
click at [26, 135] on div "1" at bounding box center [19, 135] width 19 height 17
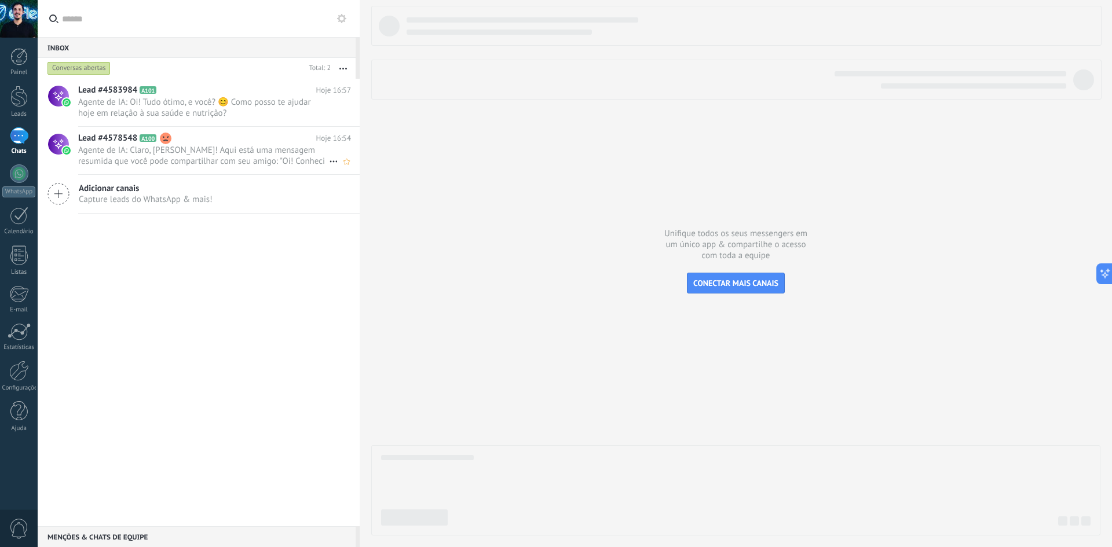
click at [167, 136] on use at bounding box center [166, 139] width 12 height 12
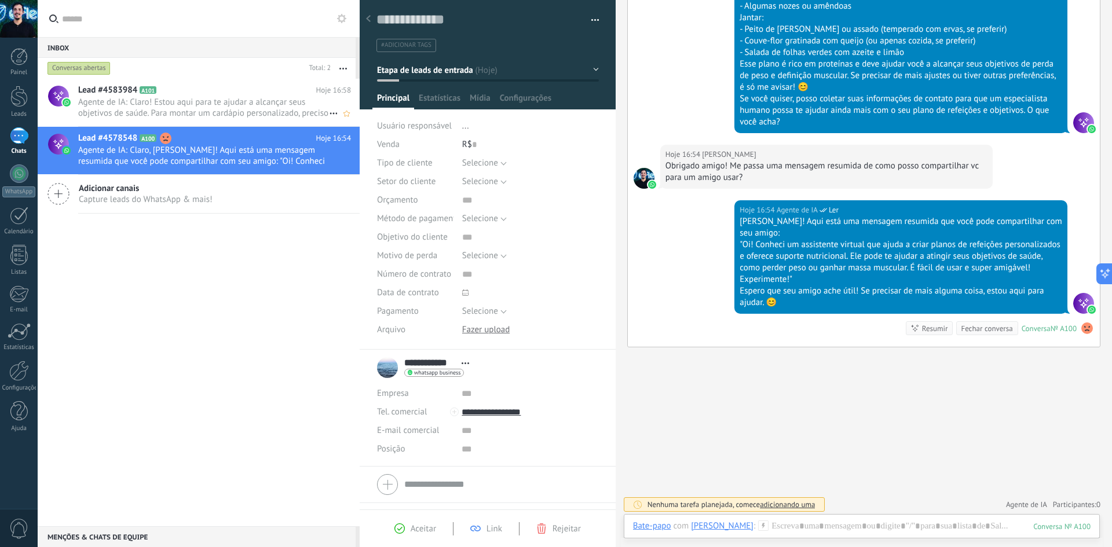
click at [229, 114] on span "Agente de IA: Claro! Estou aqui para te ajudar a alcançar seus objetivos de saú…" at bounding box center [203, 108] width 251 height 22
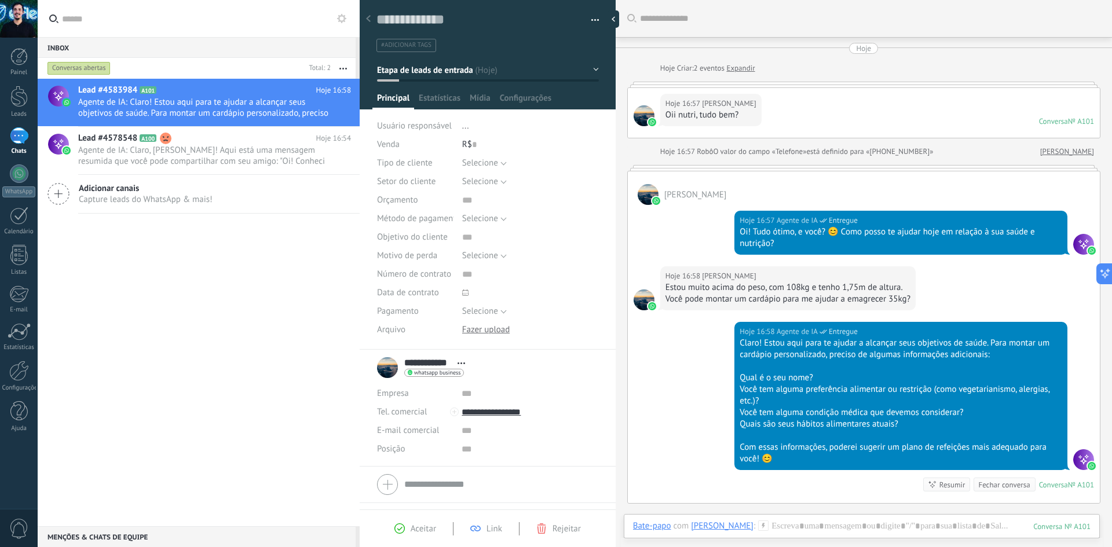
scroll to position [159, 0]
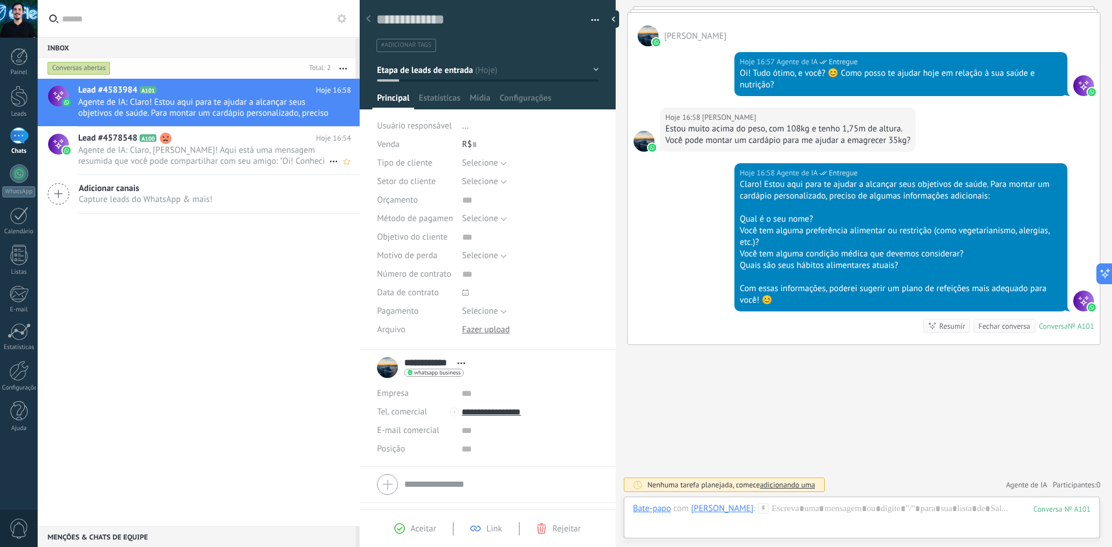
click at [244, 159] on span "Agente de IA: Claro, [PERSON_NAME]! Aqui está uma mensagem resumida que você po…" at bounding box center [203, 156] width 251 height 22
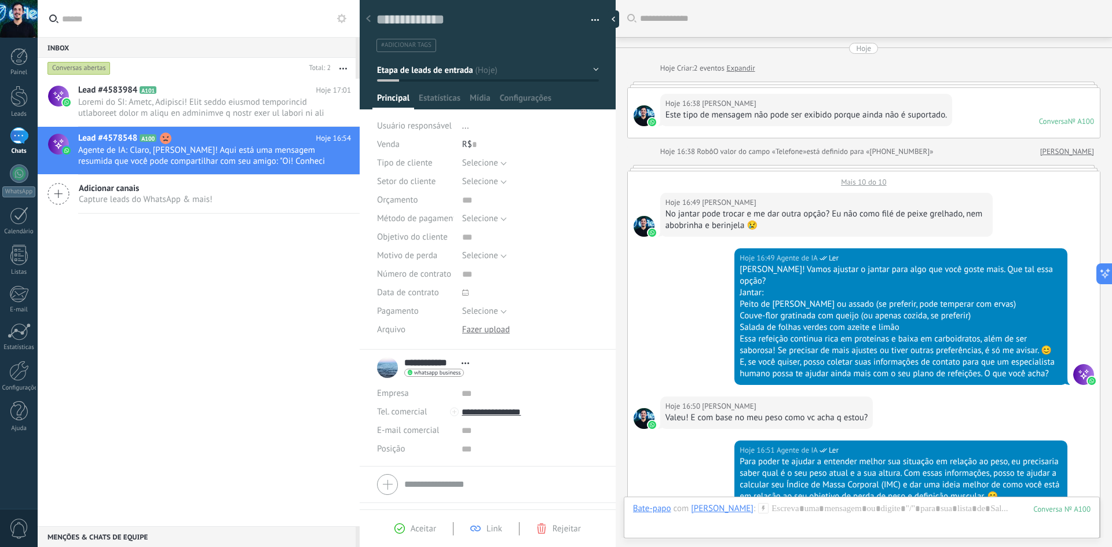
scroll to position [17, 0]
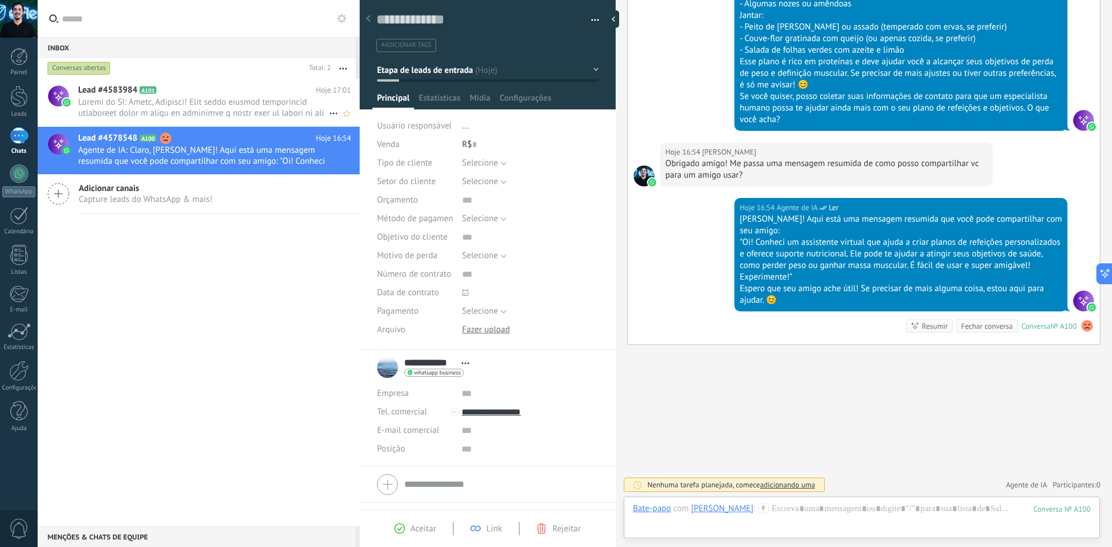
click at [250, 113] on span at bounding box center [203, 108] width 251 height 22
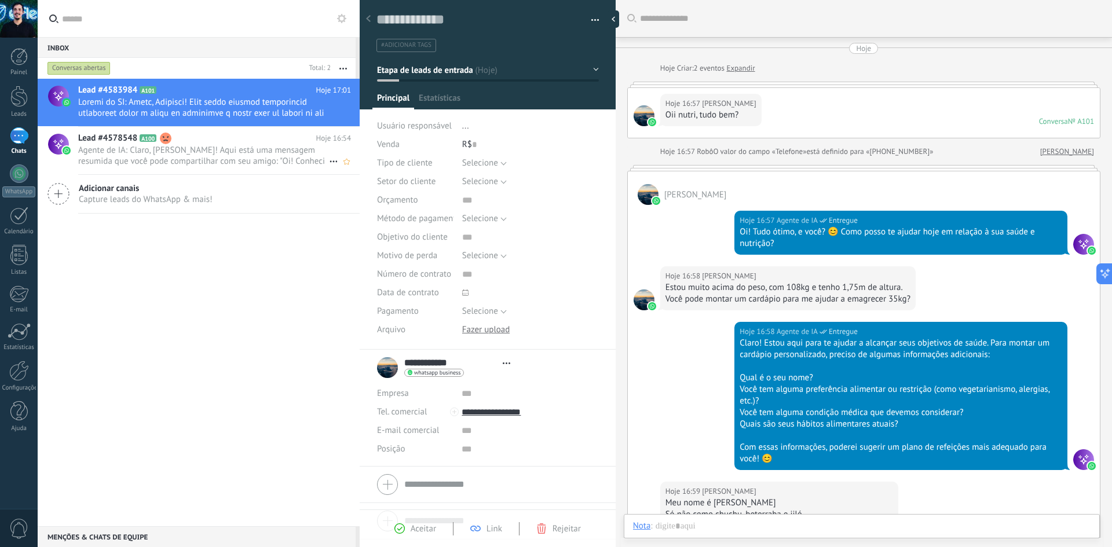
type textarea "**********"
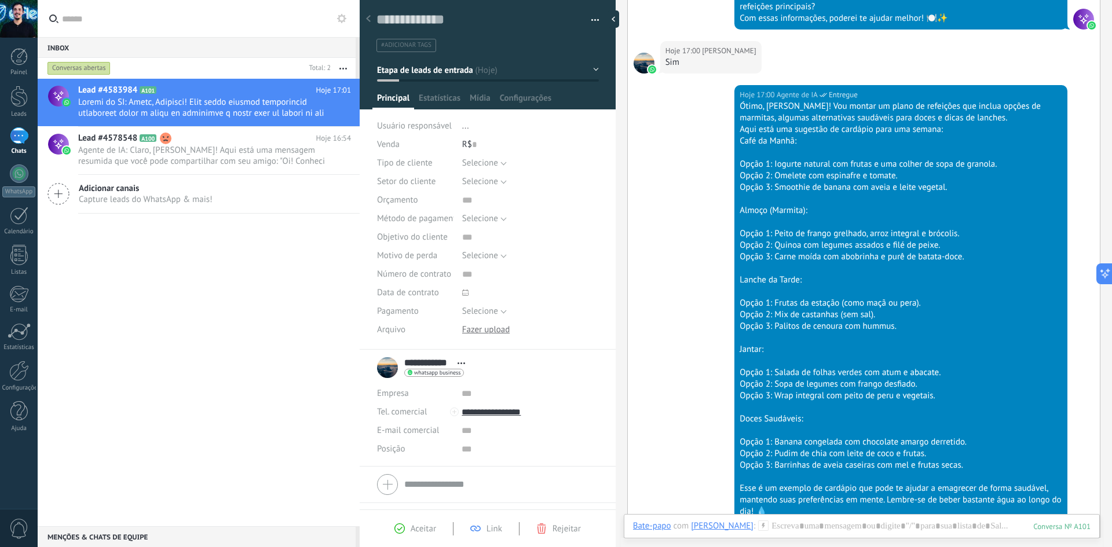
scroll to position [1210, 0]
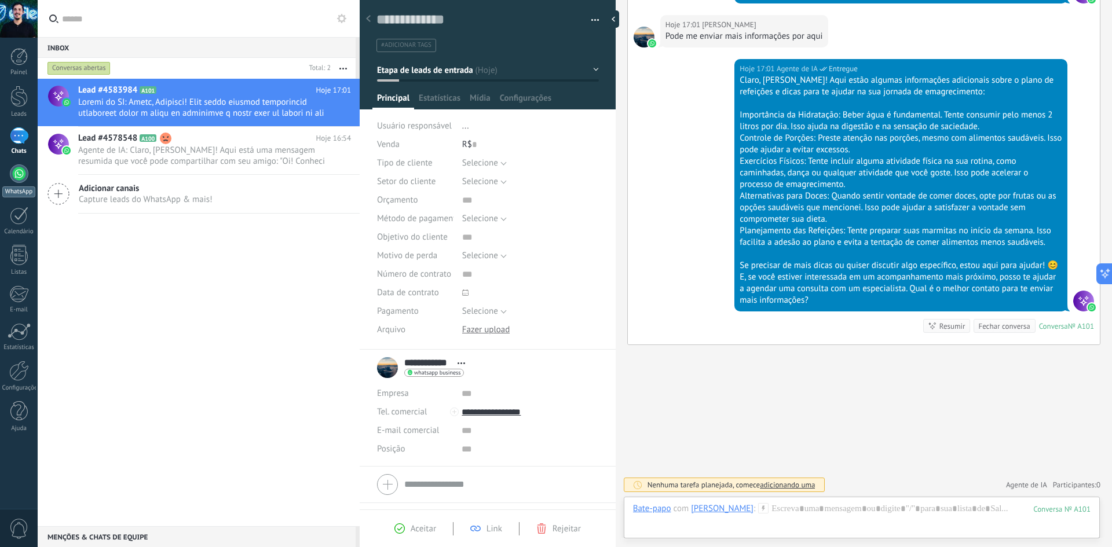
click at [23, 168] on div at bounding box center [19, 173] width 19 height 19
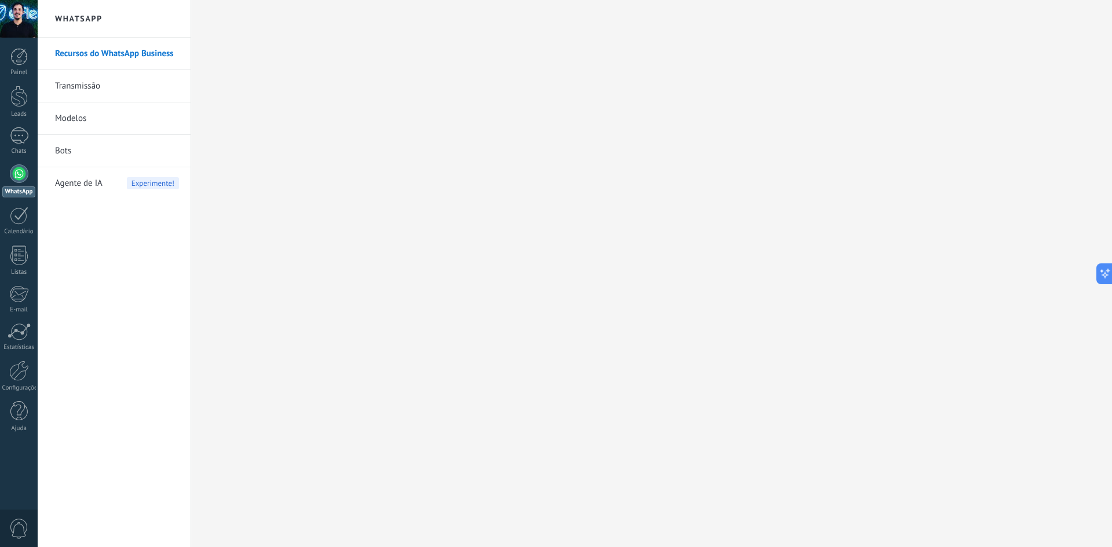
click at [85, 179] on span "Agente de IA" at bounding box center [78, 183] width 47 height 32
